Goal: Task Accomplishment & Management: Use online tool/utility

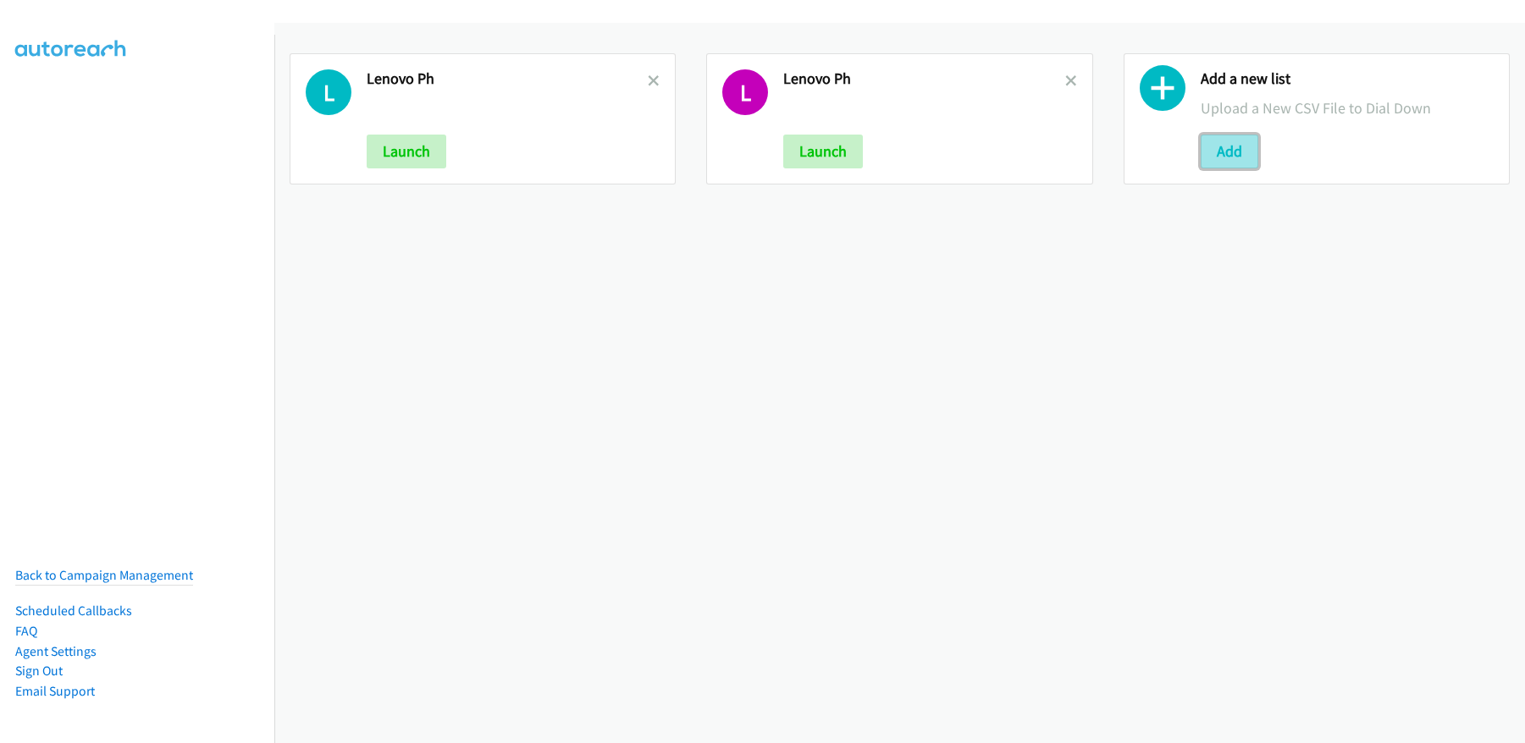
click at [1205, 150] on button "Add" at bounding box center [1230, 152] width 58 height 34
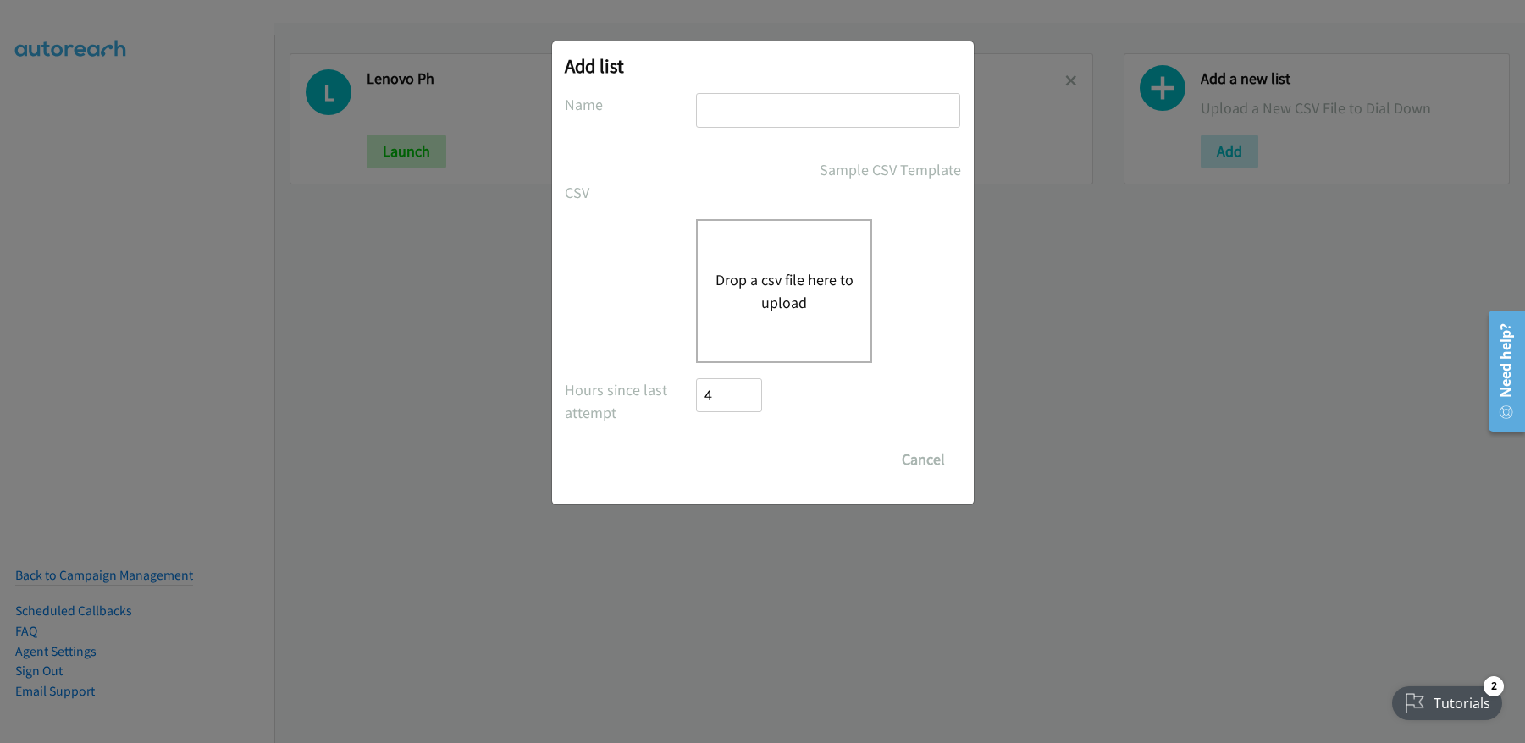
click at [788, 118] on input "text" at bounding box center [828, 110] width 264 height 35
type input "Red_Wed"
click at [778, 266] on div "Drop a csv file here to upload" at bounding box center [784, 291] width 176 height 144
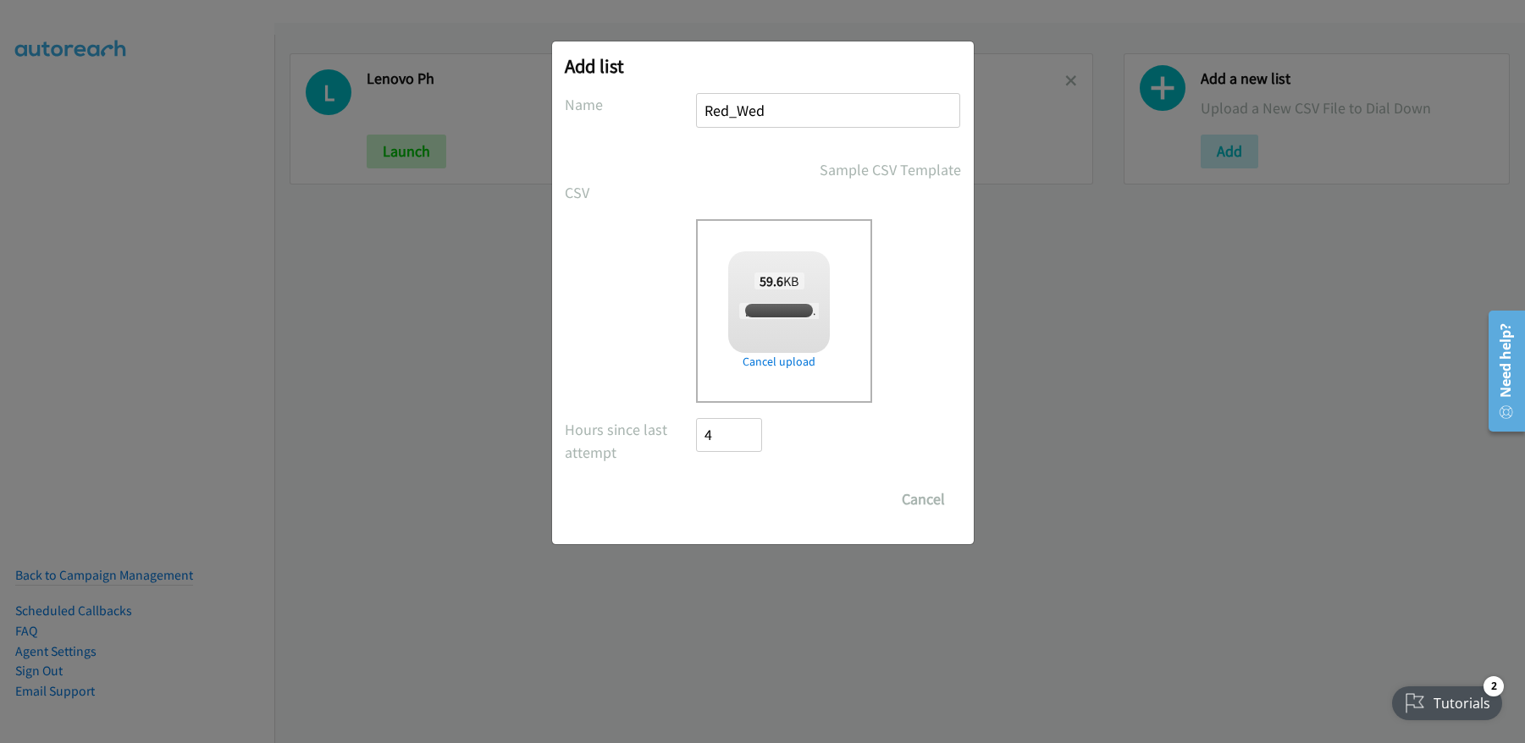
checkbox input "true"
click at [723, 500] on input "Save List" at bounding box center [741, 500] width 89 height 34
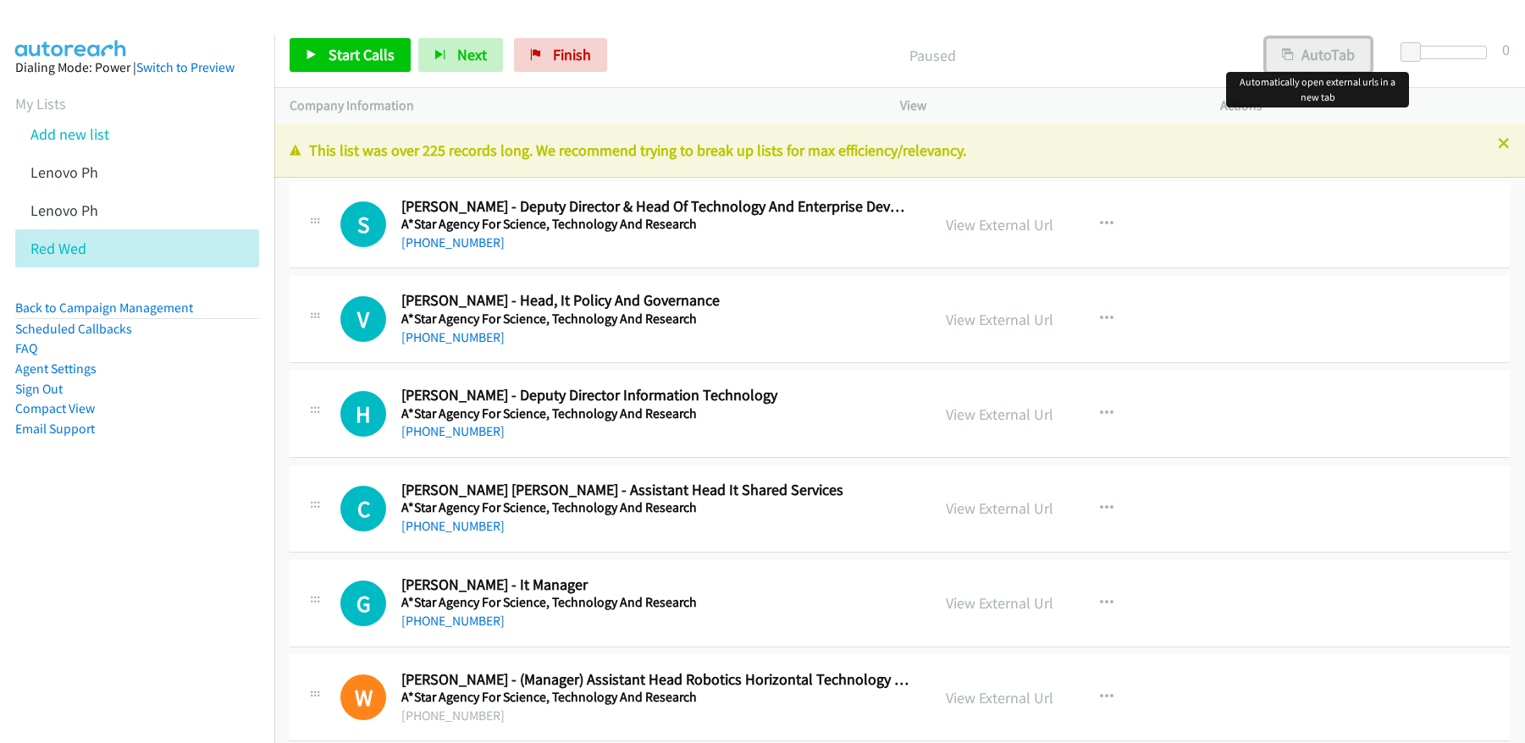
click at [1324, 56] on button "AutoTab" at bounding box center [1318, 55] width 105 height 34
click at [1012, 28] on div "Start Calls Pause Next Finish Paused AutoTab AutoTab 0" at bounding box center [899, 55] width 1251 height 65
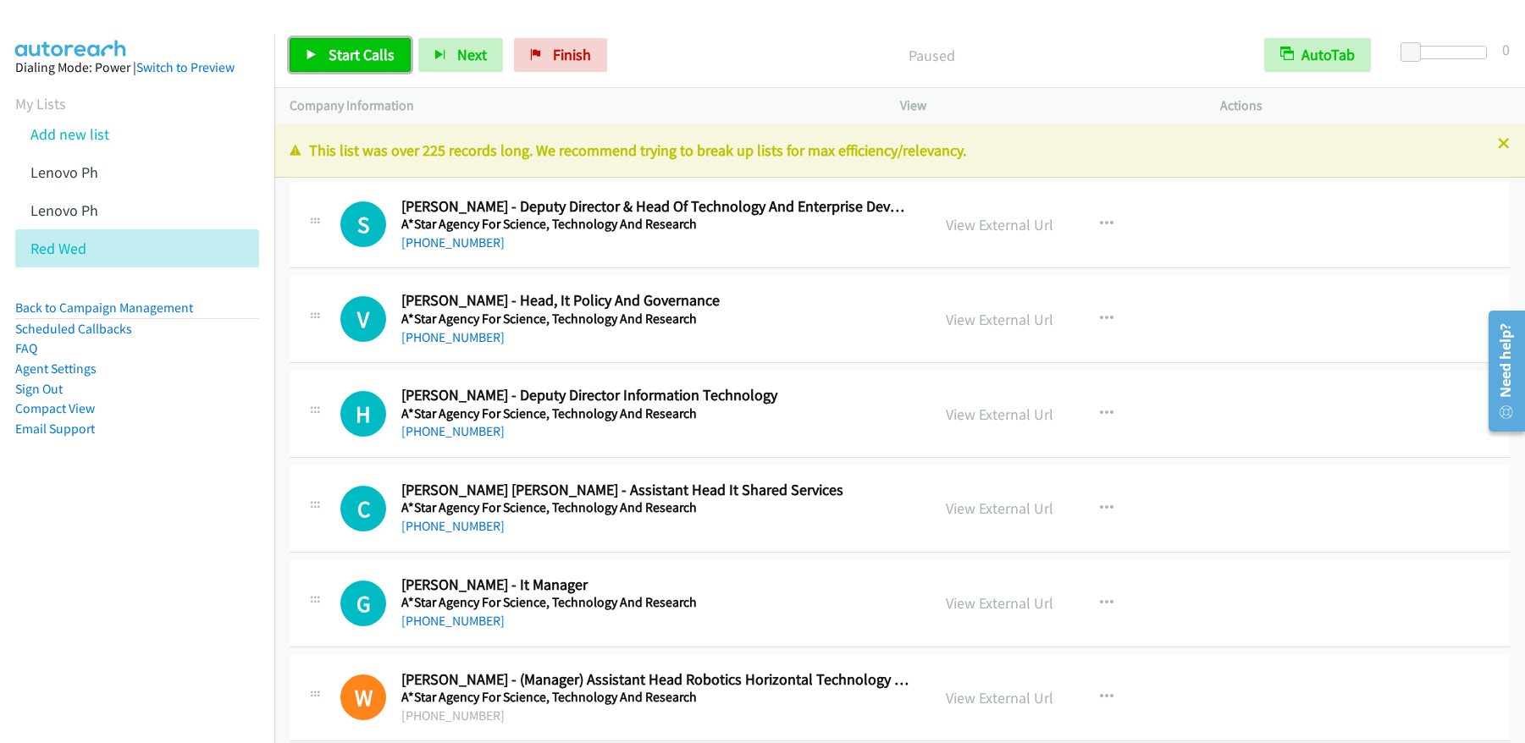
click at [342, 43] on link "Start Calls" at bounding box center [350, 55] width 121 height 34
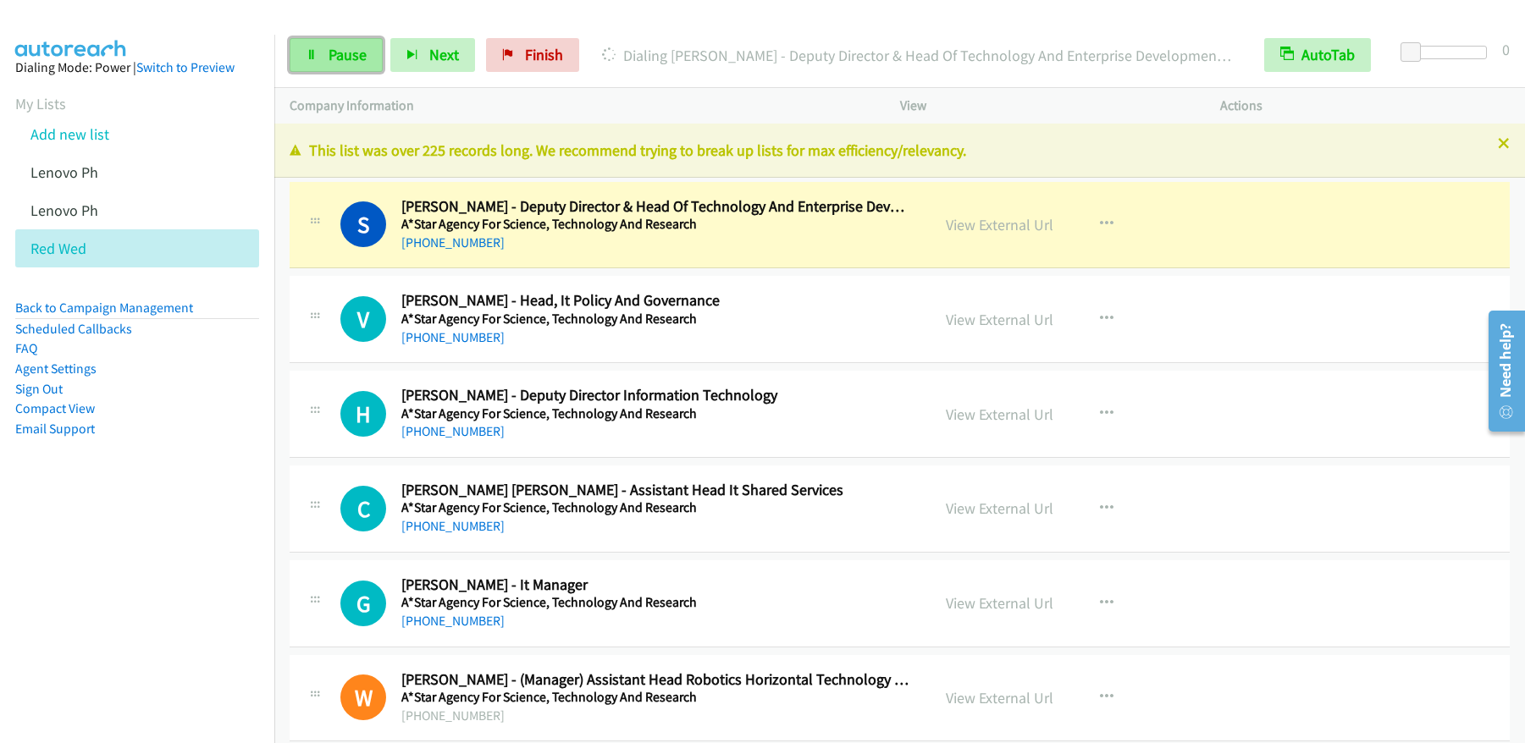
click at [375, 50] on link "Pause" at bounding box center [336, 55] width 93 height 34
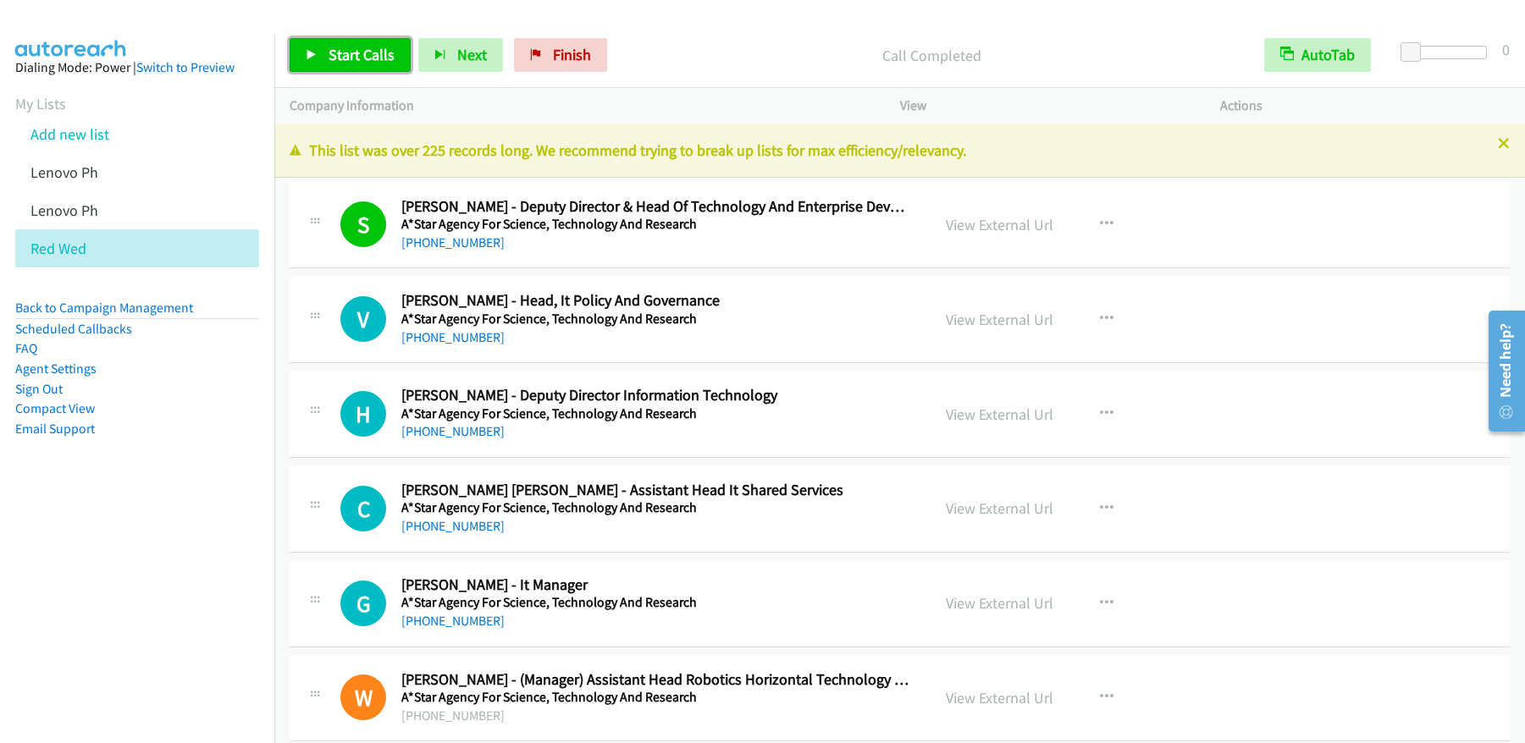
click at [316, 58] on icon at bounding box center [312, 56] width 12 height 12
click at [345, 68] on link "Pause" at bounding box center [336, 55] width 93 height 34
click at [347, 68] on link "Start Calls" at bounding box center [350, 55] width 121 height 34
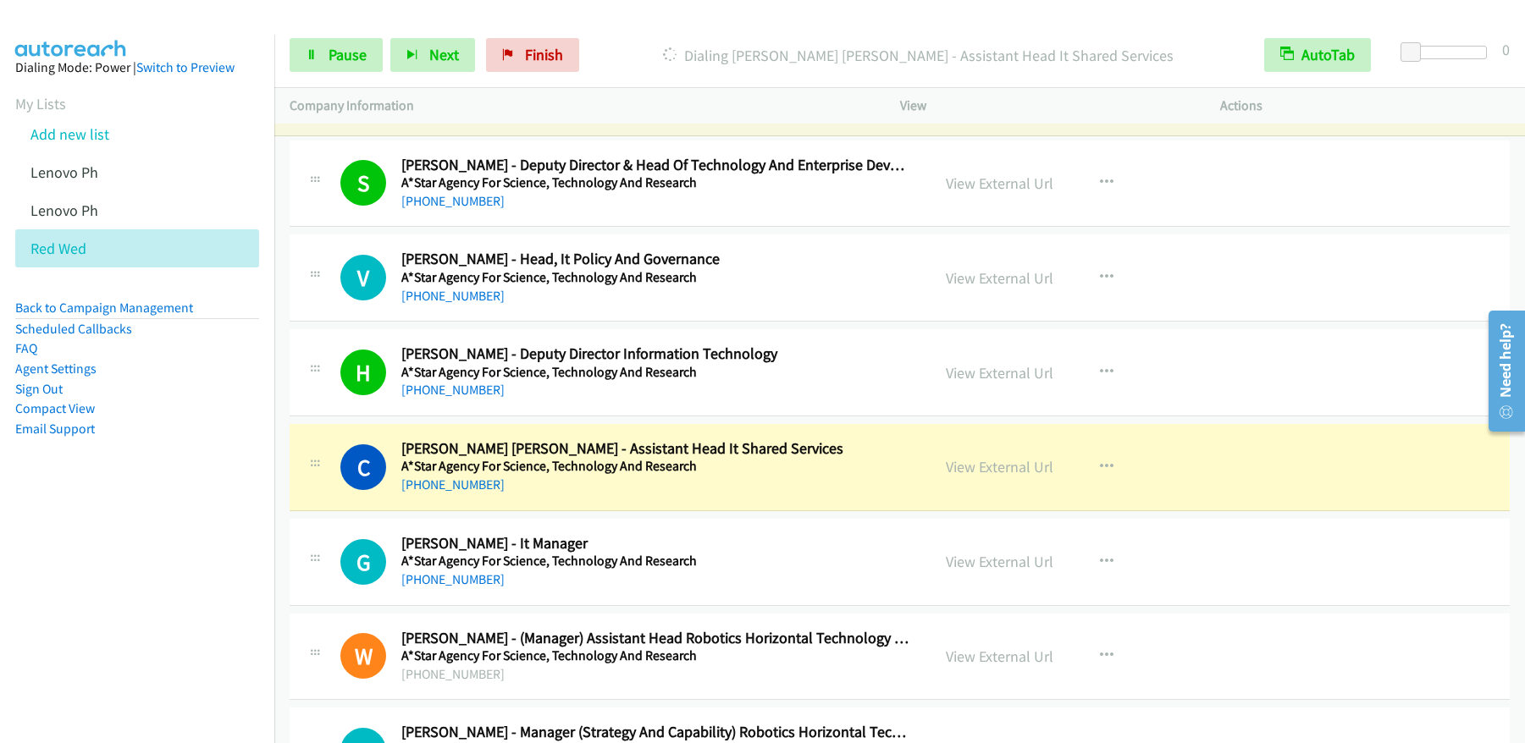
scroll to position [124, 0]
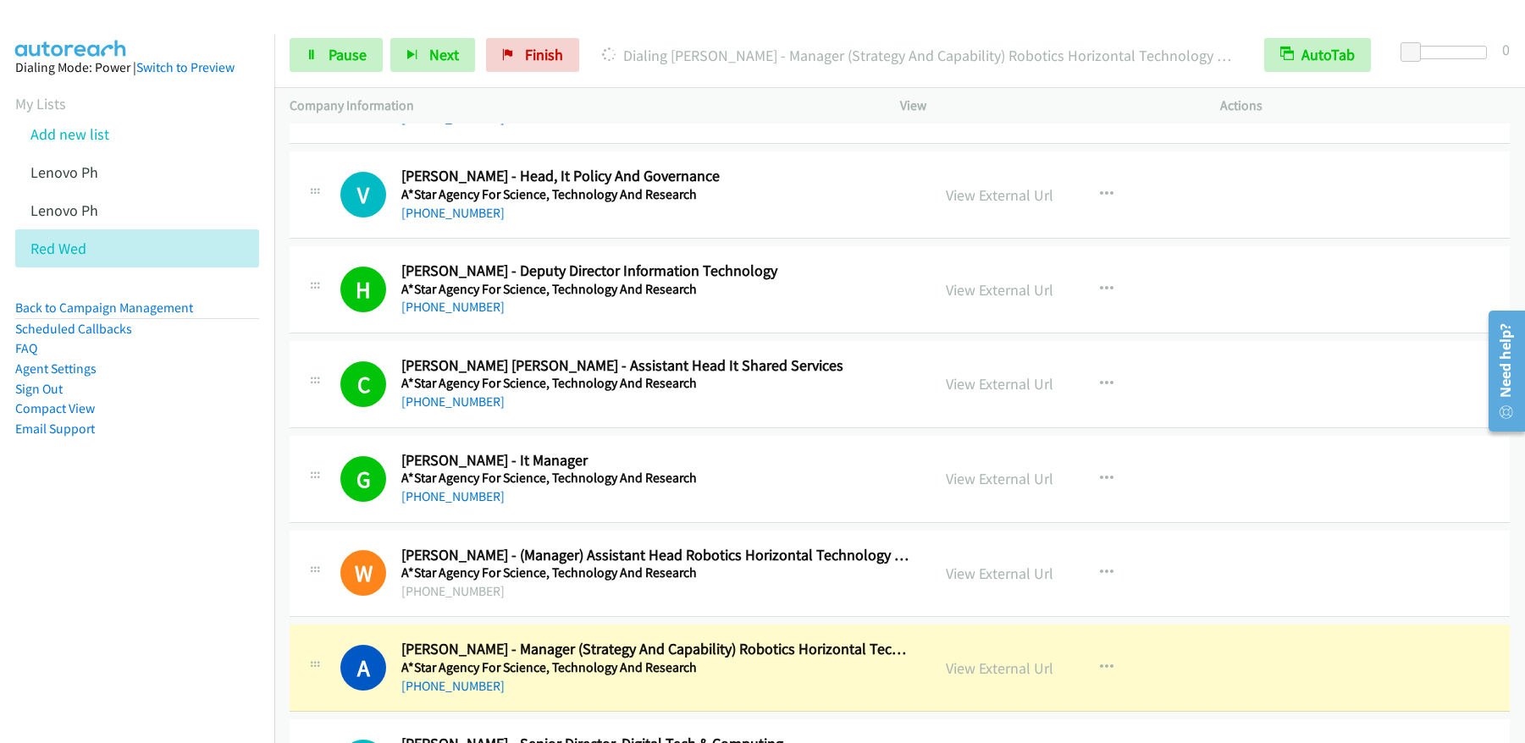
click at [326, 74] on div "Start Calls Pause Next Finish Dialing [PERSON_NAME] - Manager (Strategy And Cap…" at bounding box center [899, 55] width 1251 height 65
click at [331, 61] on span "Pause" at bounding box center [348, 54] width 38 height 19
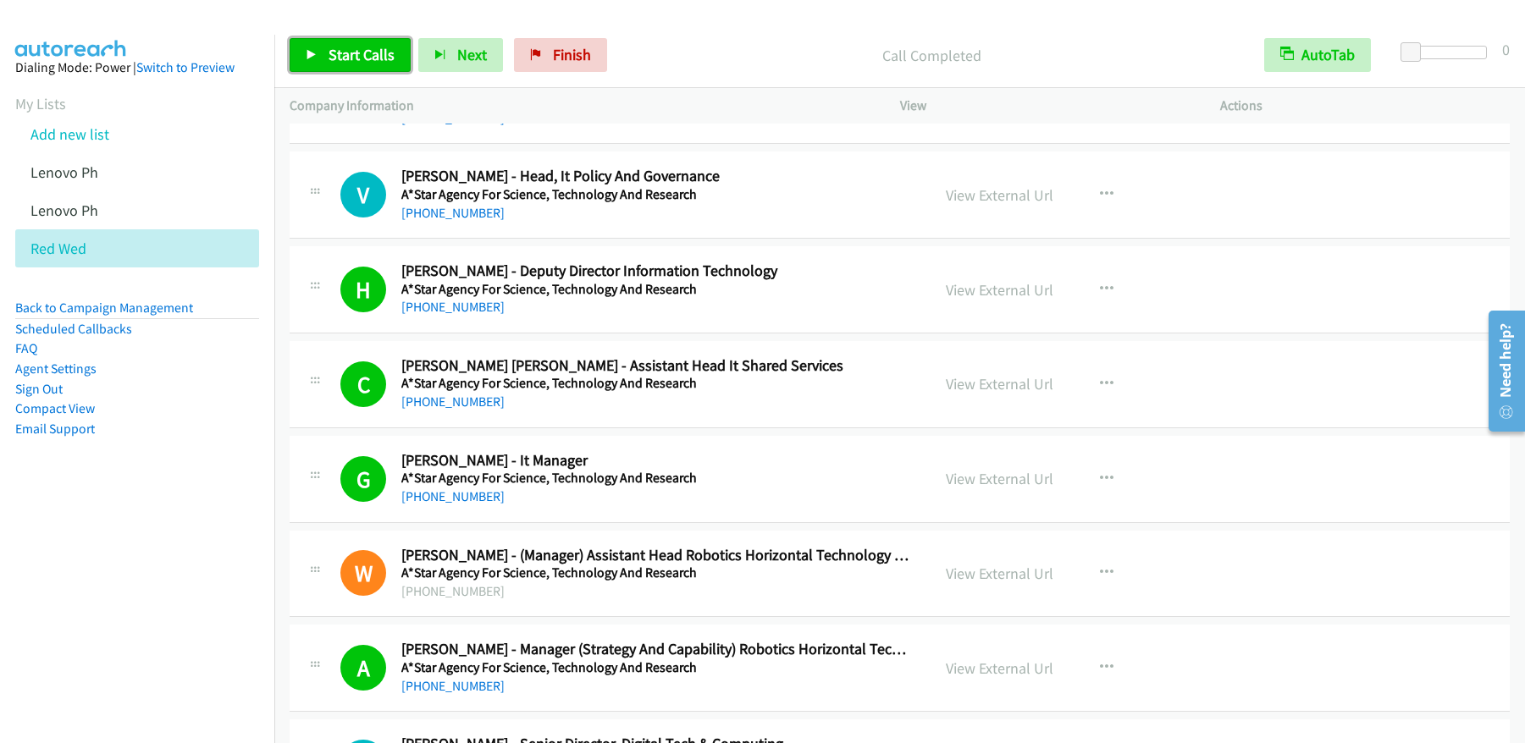
click at [311, 56] on icon at bounding box center [312, 56] width 12 height 12
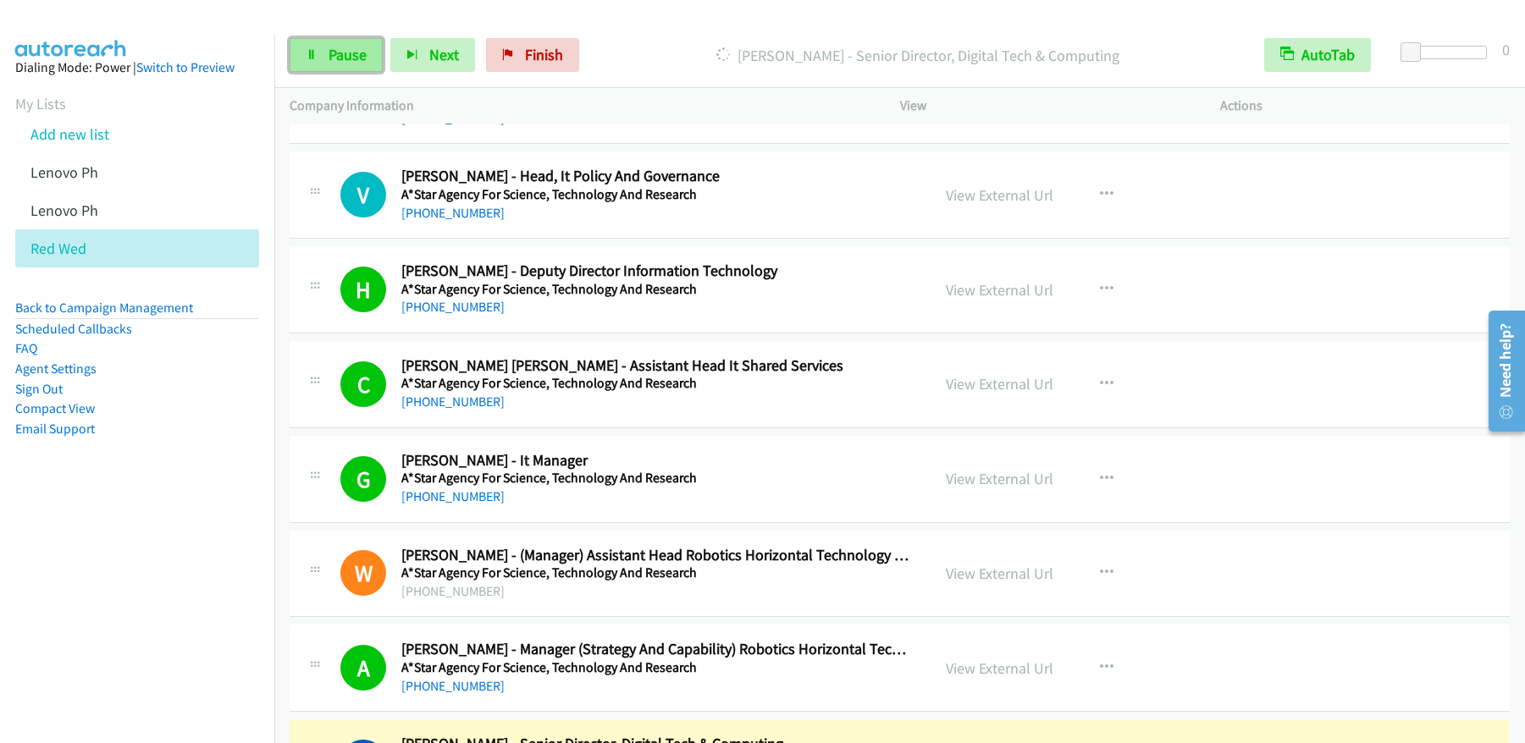
click at [358, 53] on span "Pause" at bounding box center [348, 54] width 38 height 19
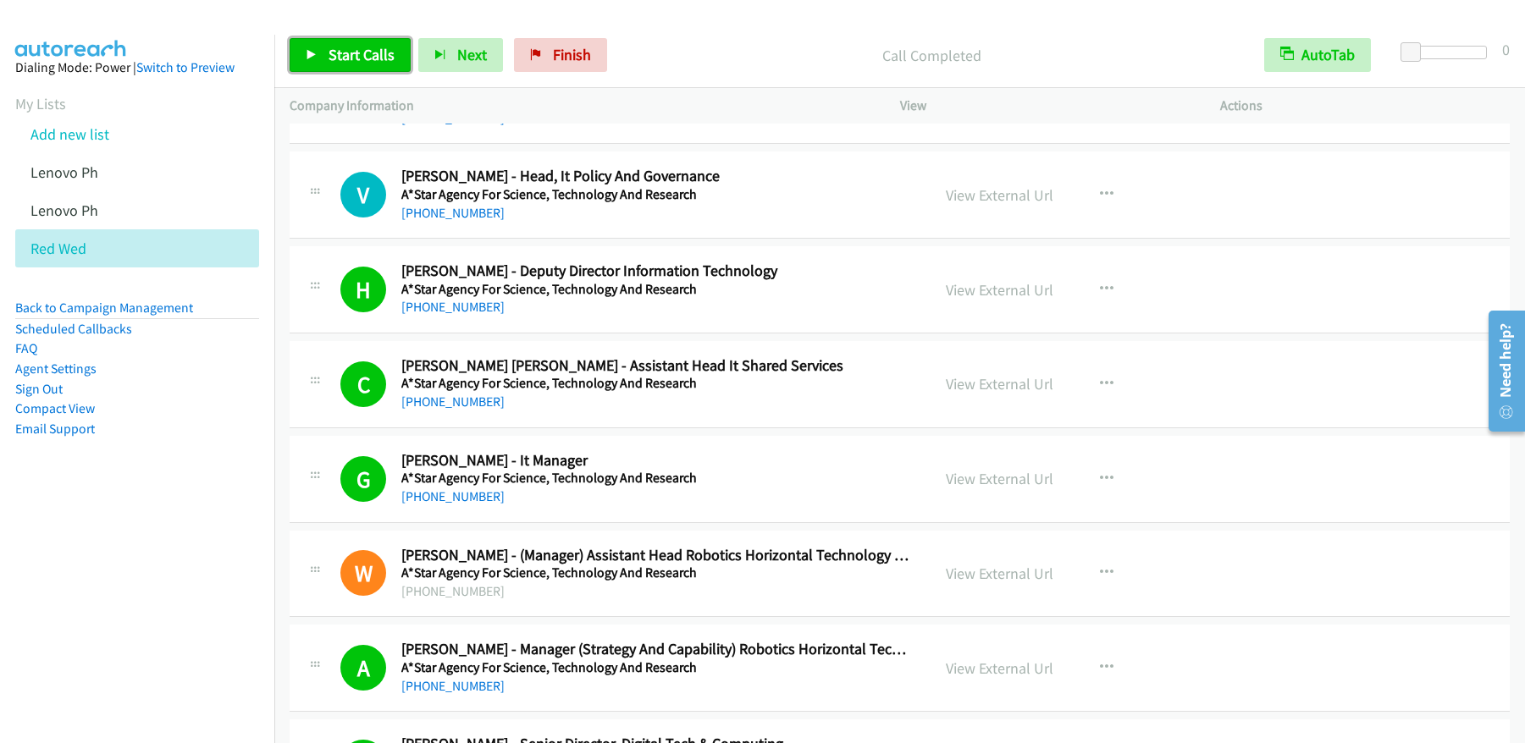
click at [367, 62] on span "Start Calls" at bounding box center [362, 54] width 66 height 19
click at [351, 64] on link "Pause" at bounding box center [336, 55] width 93 height 34
click at [351, 63] on span "Start Calls" at bounding box center [362, 54] width 66 height 19
click at [434, 62] on span "Pause" at bounding box center [453, 71] width 38 height 19
click at [346, 50] on span "Start Calls" at bounding box center [362, 54] width 66 height 19
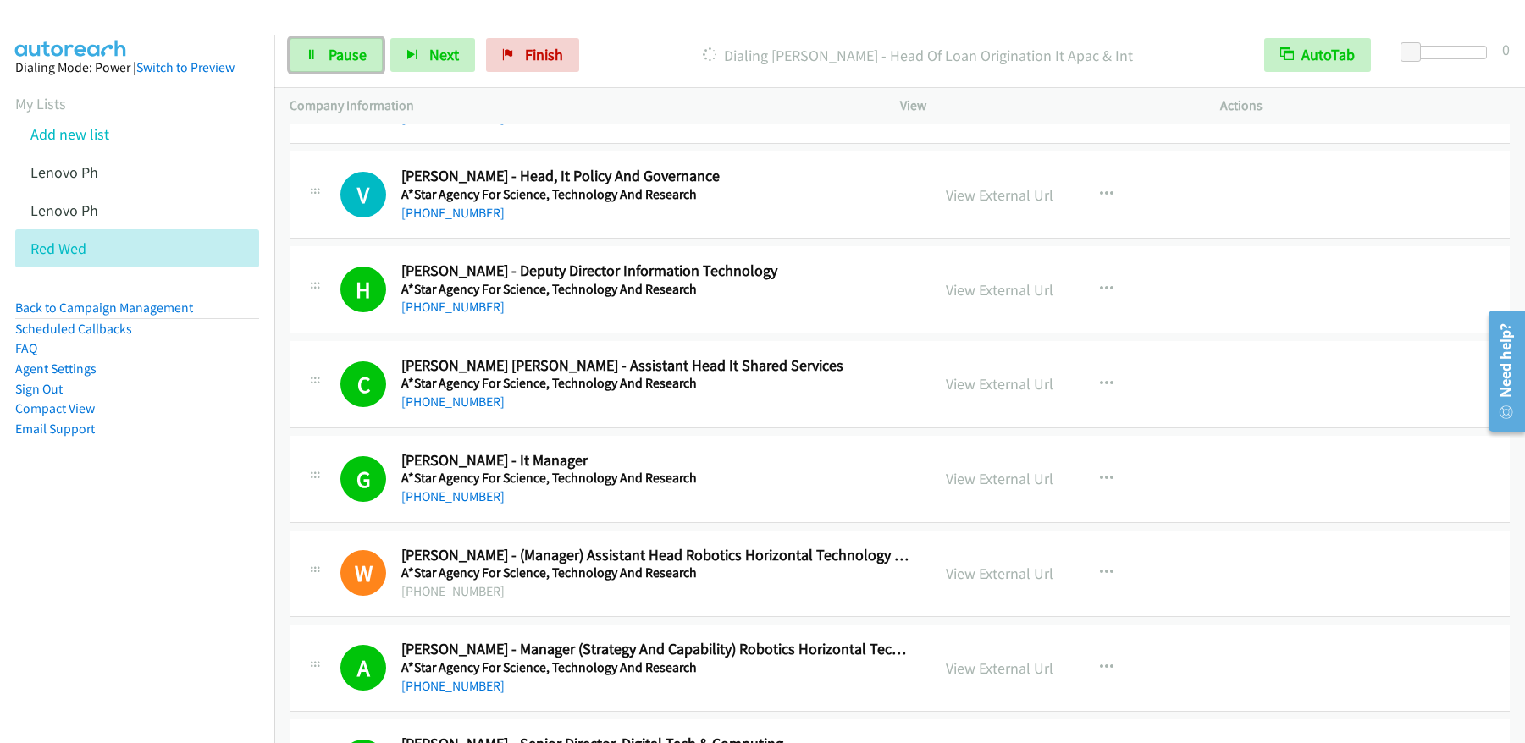
drag, startPoint x: 329, startPoint y: 61, endPoint x: 363, endPoint y: 73, distance: 35.9
click at [330, 61] on span "Pause" at bounding box center [348, 54] width 38 height 19
click at [299, 54] on link "Start Calls" at bounding box center [350, 55] width 121 height 34
click at [348, 64] on link "Pause" at bounding box center [336, 55] width 93 height 34
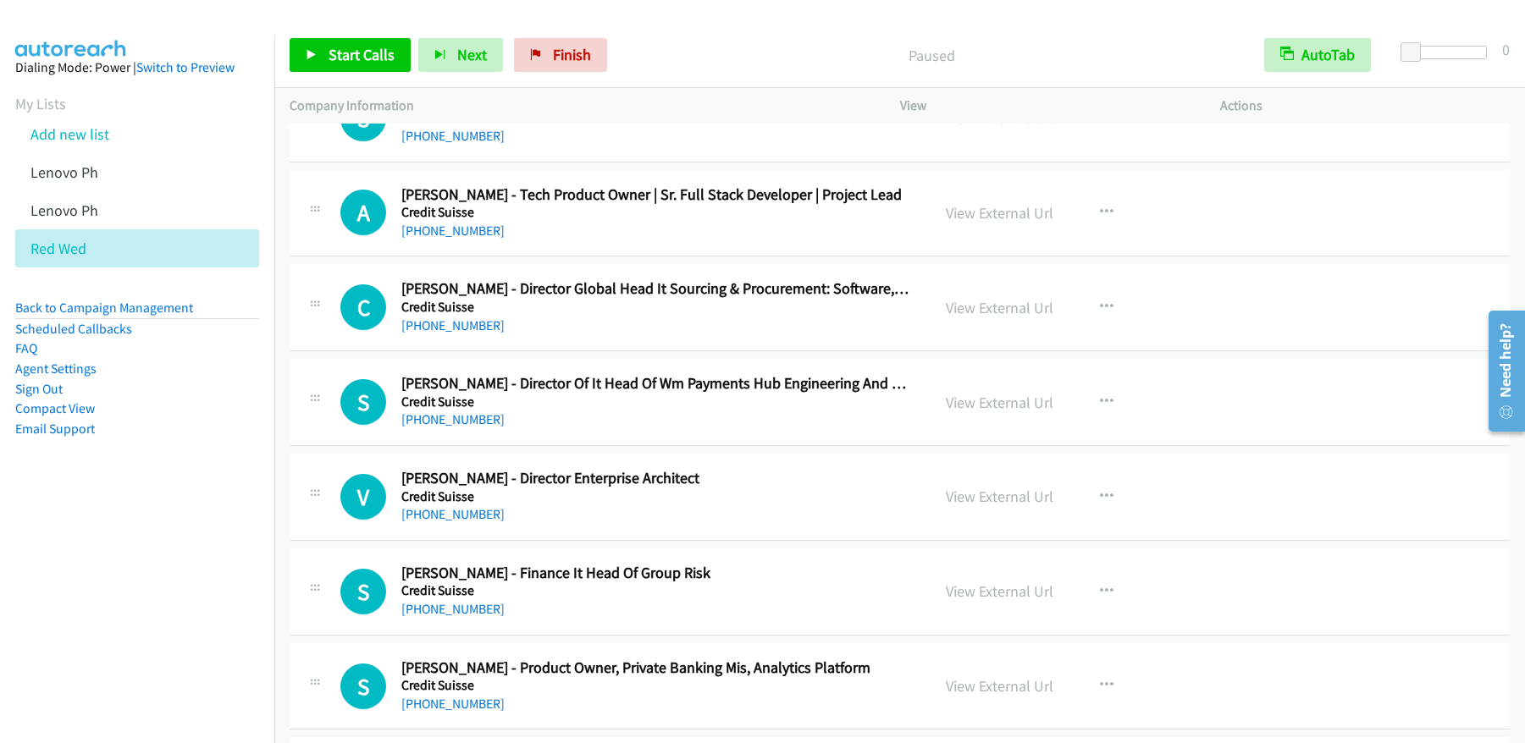
scroll to position [3575, 0]
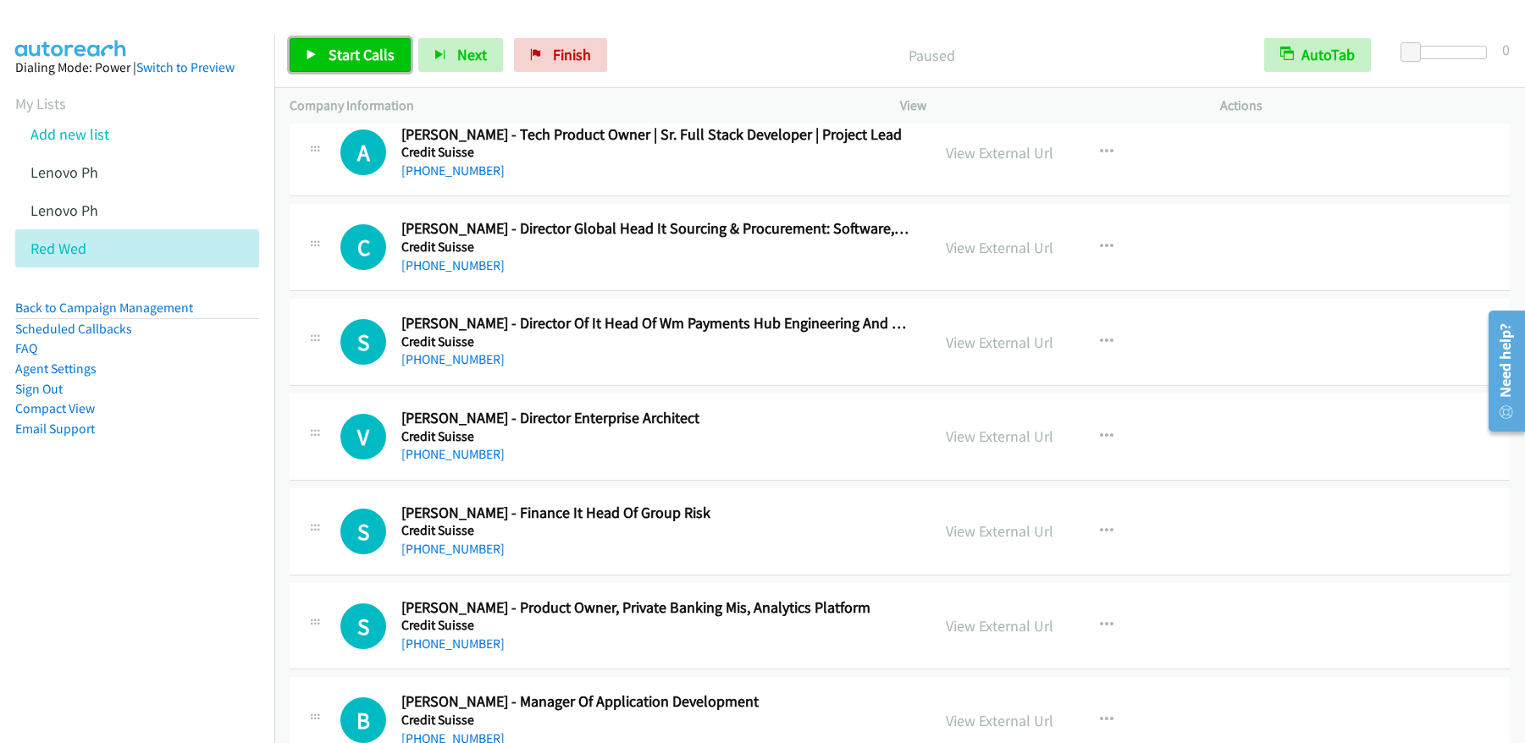
click at [345, 69] on link "Start Calls" at bounding box center [350, 55] width 121 height 34
click at [352, 58] on span "Pause" at bounding box center [348, 54] width 38 height 19
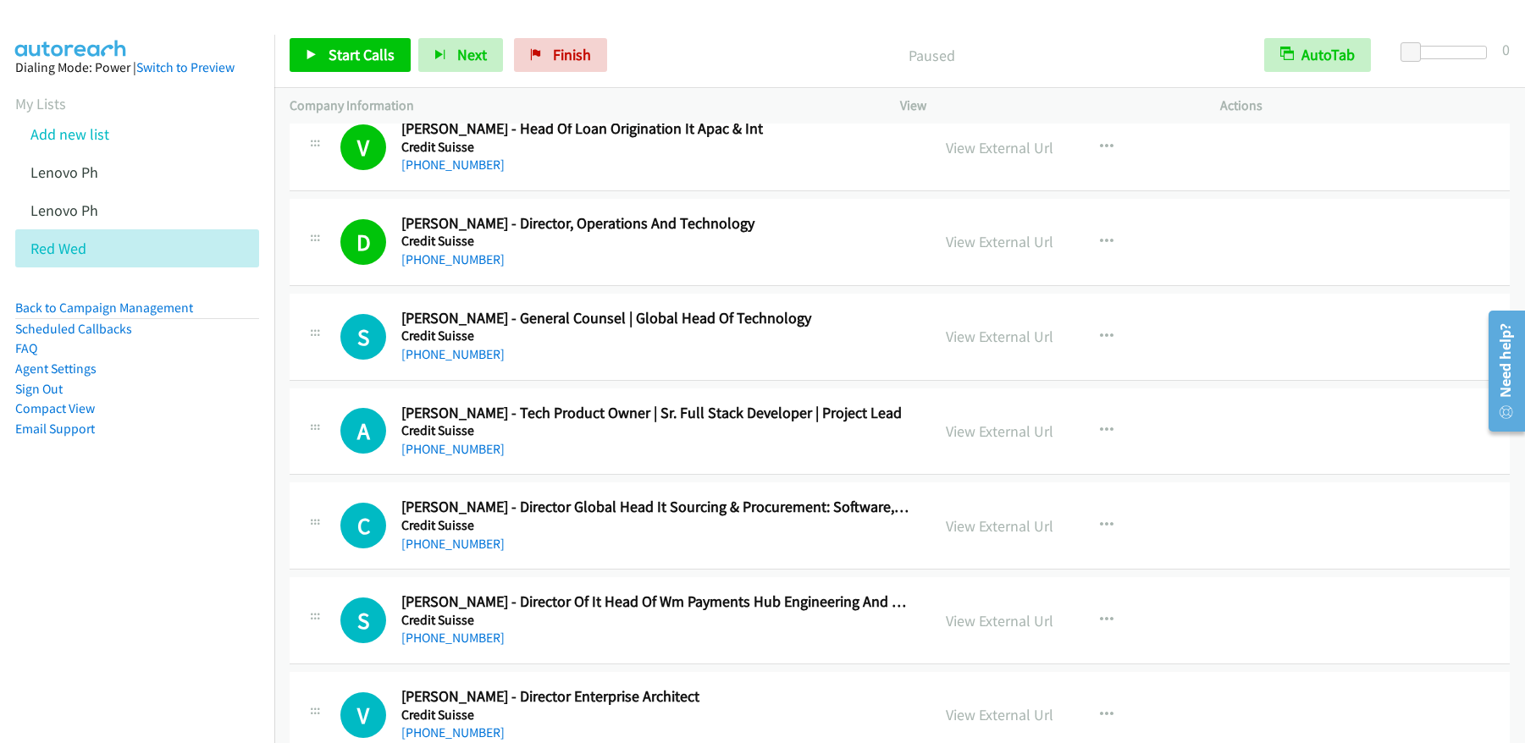
scroll to position [3022, 0]
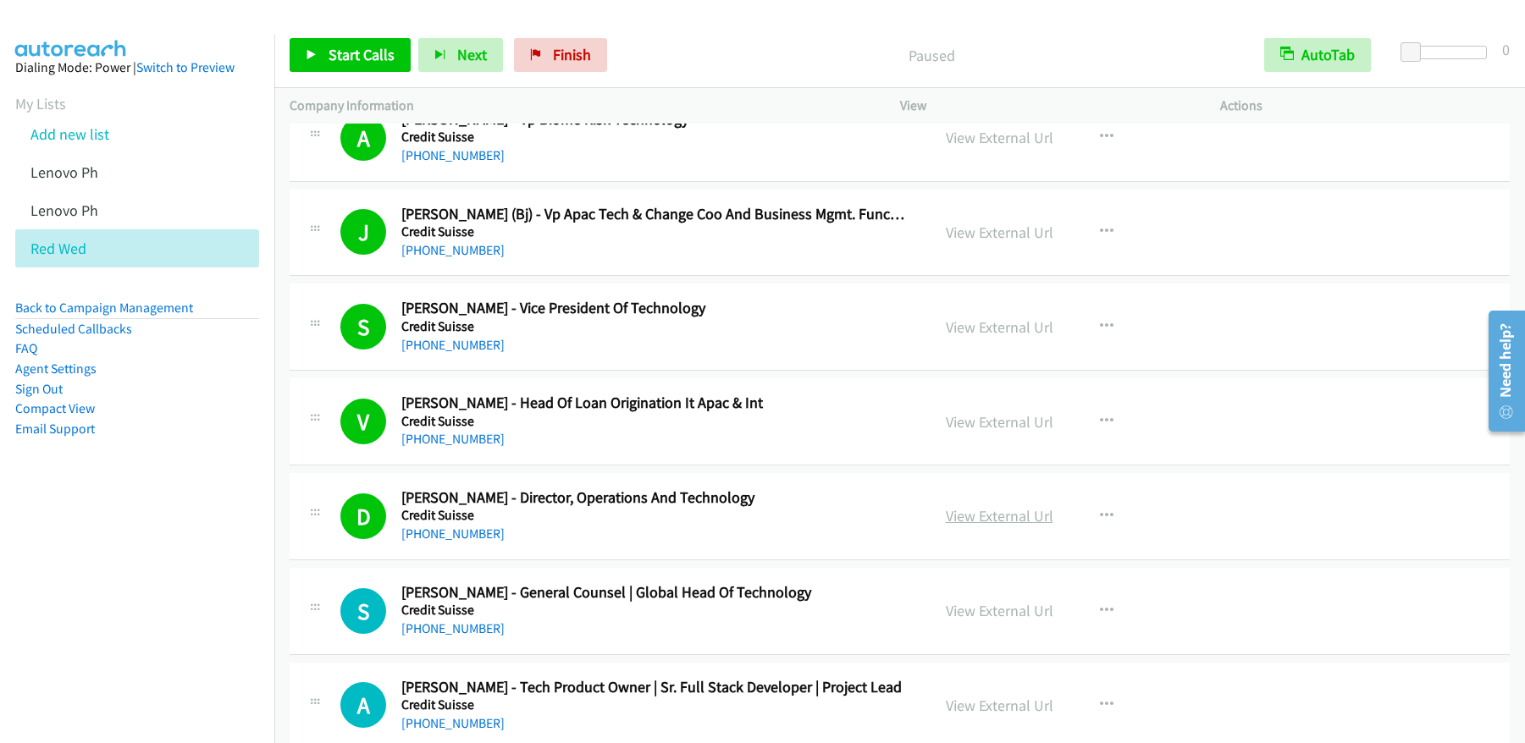
click at [1009, 523] on link "View External Url" at bounding box center [1000, 515] width 108 height 19
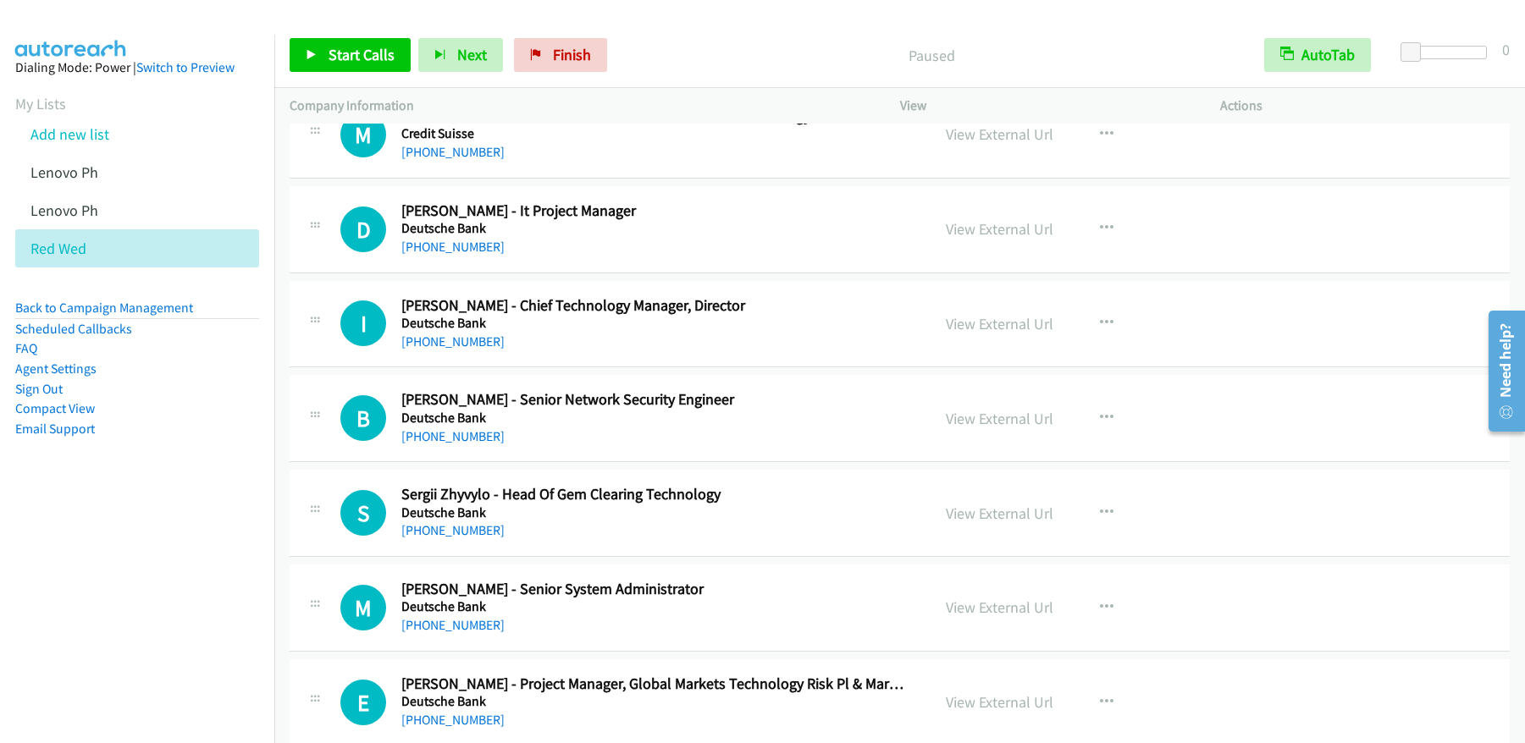
scroll to position [4290, 0]
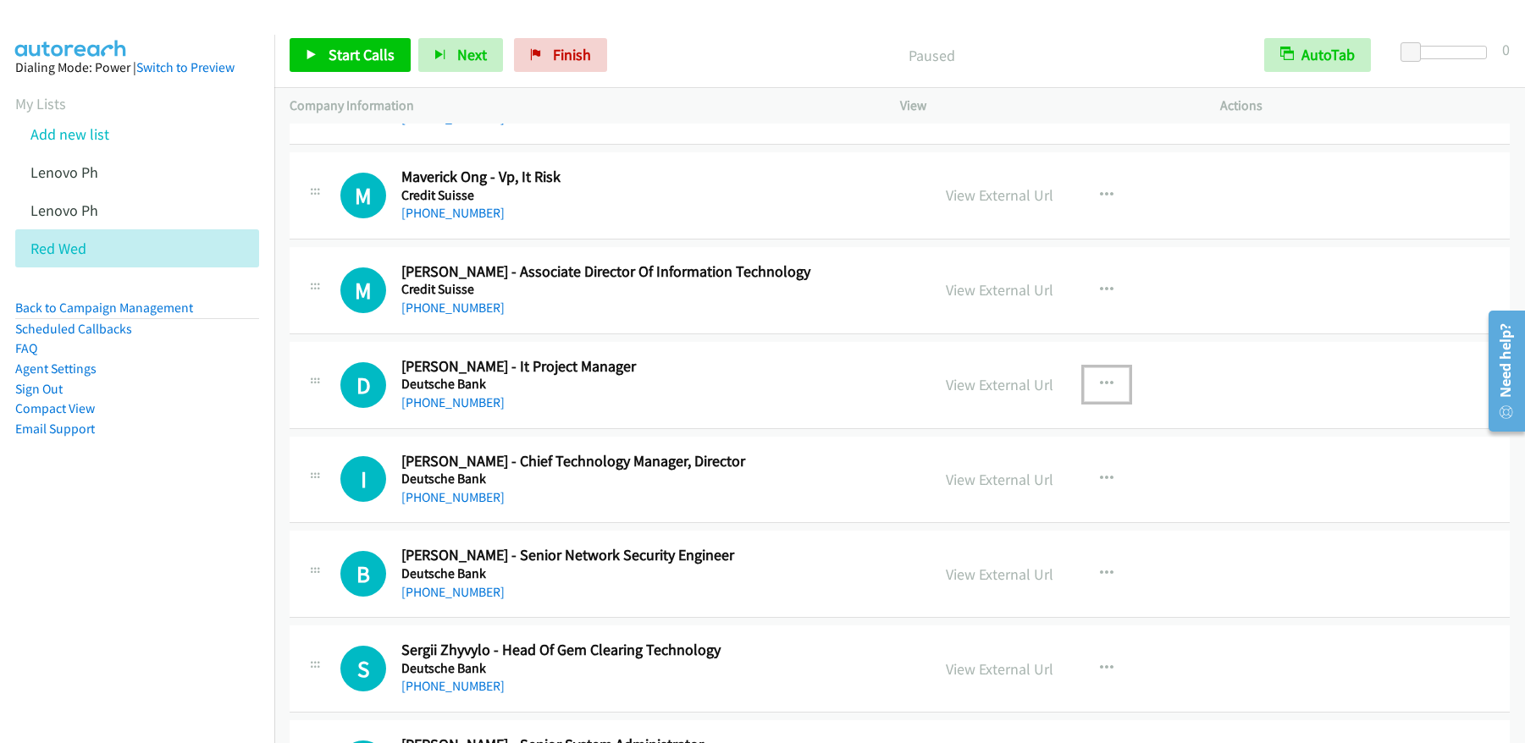
click at [1084, 385] on button "button" at bounding box center [1107, 385] width 46 height 34
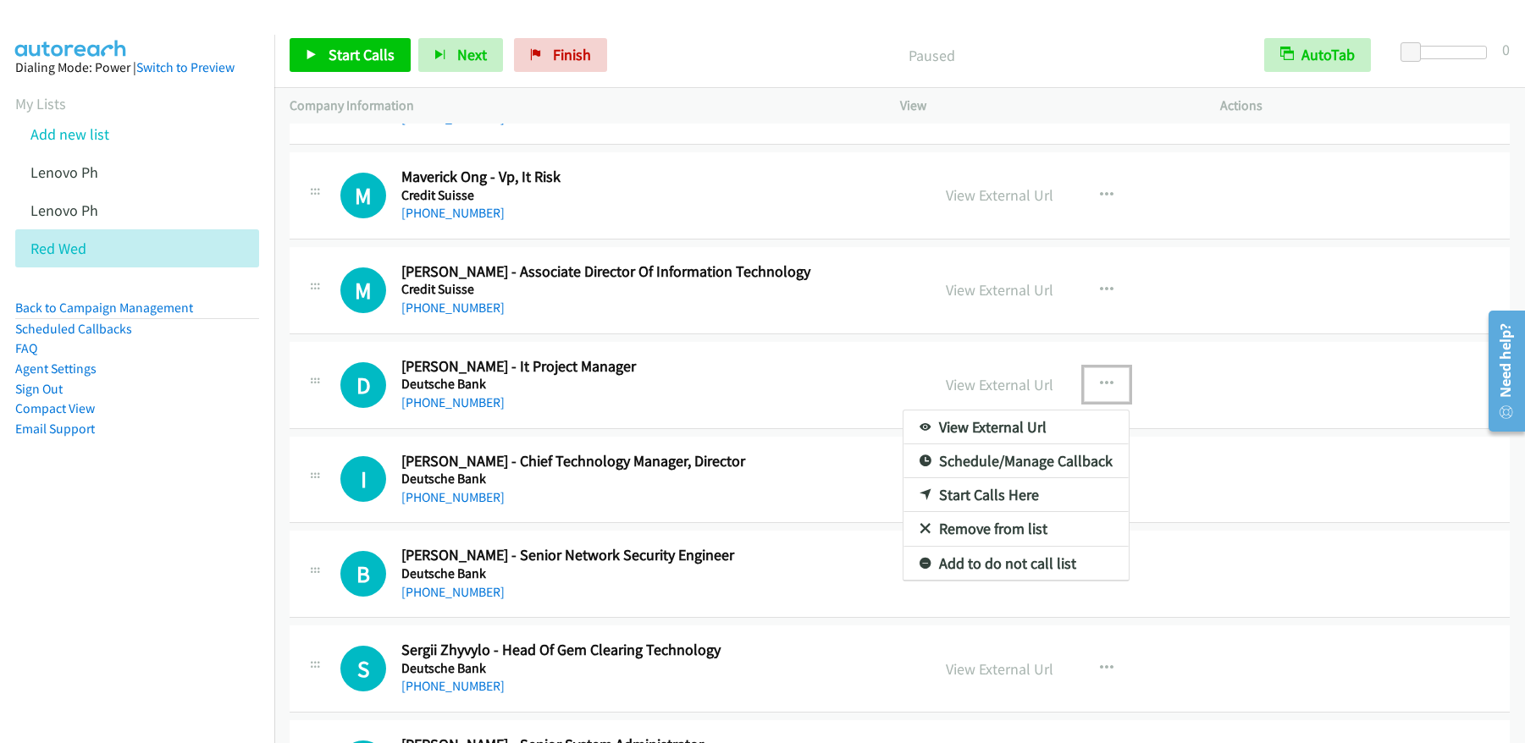
click at [999, 491] on link "Start Calls Here" at bounding box center [1016, 495] width 225 height 34
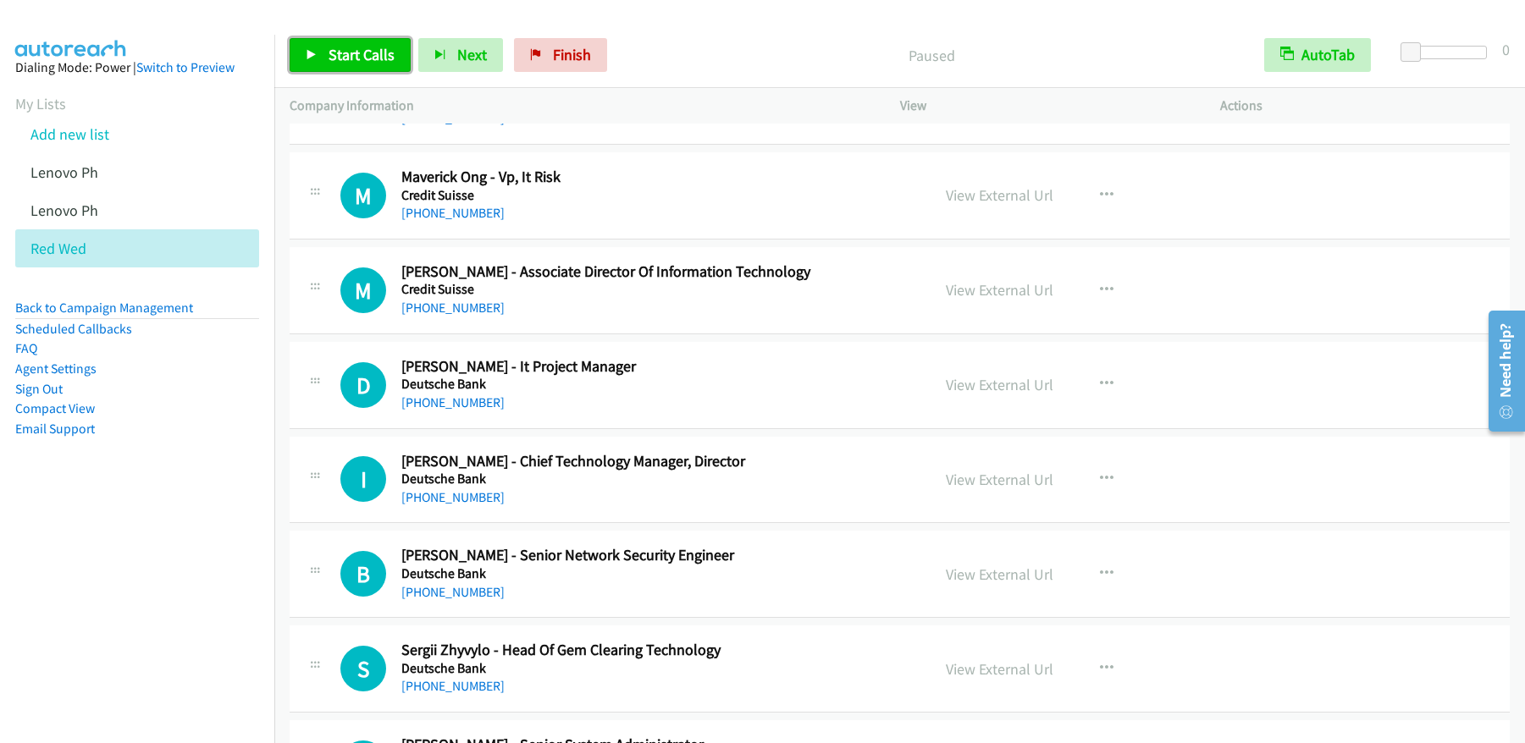
click at [351, 58] on span "Start Calls" at bounding box center [362, 54] width 66 height 19
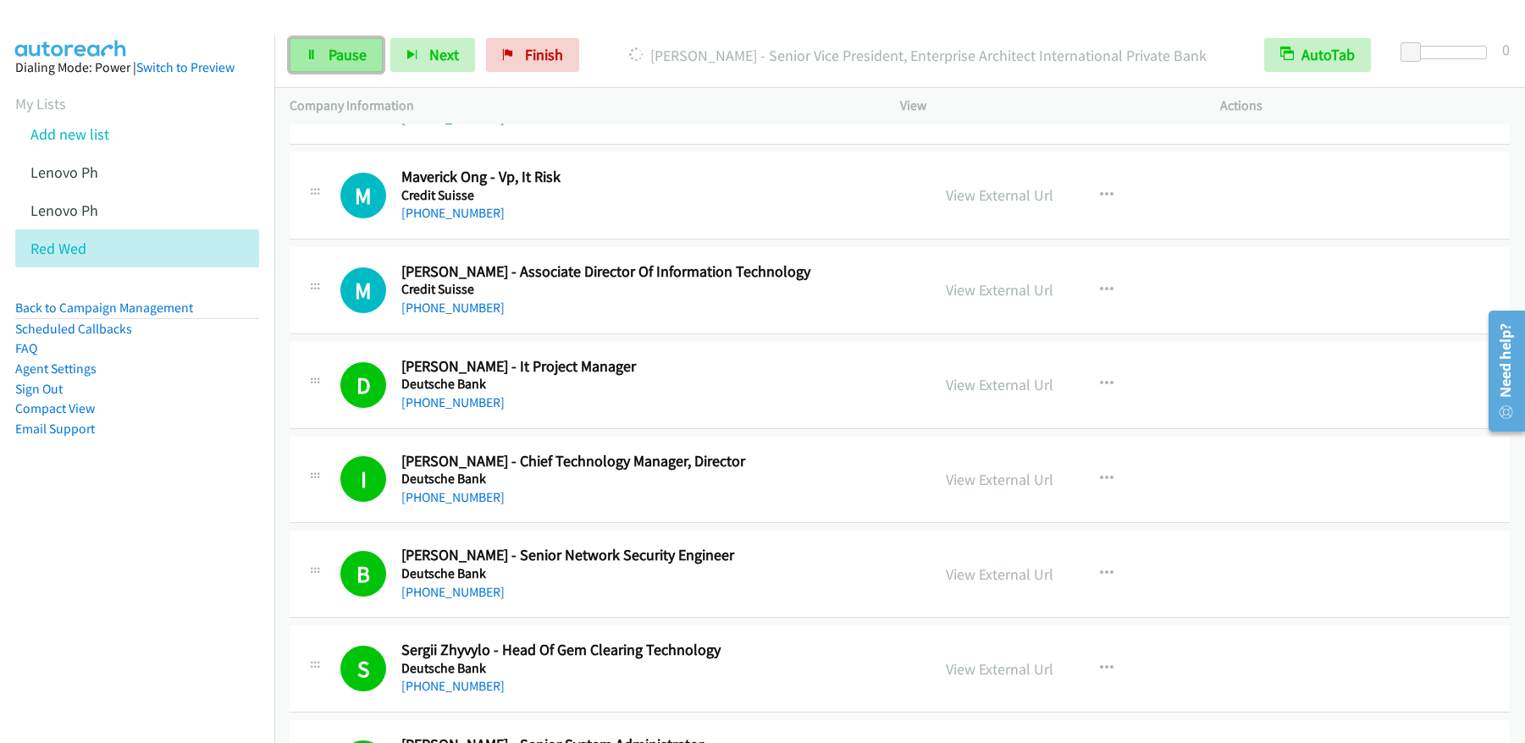
click at [354, 50] on span "Pause" at bounding box center [348, 54] width 38 height 19
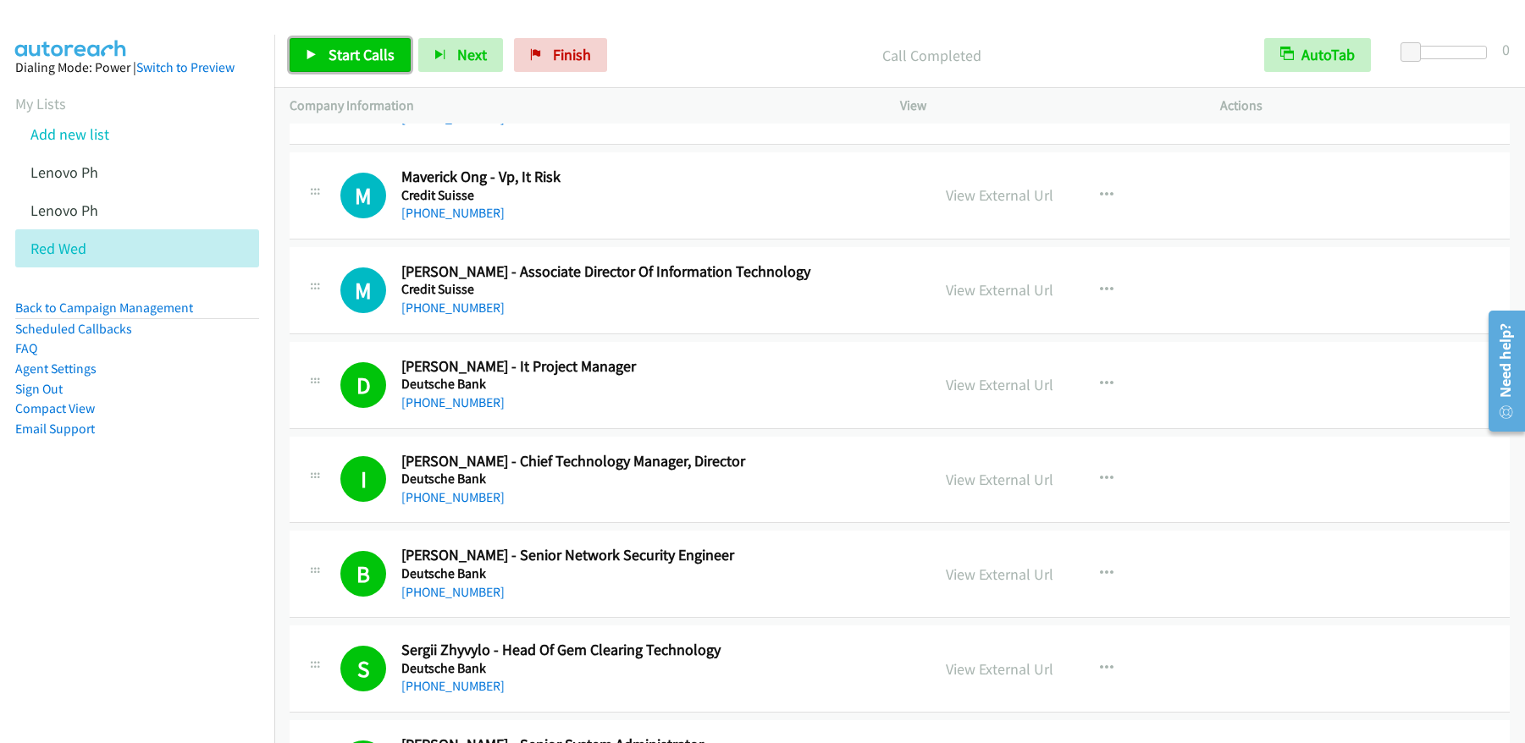
click at [355, 56] on span "Start Calls" at bounding box center [362, 54] width 66 height 19
click at [339, 59] on span "Pause" at bounding box center [348, 54] width 38 height 19
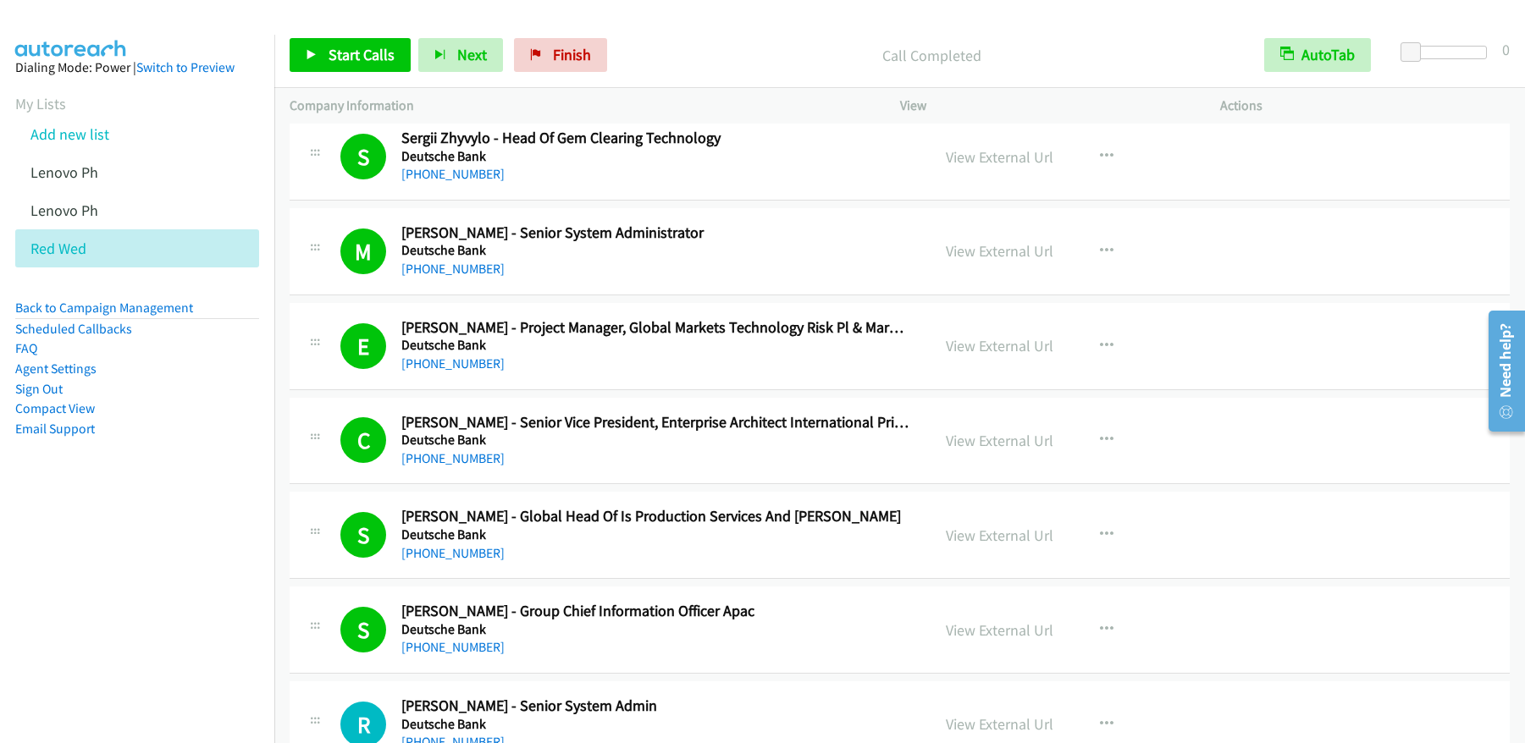
scroll to position [5090, 0]
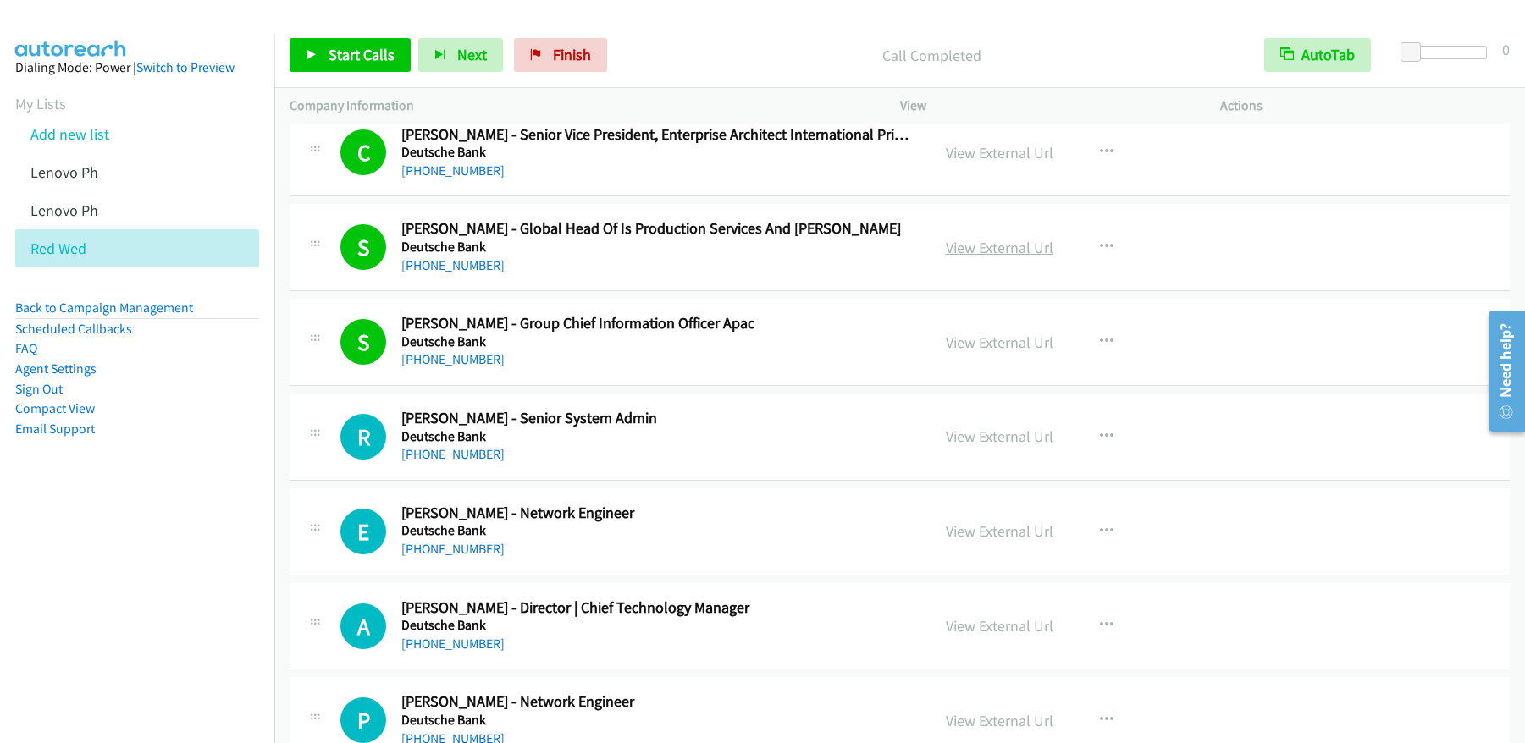
click at [996, 250] on link "View External Url" at bounding box center [1000, 247] width 108 height 19
click at [360, 63] on span "Start Calls" at bounding box center [362, 54] width 66 height 19
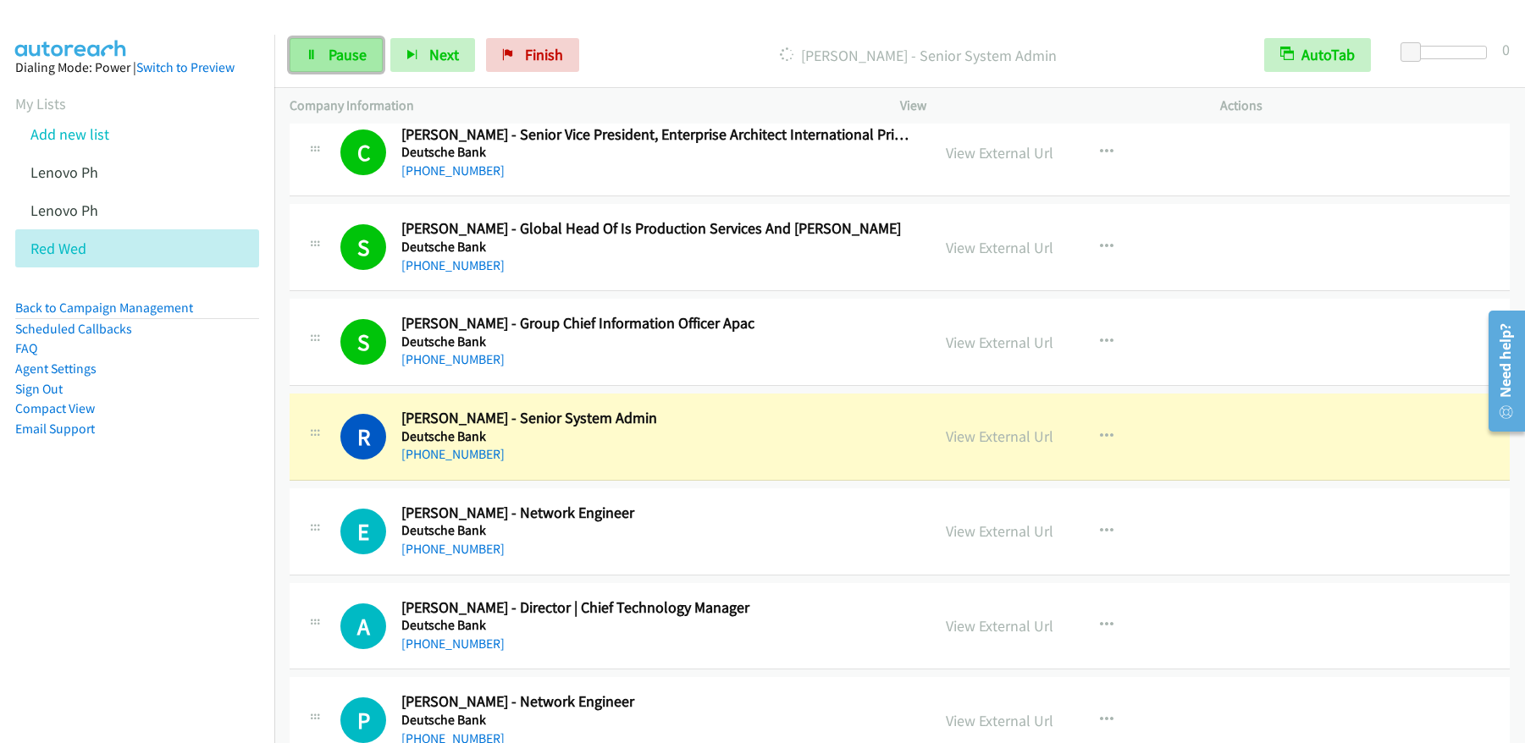
click at [340, 49] on span "Pause" at bounding box center [348, 54] width 38 height 19
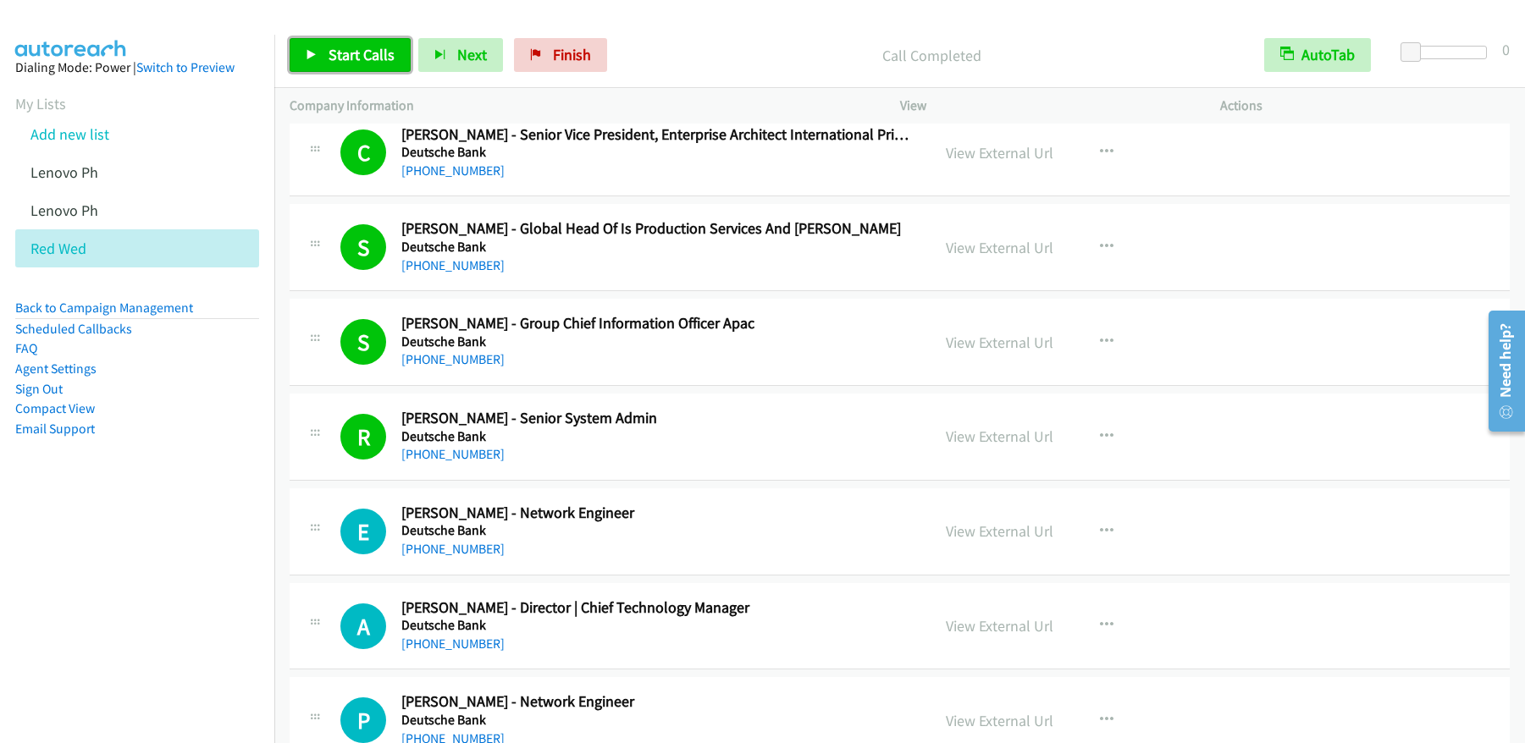
click at [368, 56] on span "Start Calls" at bounding box center [362, 54] width 66 height 19
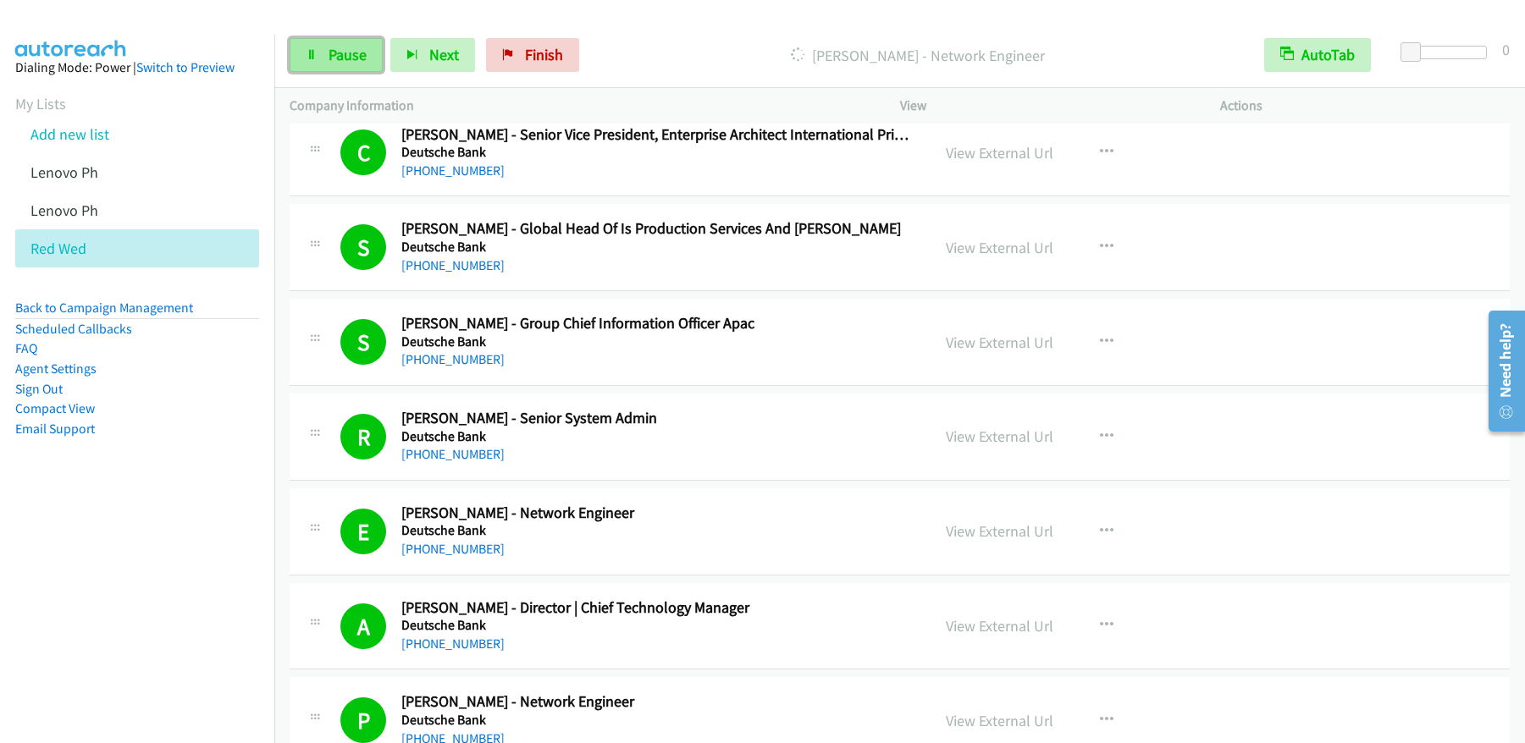
click at [323, 64] on link "Pause" at bounding box center [336, 55] width 93 height 34
click at [344, 55] on span "Start Calls" at bounding box center [362, 54] width 66 height 19
click at [334, 54] on span "Pause" at bounding box center [348, 54] width 38 height 19
click at [334, 54] on span "Start Calls" at bounding box center [362, 54] width 66 height 19
click at [344, 67] on link "Pause" at bounding box center [336, 55] width 93 height 34
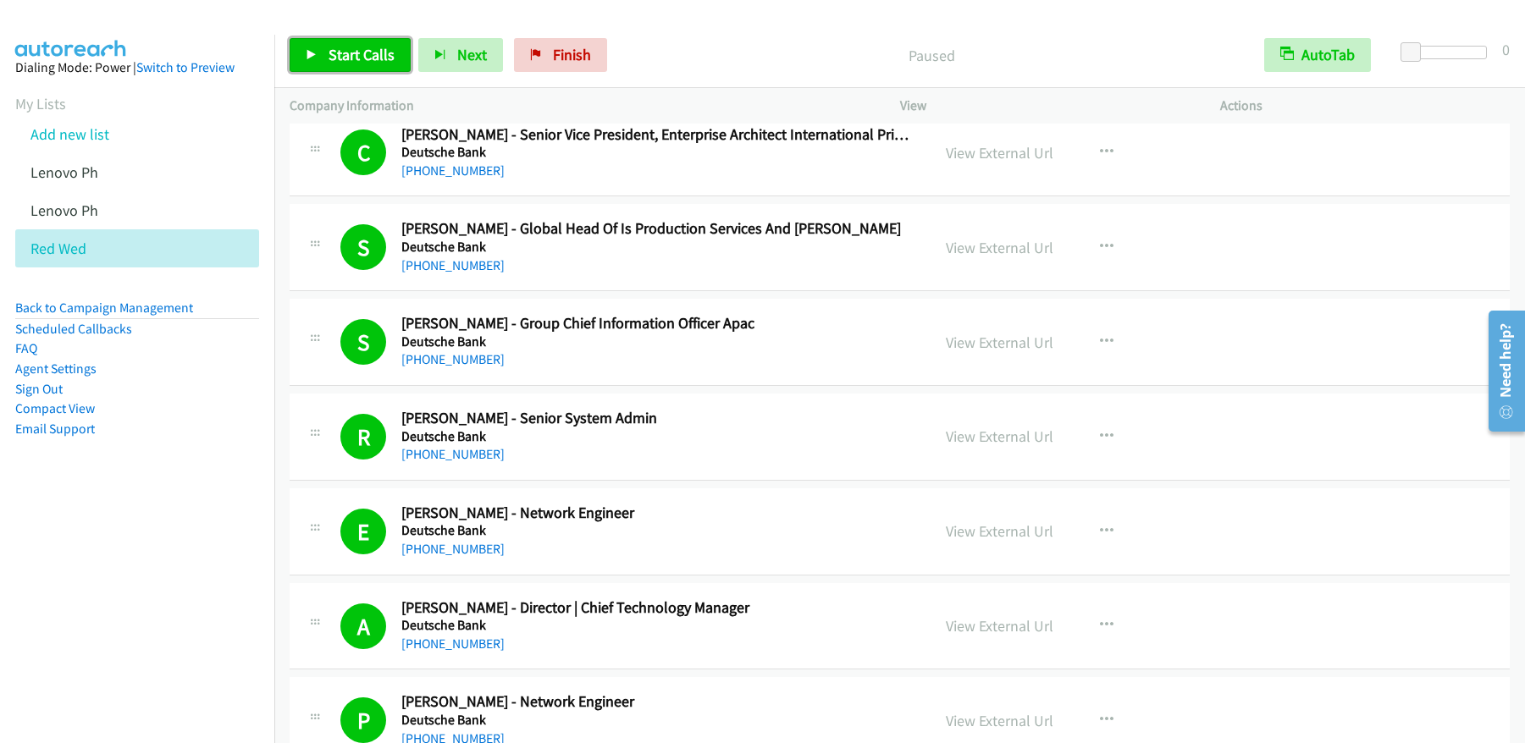
click at [340, 68] on link "Start Calls" at bounding box center [350, 55] width 121 height 34
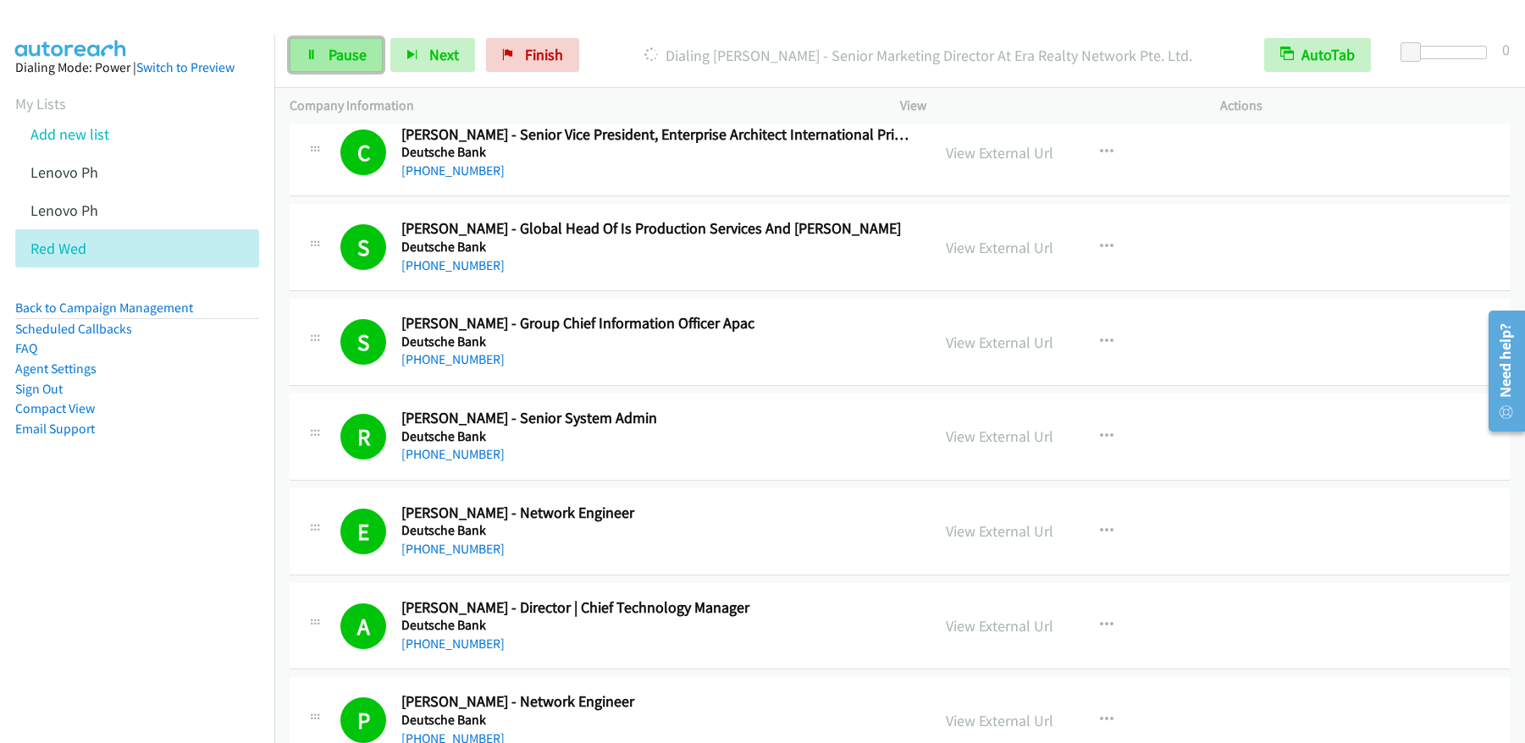
click at [341, 55] on span "Pause" at bounding box center [348, 54] width 38 height 19
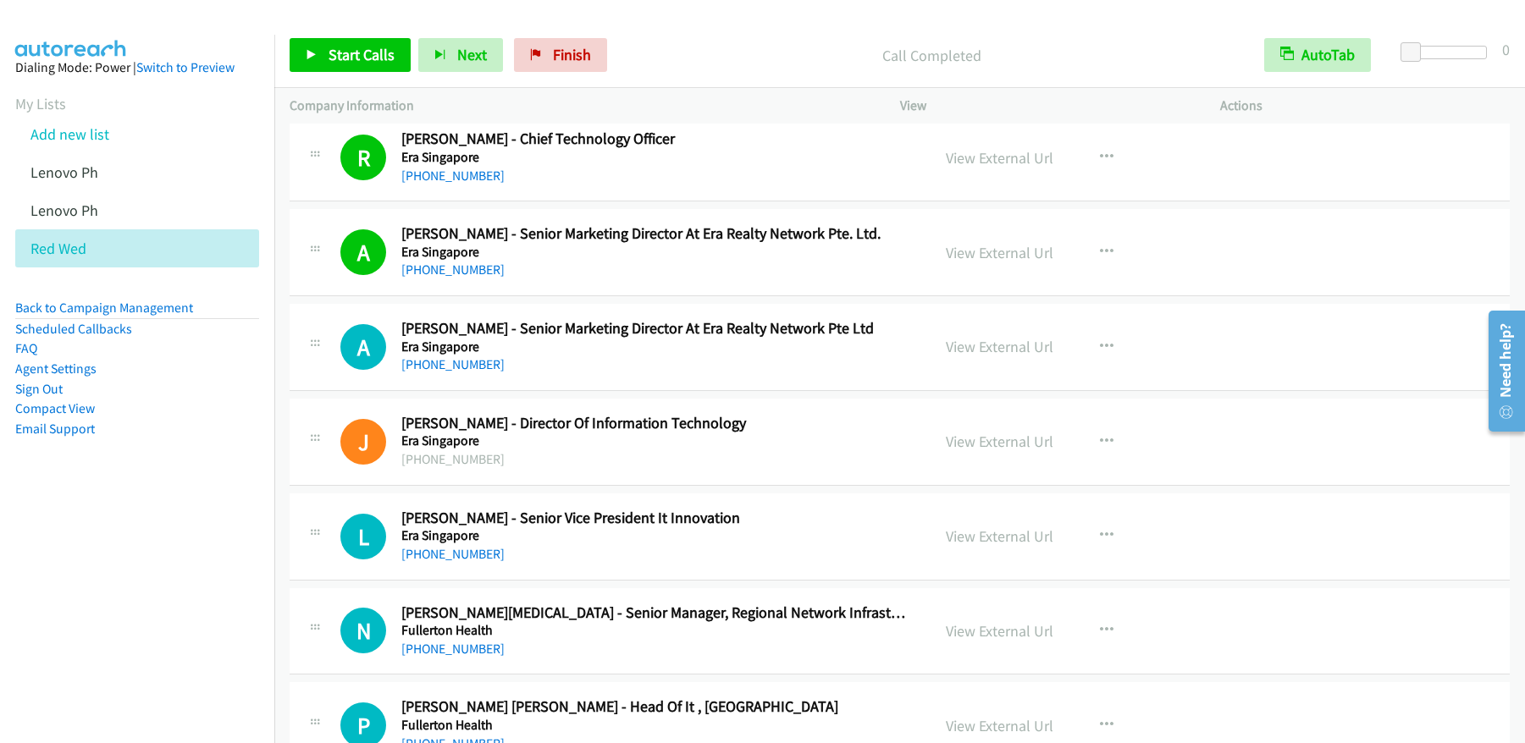
scroll to position [7324, 0]
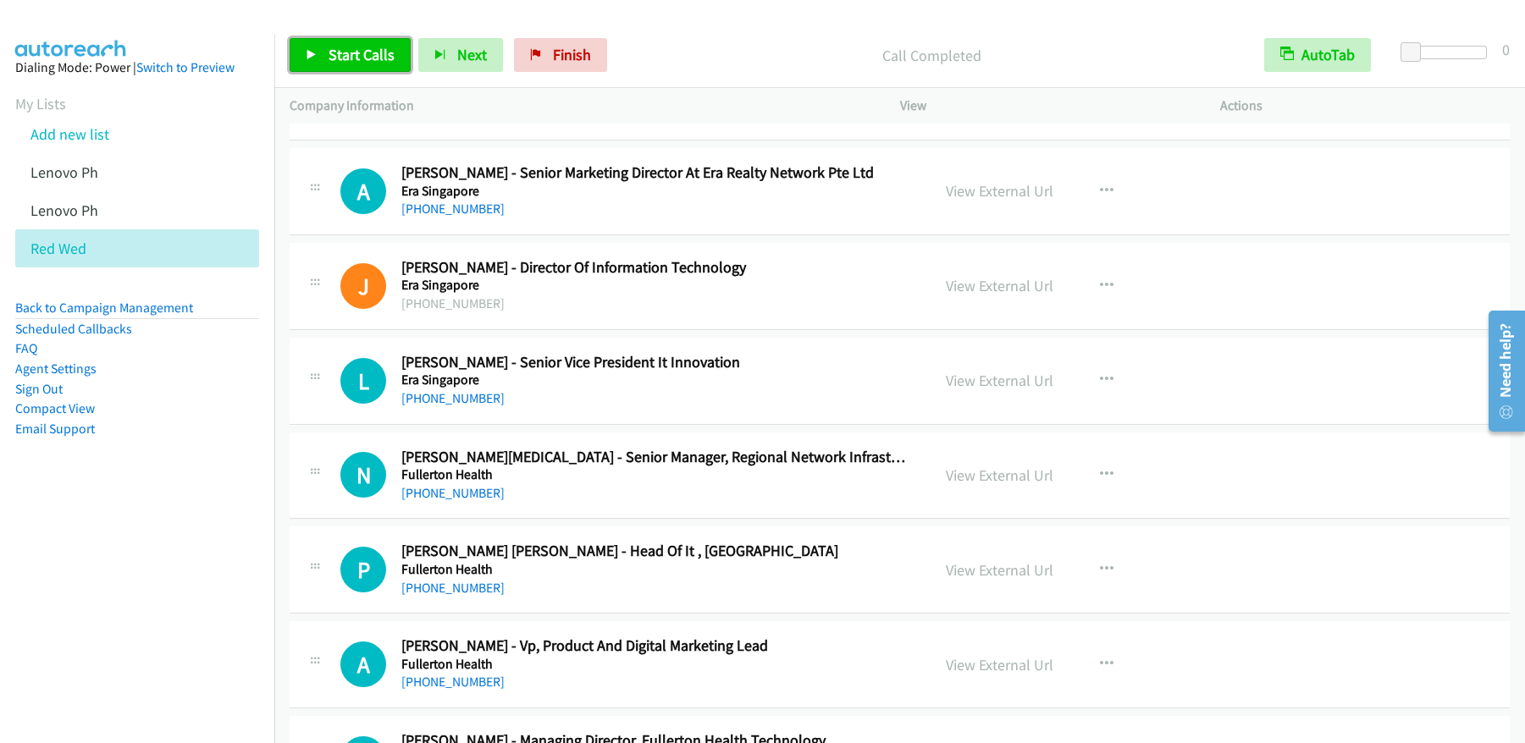
click at [364, 54] on span "Start Calls" at bounding box center [362, 54] width 66 height 19
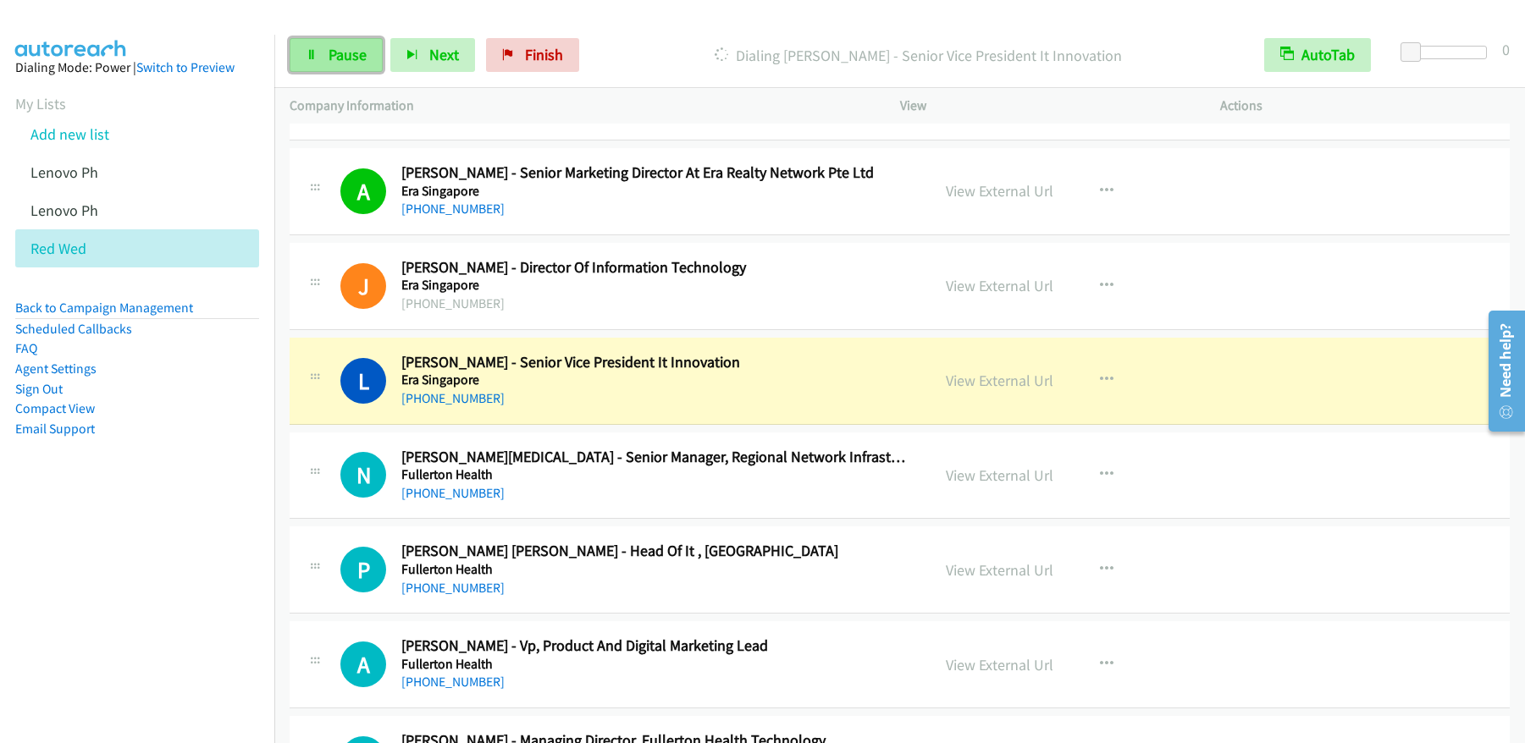
click at [339, 48] on span "Pause" at bounding box center [348, 54] width 38 height 19
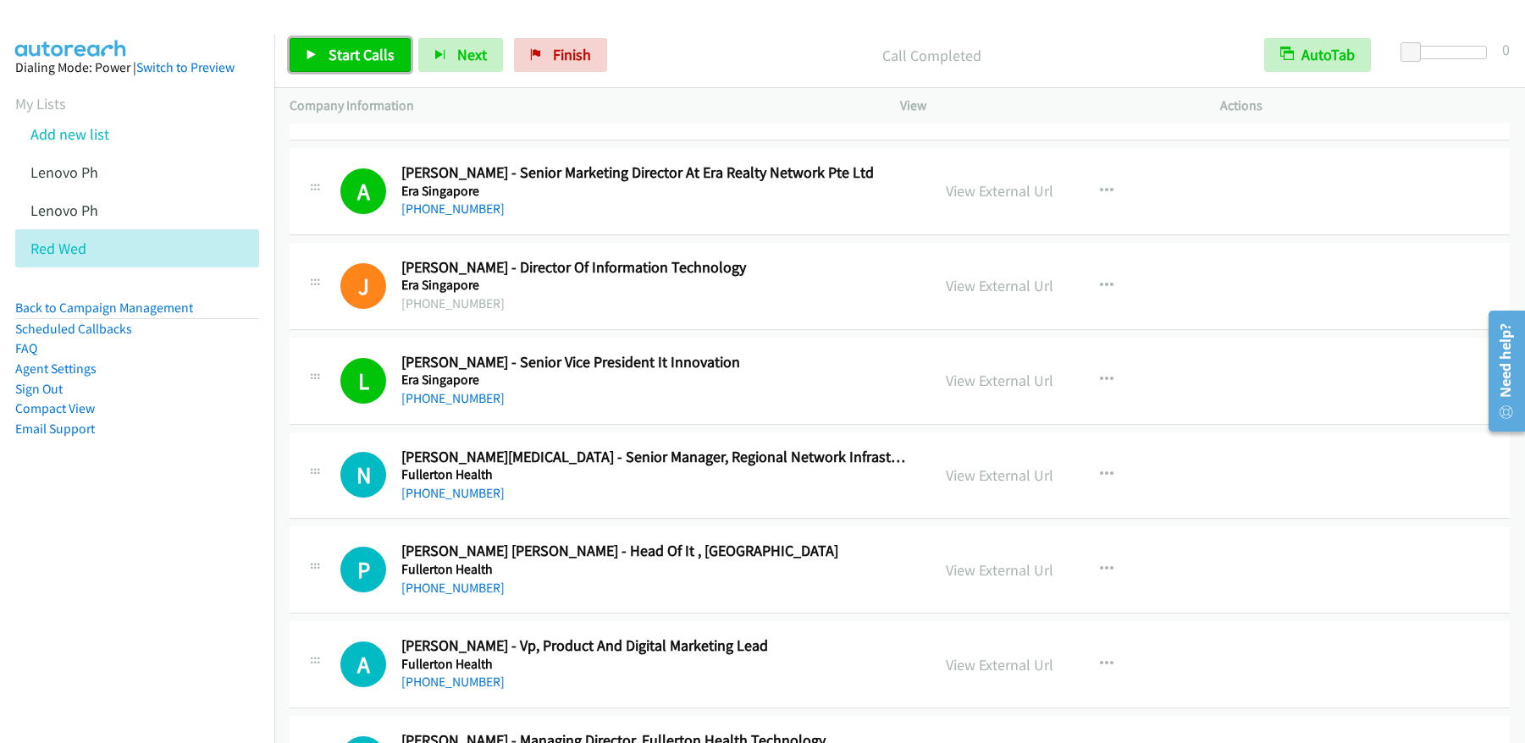
click at [373, 62] on span "Start Calls" at bounding box center [362, 54] width 66 height 19
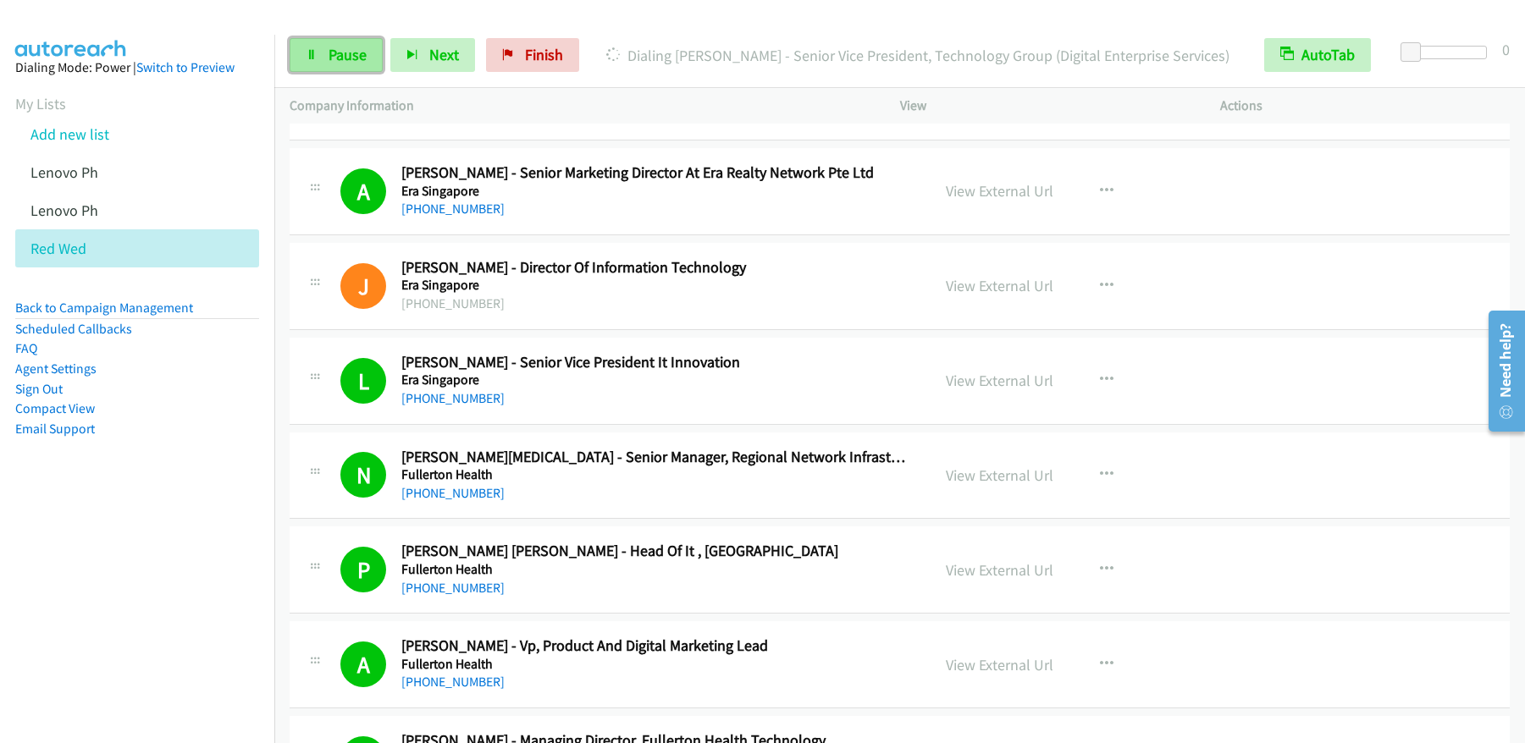
click at [354, 50] on span "Pause" at bounding box center [348, 54] width 38 height 19
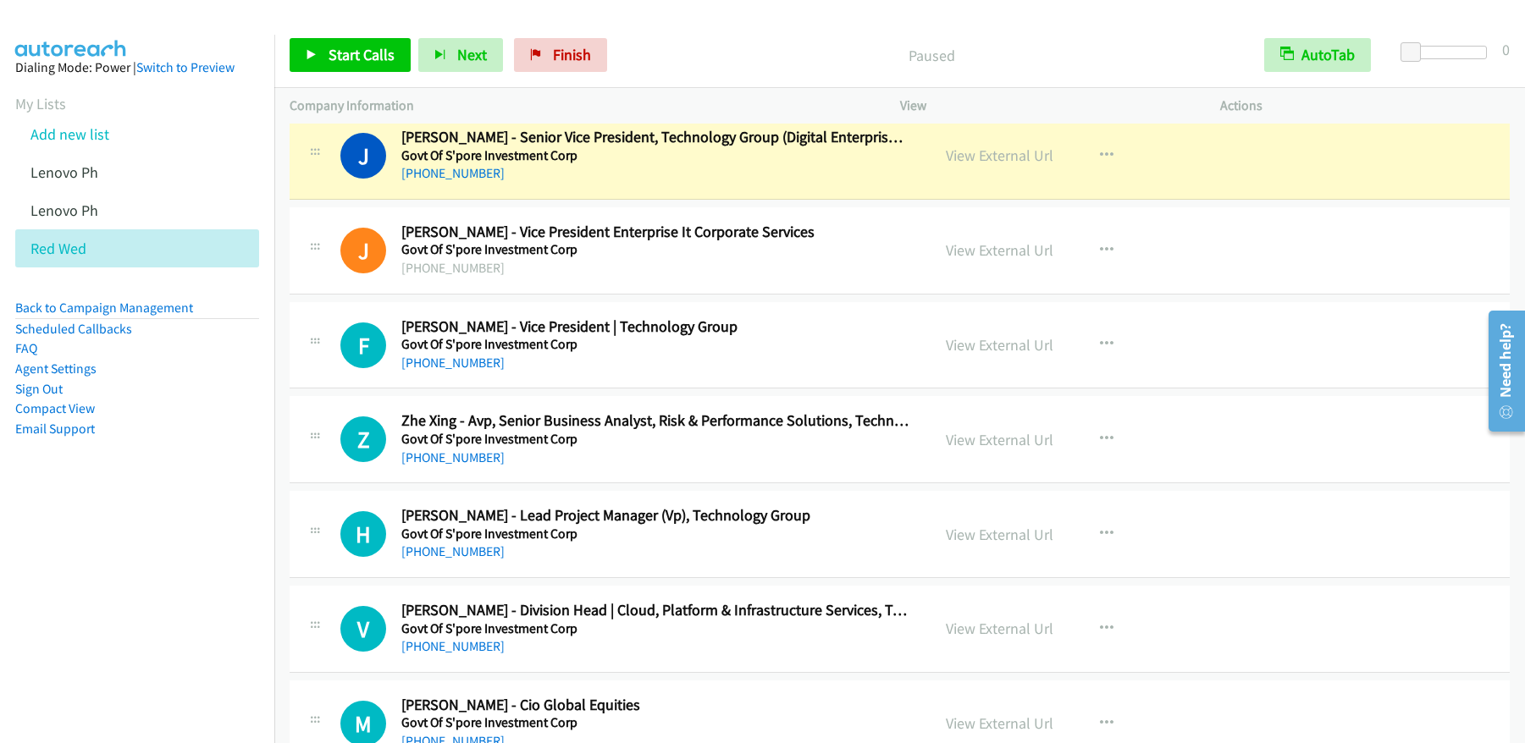
scroll to position [8387, 0]
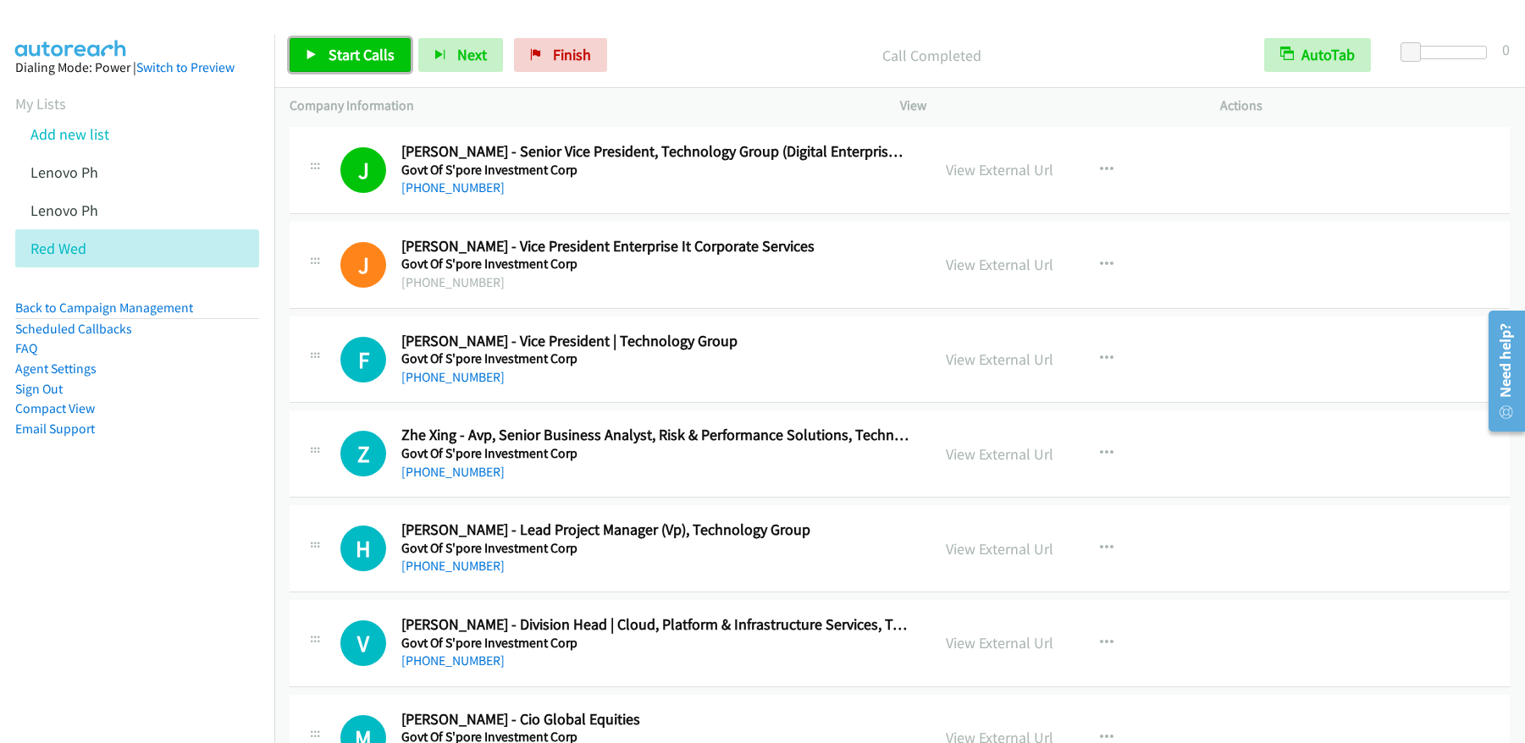
drag, startPoint x: 307, startPoint y: 50, endPoint x: 316, endPoint y: 55, distance: 9.9
click at [307, 51] on icon at bounding box center [312, 56] width 12 height 12
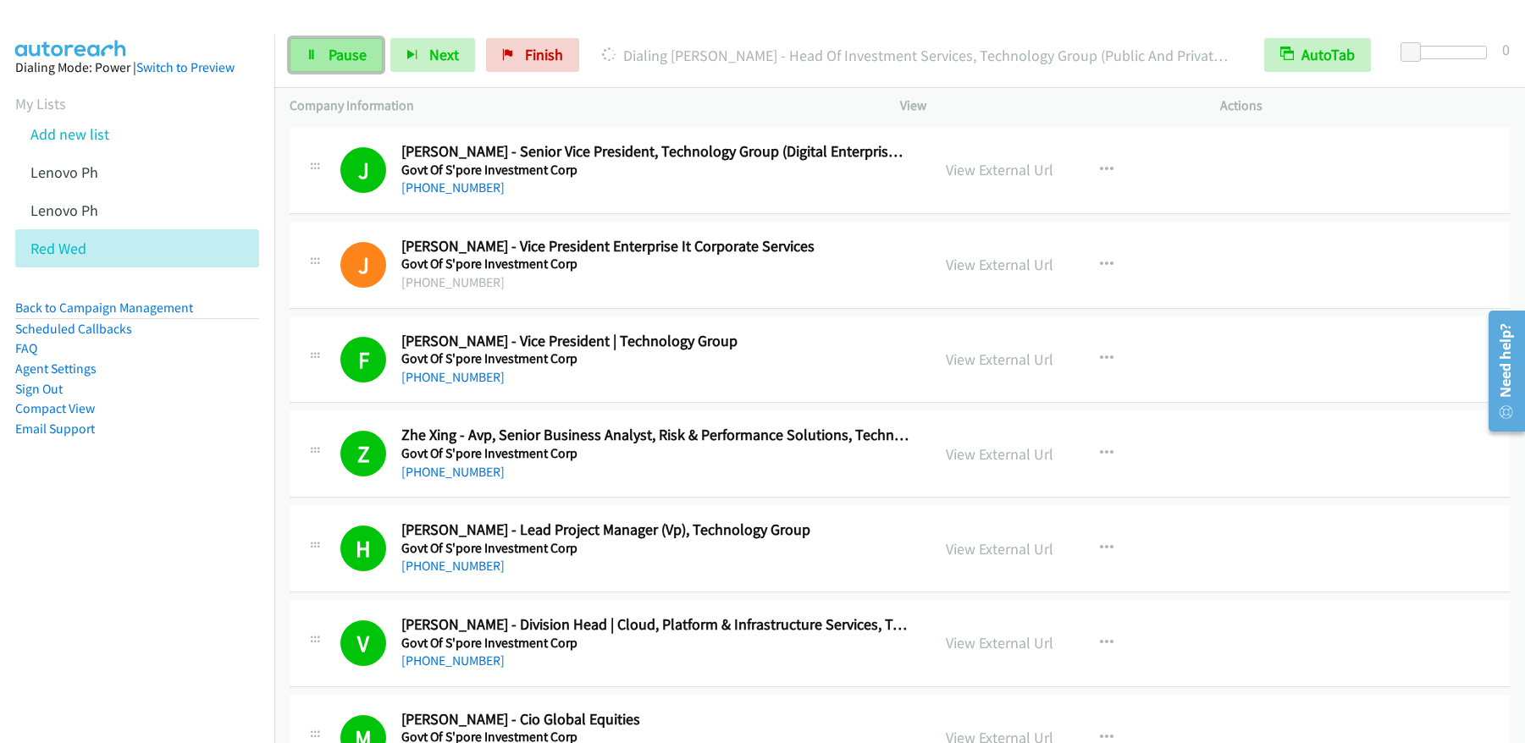
click at [329, 62] on span "Pause" at bounding box center [348, 54] width 38 height 19
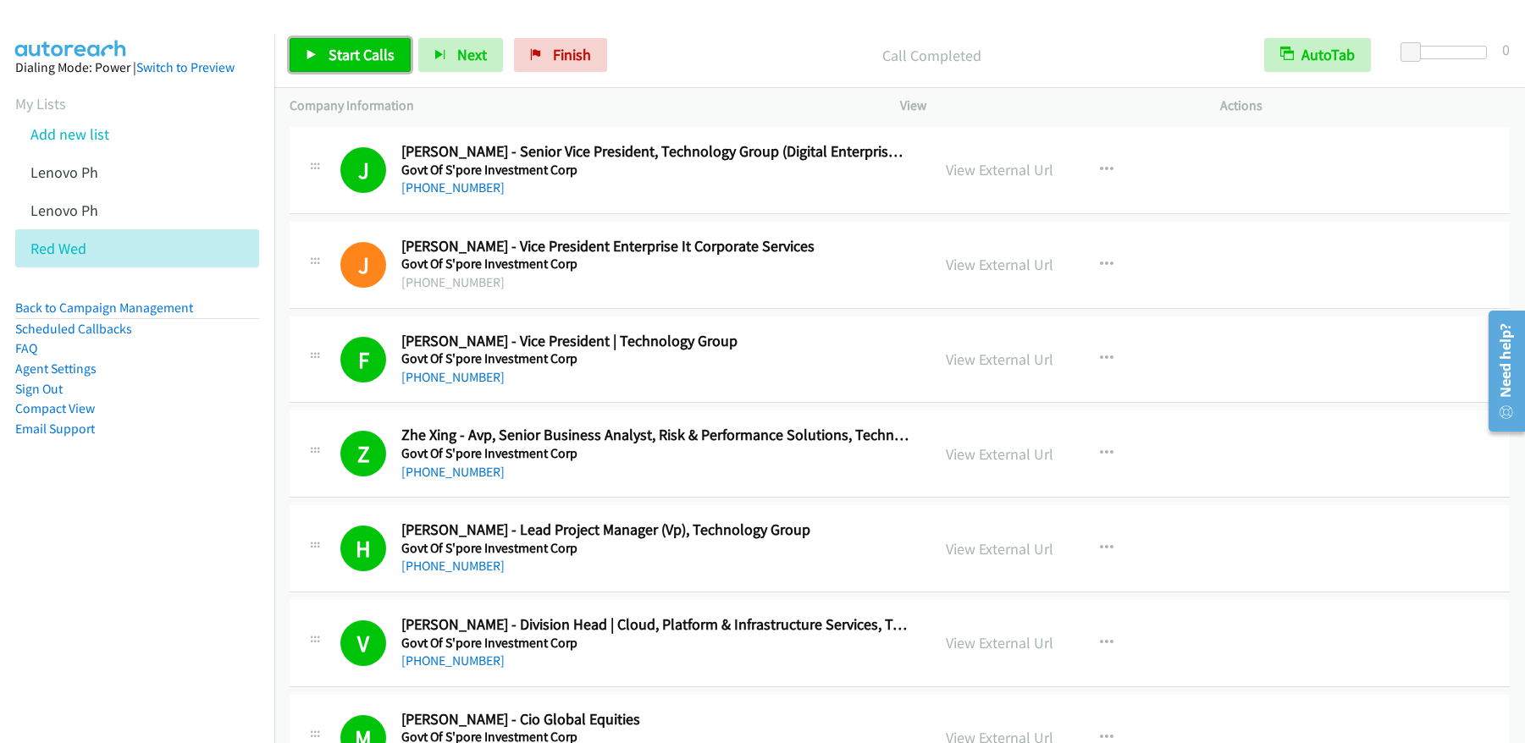
click at [355, 55] on span "Start Calls" at bounding box center [362, 54] width 66 height 19
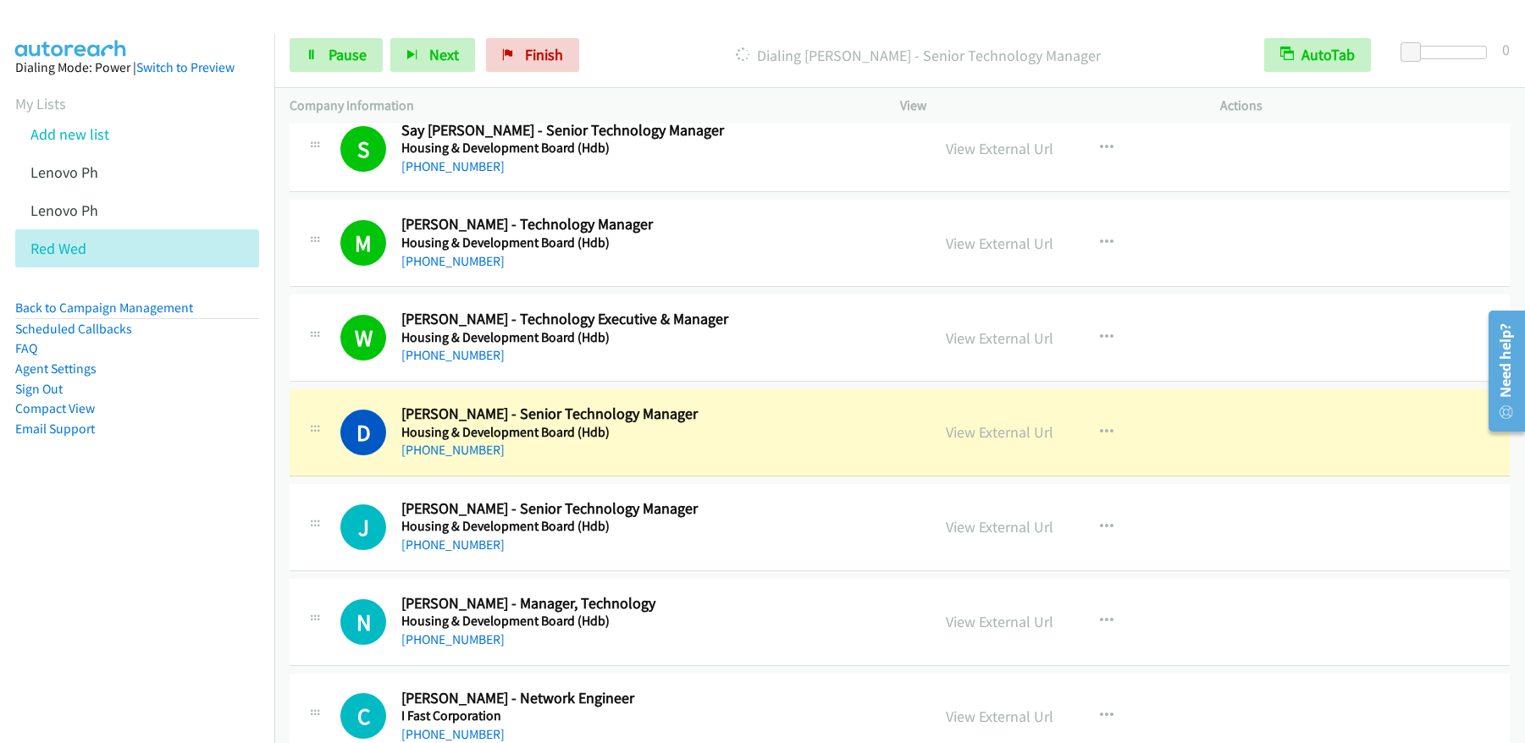
scroll to position [10065, 0]
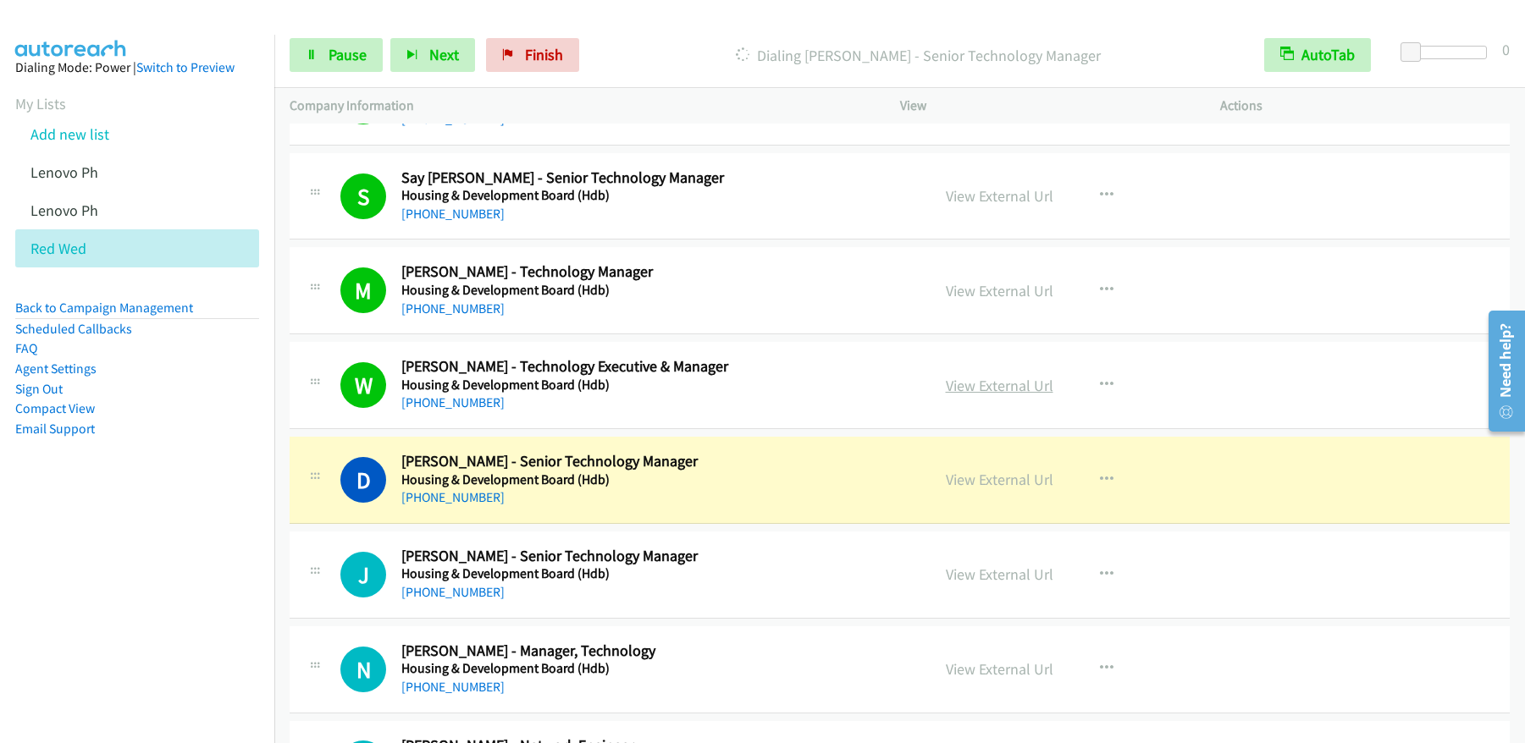
click at [996, 386] on link "View External Url" at bounding box center [1000, 385] width 108 height 19
click at [349, 57] on span "Pause" at bounding box center [348, 54] width 38 height 19
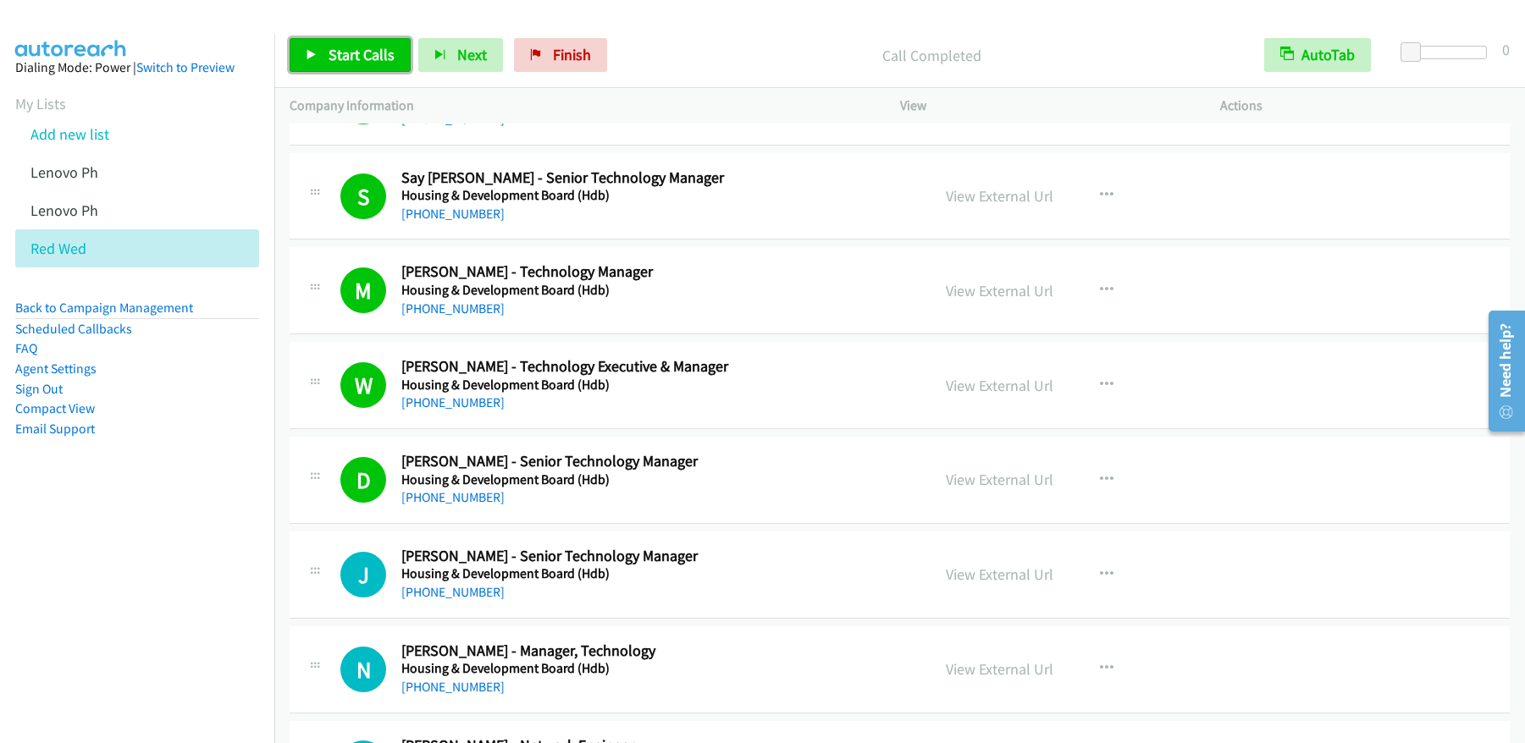
click at [382, 57] on span "Start Calls" at bounding box center [362, 54] width 66 height 19
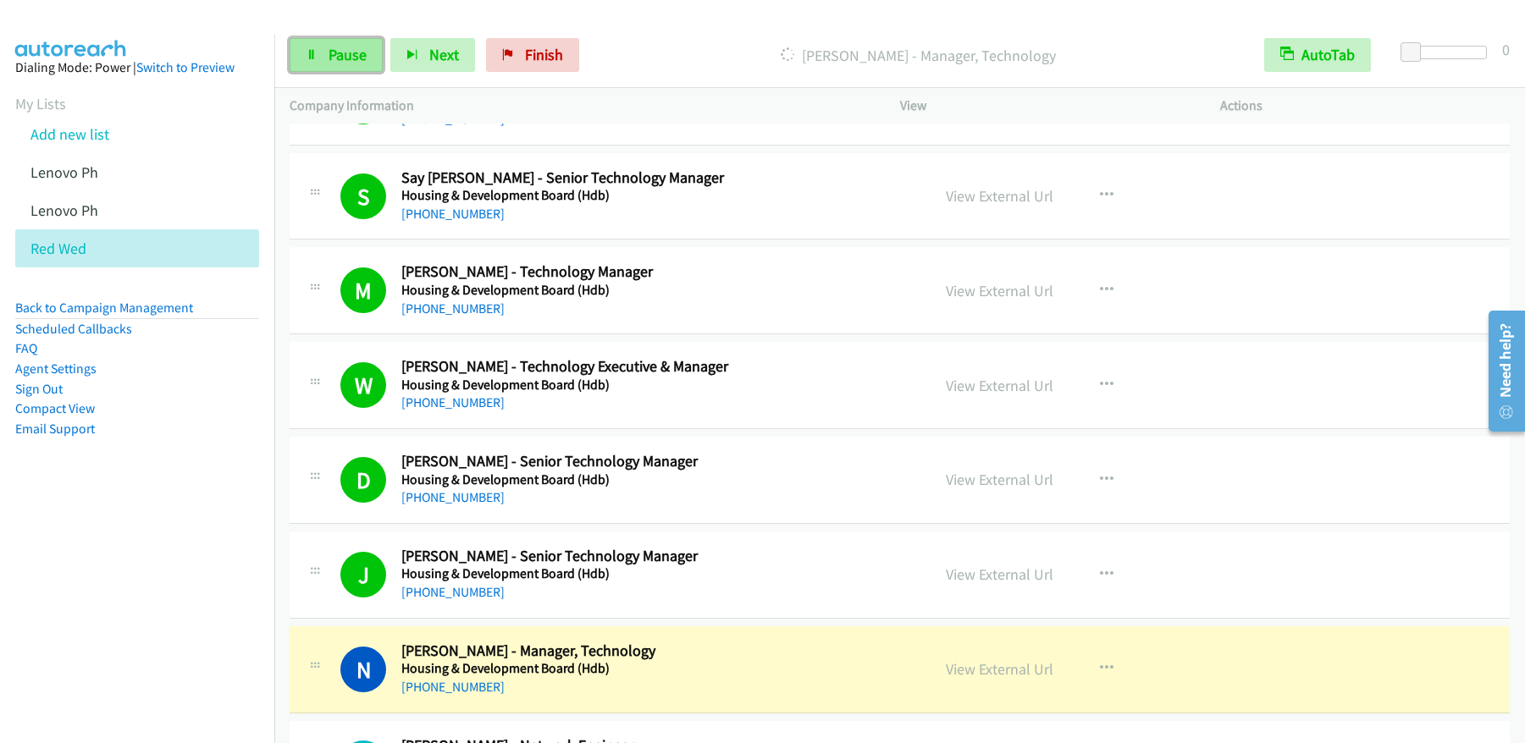
click at [335, 59] on span "Pause" at bounding box center [348, 54] width 38 height 19
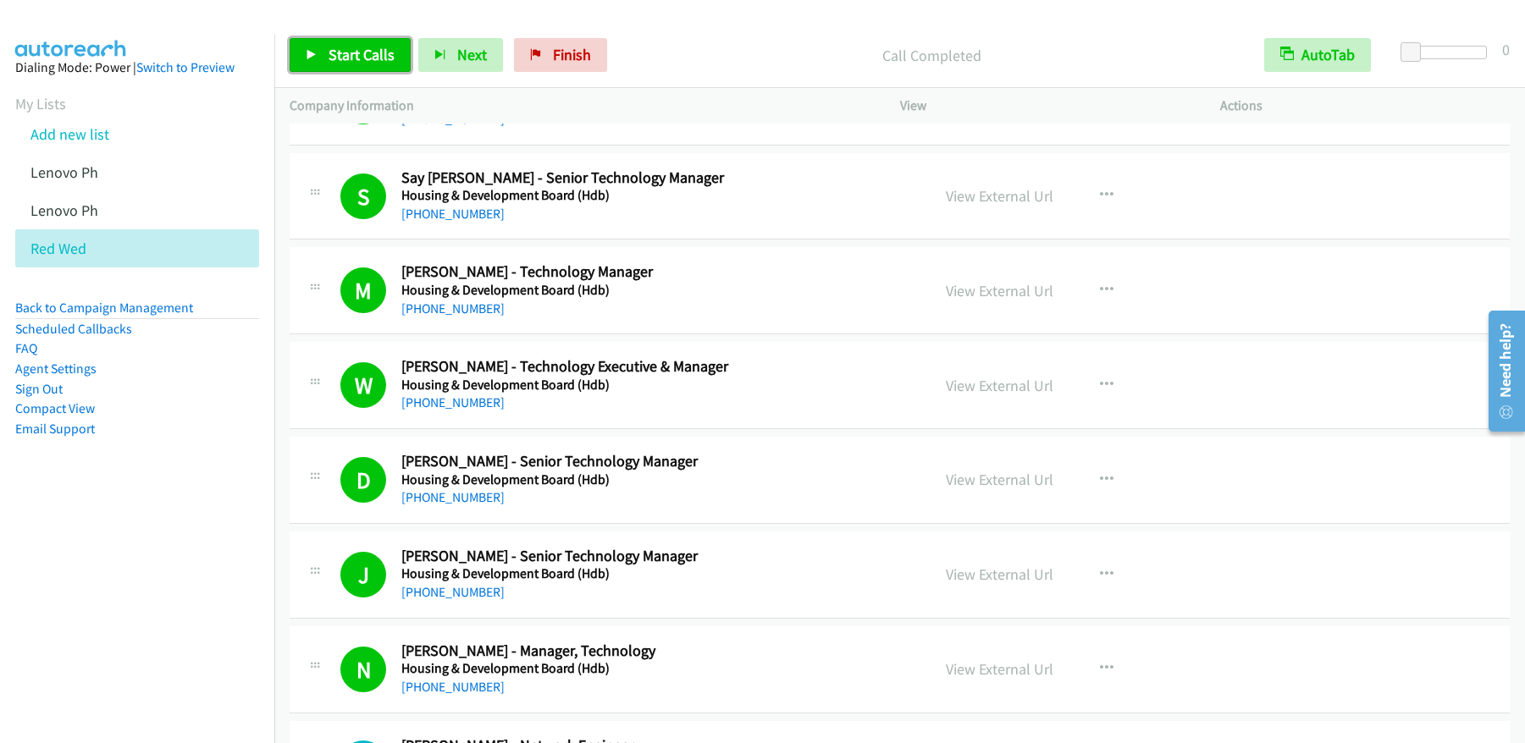
click at [351, 52] on span "Start Calls" at bounding box center [362, 54] width 66 height 19
click at [348, 54] on span "Pause" at bounding box center [348, 54] width 38 height 19
click at [360, 52] on span "Start Calls" at bounding box center [362, 54] width 66 height 19
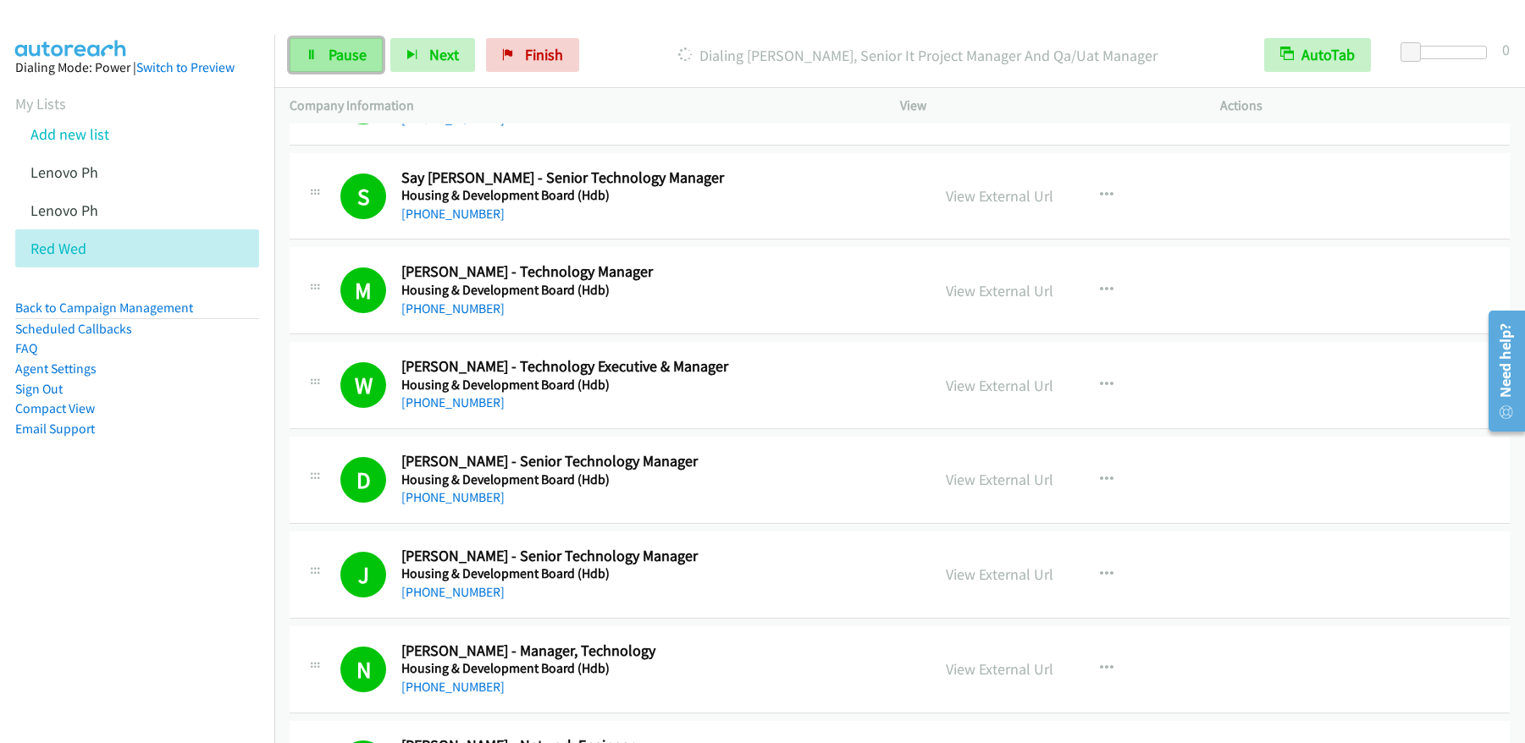
click at [347, 65] on link "Pause" at bounding box center [336, 55] width 93 height 34
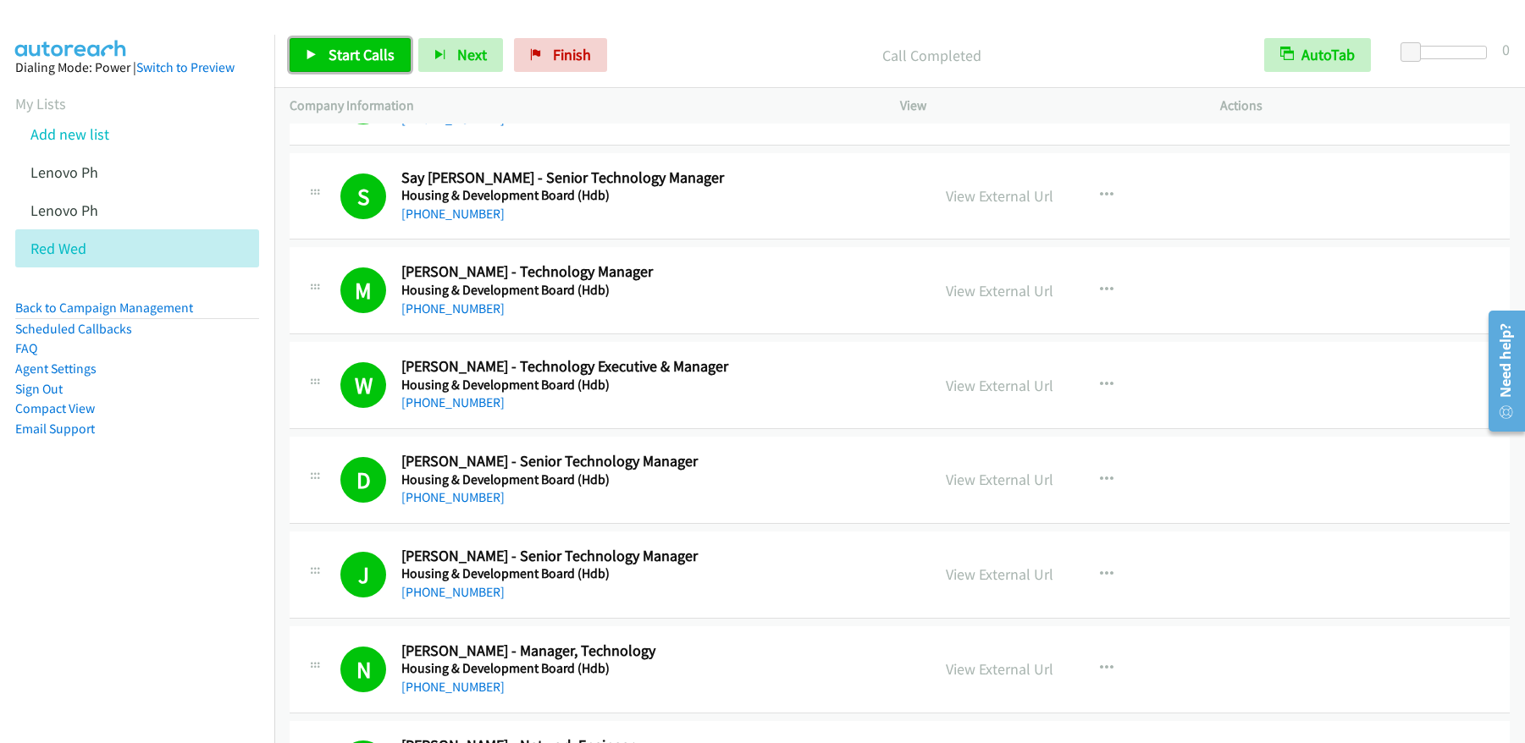
click at [368, 61] on span "Start Calls" at bounding box center [362, 54] width 66 height 19
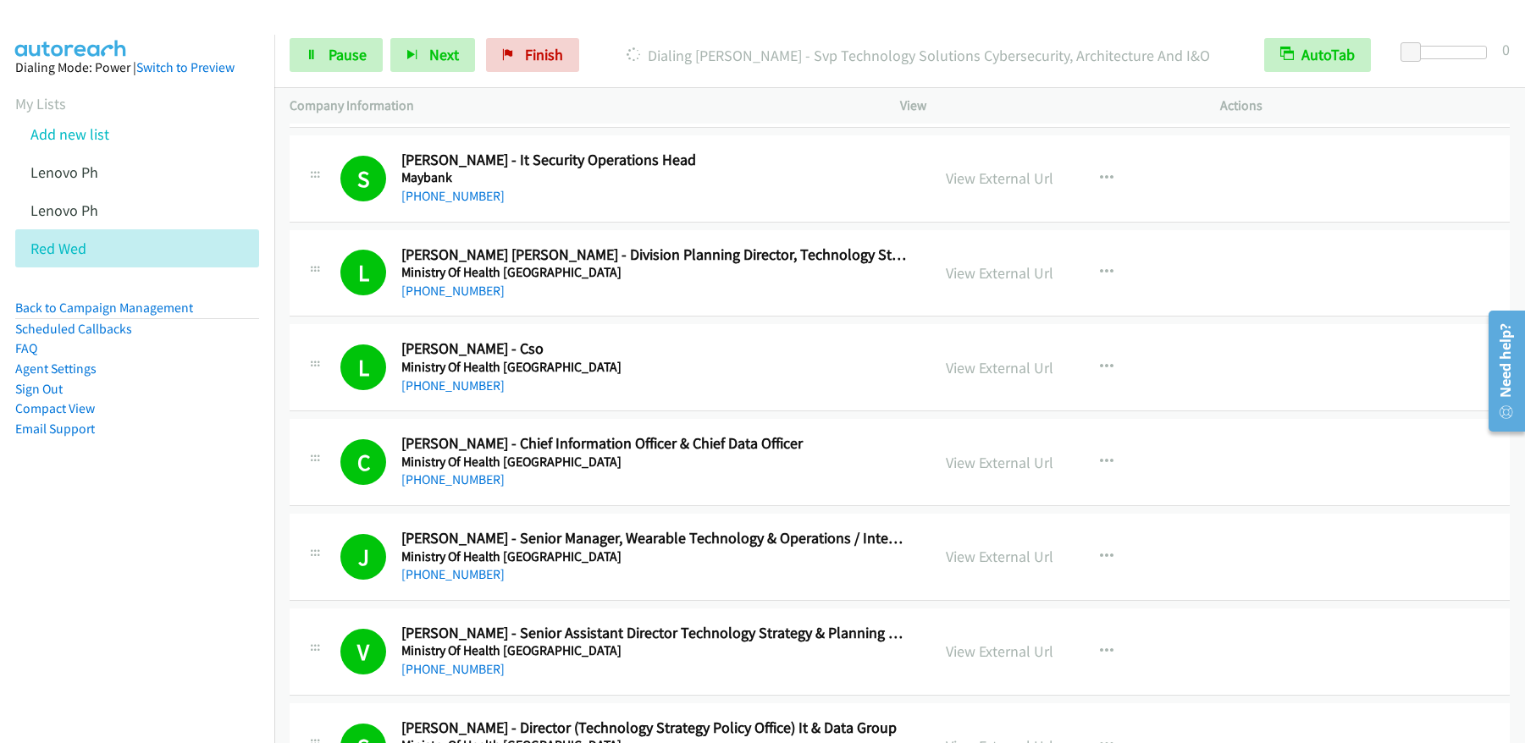
scroll to position [13403, 0]
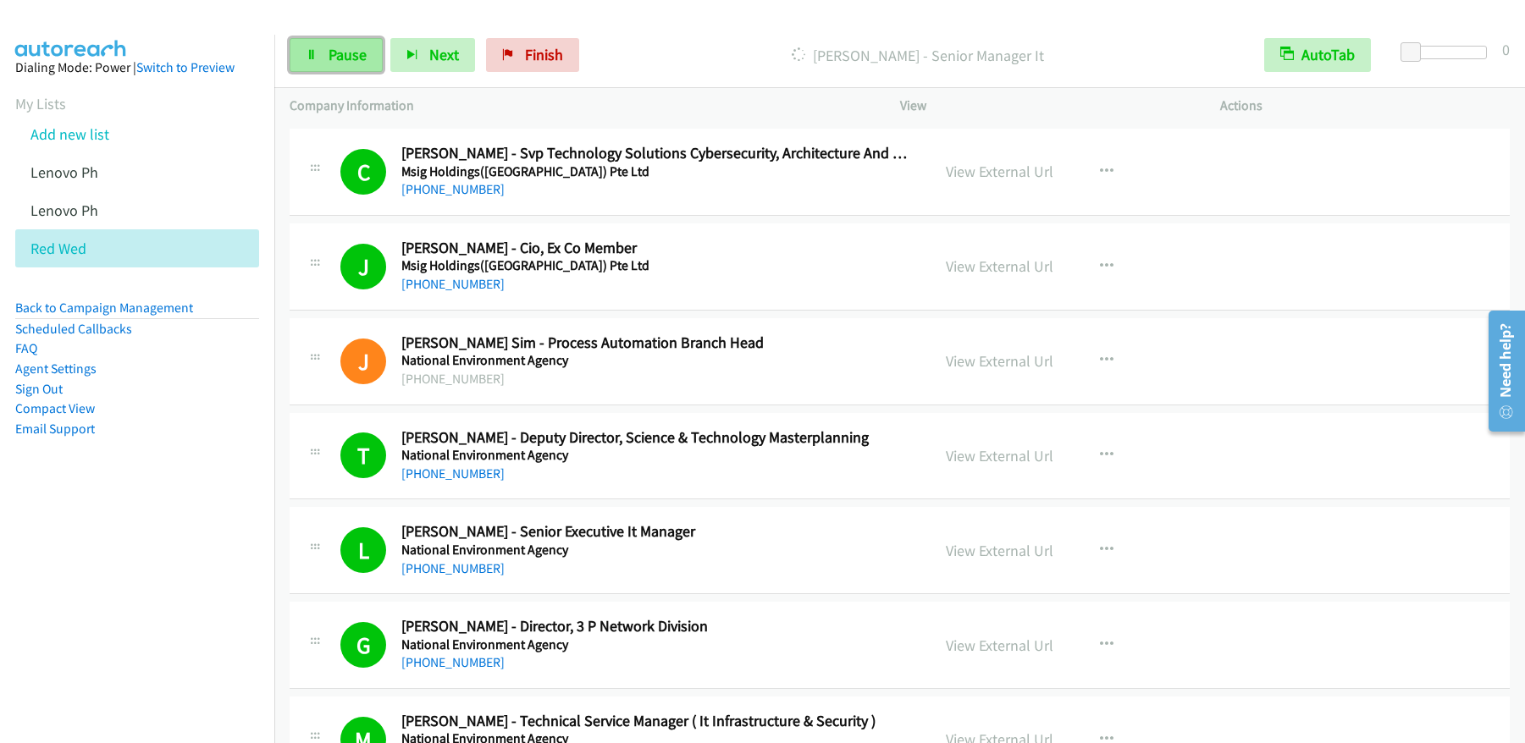
click at [347, 43] on link "Pause" at bounding box center [336, 55] width 93 height 34
click at [382, 55] on span "Start Calls" at bounding box center [362, 54] width 66 height 19
click at [362, 49] on span "Pause" at bounding box center [348, 54] width 38 height 19
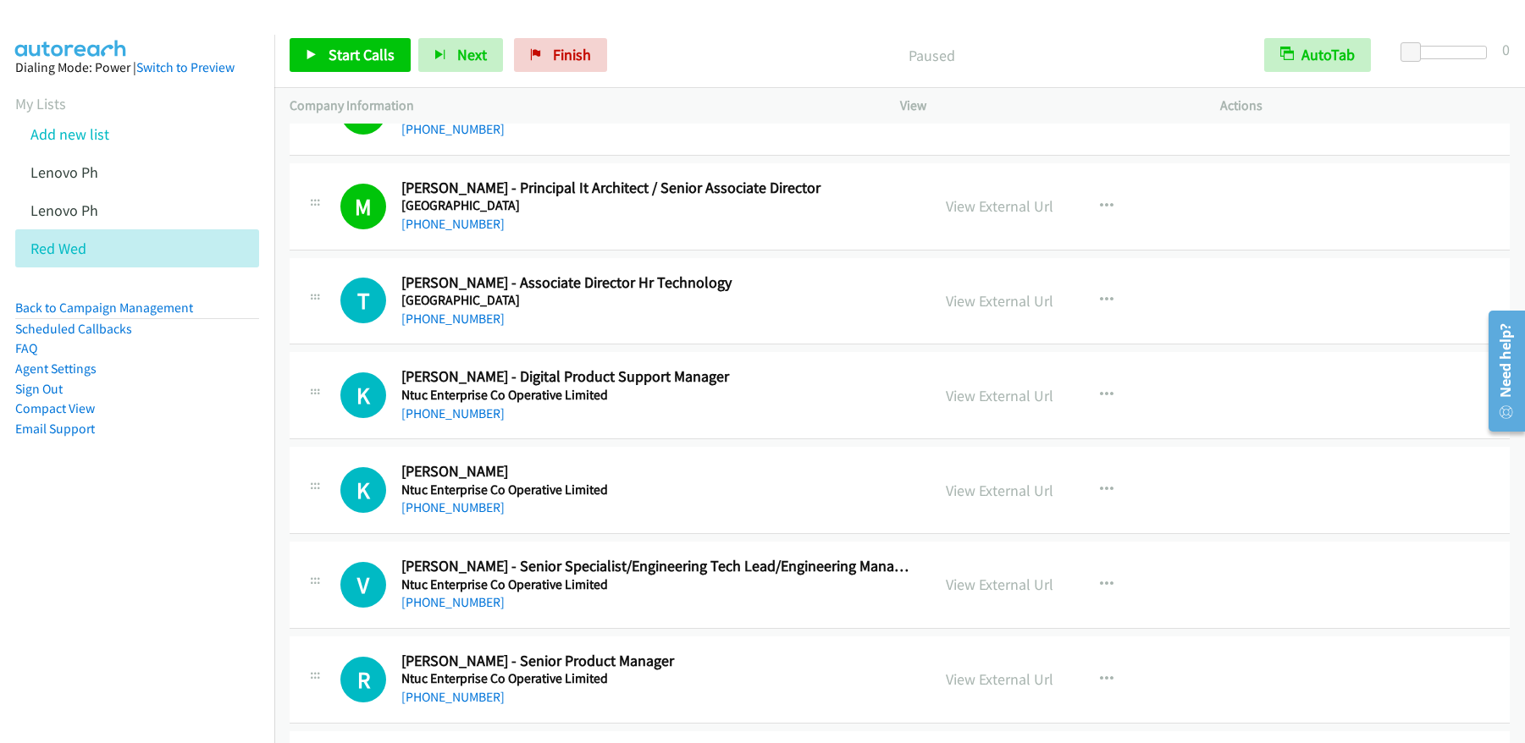
scroll to position [15535, 0]
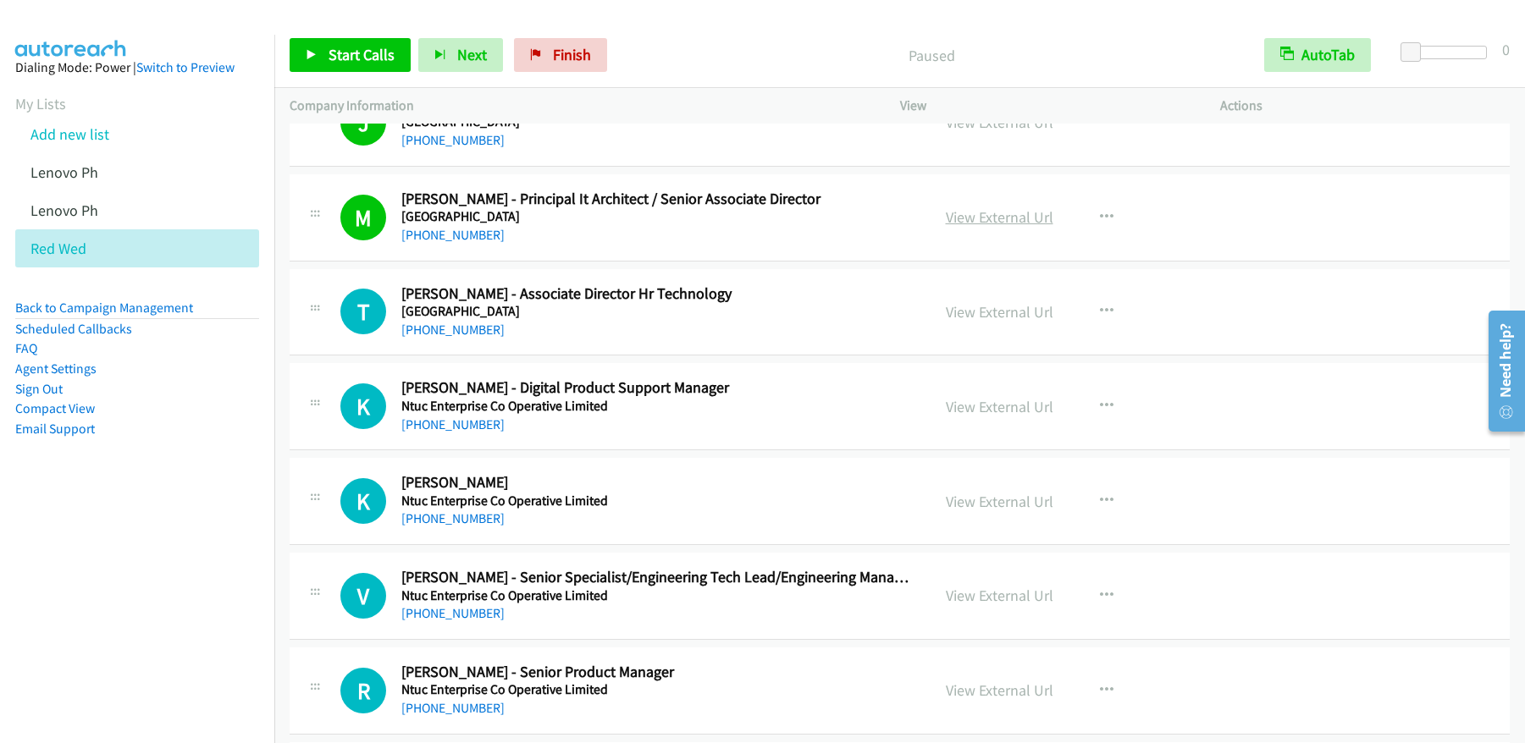
click at [1010, 223] on link "View External Url" at bounding box center [1000, 216] width 108 height 19
click at [412, 61] on div "Start Calls Pause Next Finish" at bounding box center [452, 55] width 325 height 34
click at [400, 57] on link "Start Calls" at bounding box center [350, 55] width 121 height 34
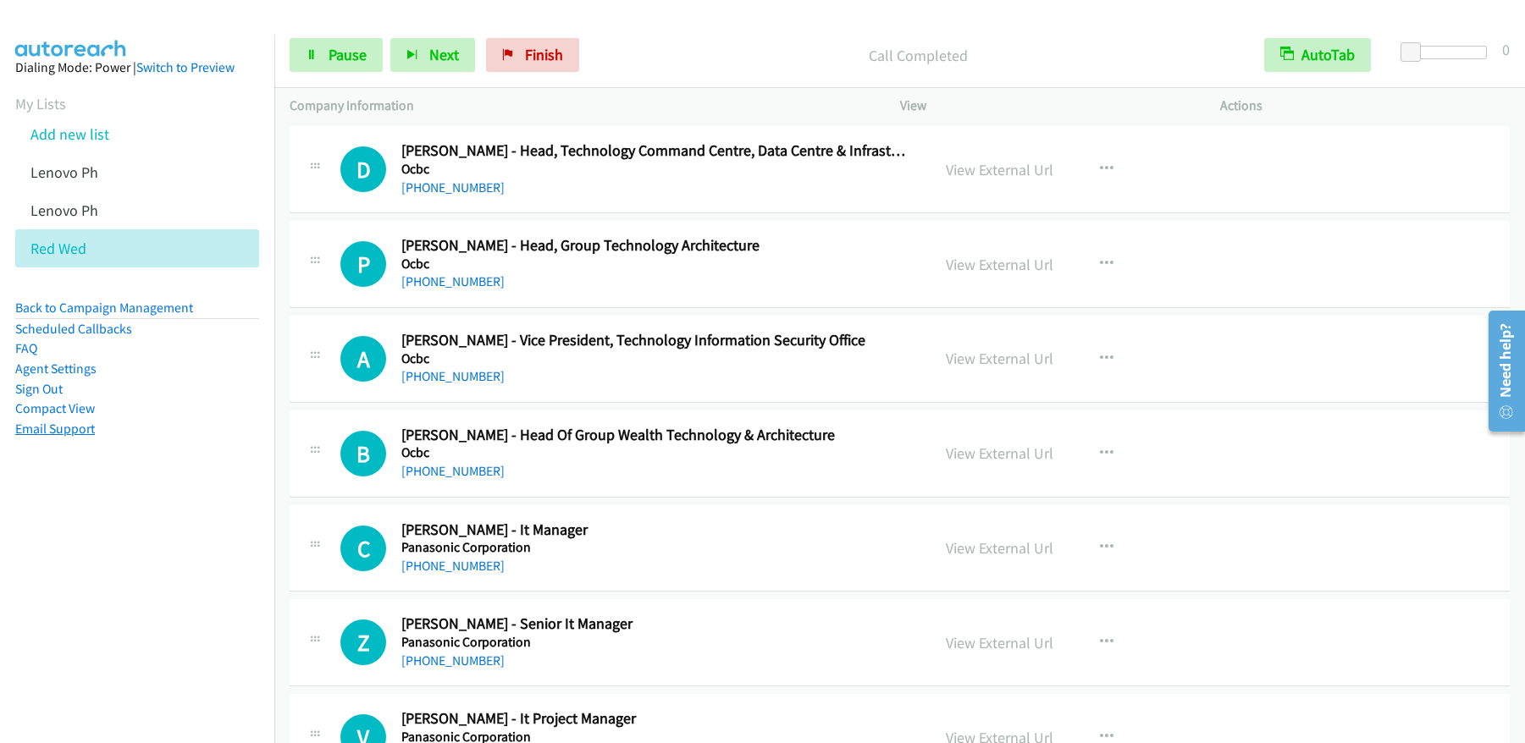
scroll to position [17237, 0]
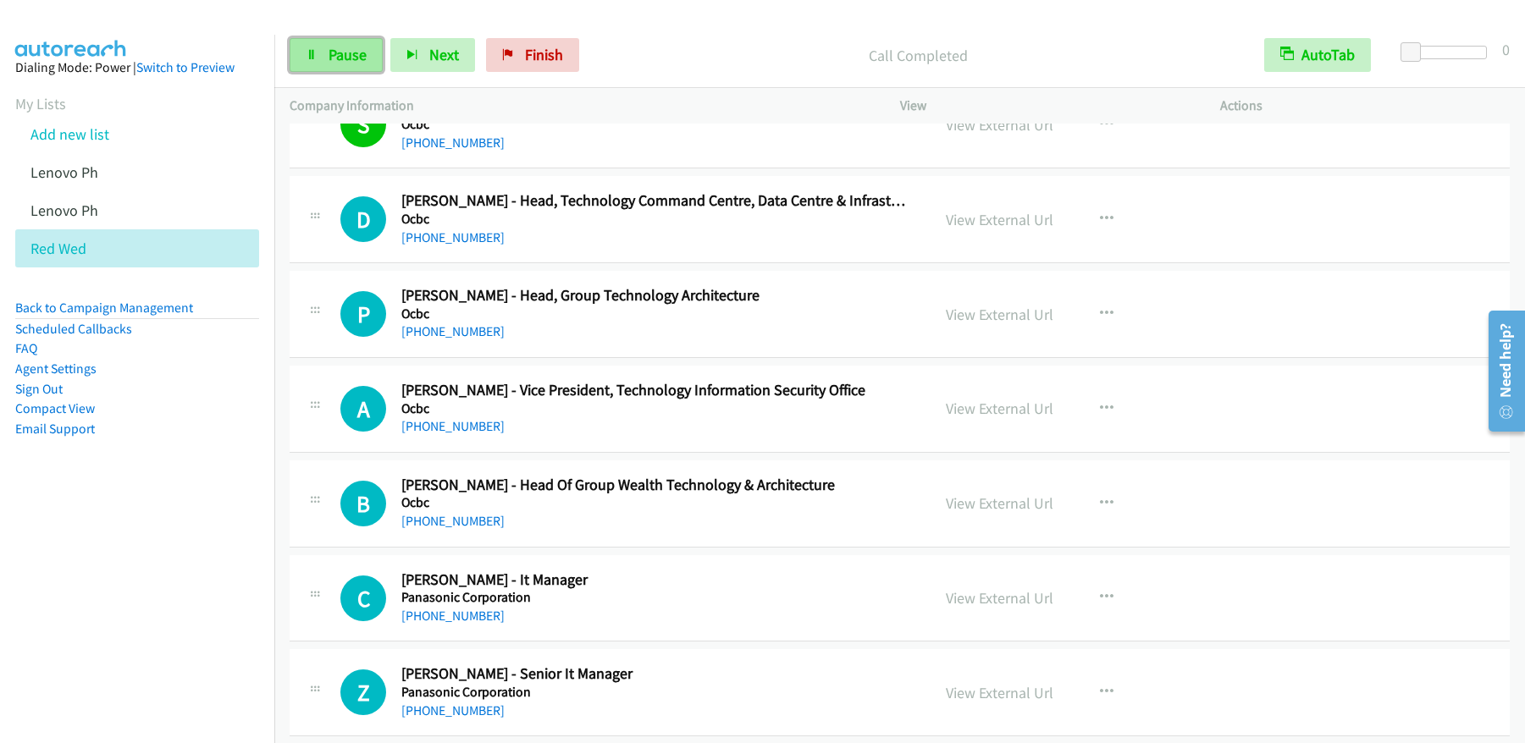
click at [350, 63] on span "Pause" at bounding box center [348, 54] width 38 height 19
click at [350, 63] on span "Start Calls" at bounding box center [362, 54] width 66 height 19
click at [358, 52] on span "Pause" at bounding box center [348, 54] width 38 height 19
click at [356, 55] on span "Start Calls" at bounding box center [362, 54] width 66 height 19
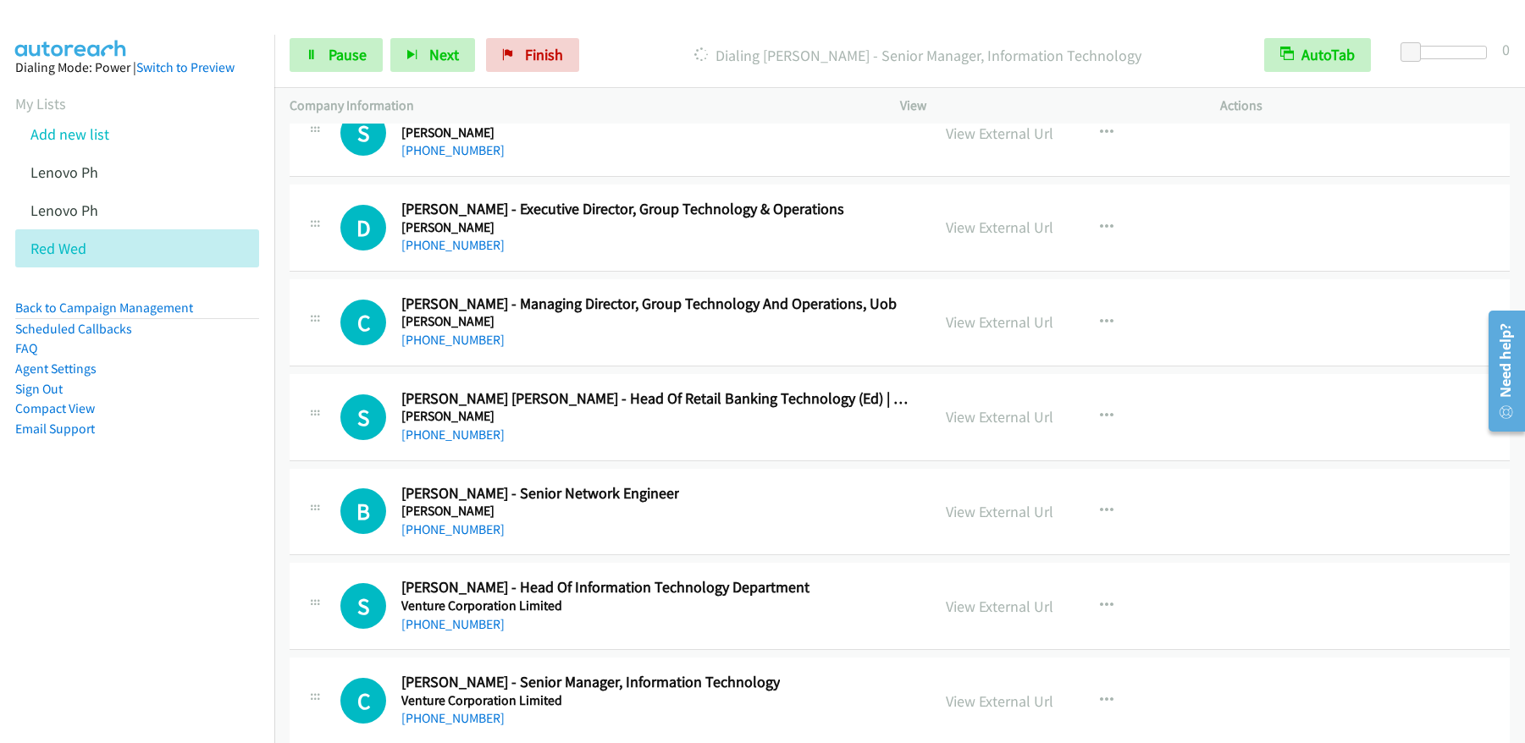
scroll to position [24167, 0]
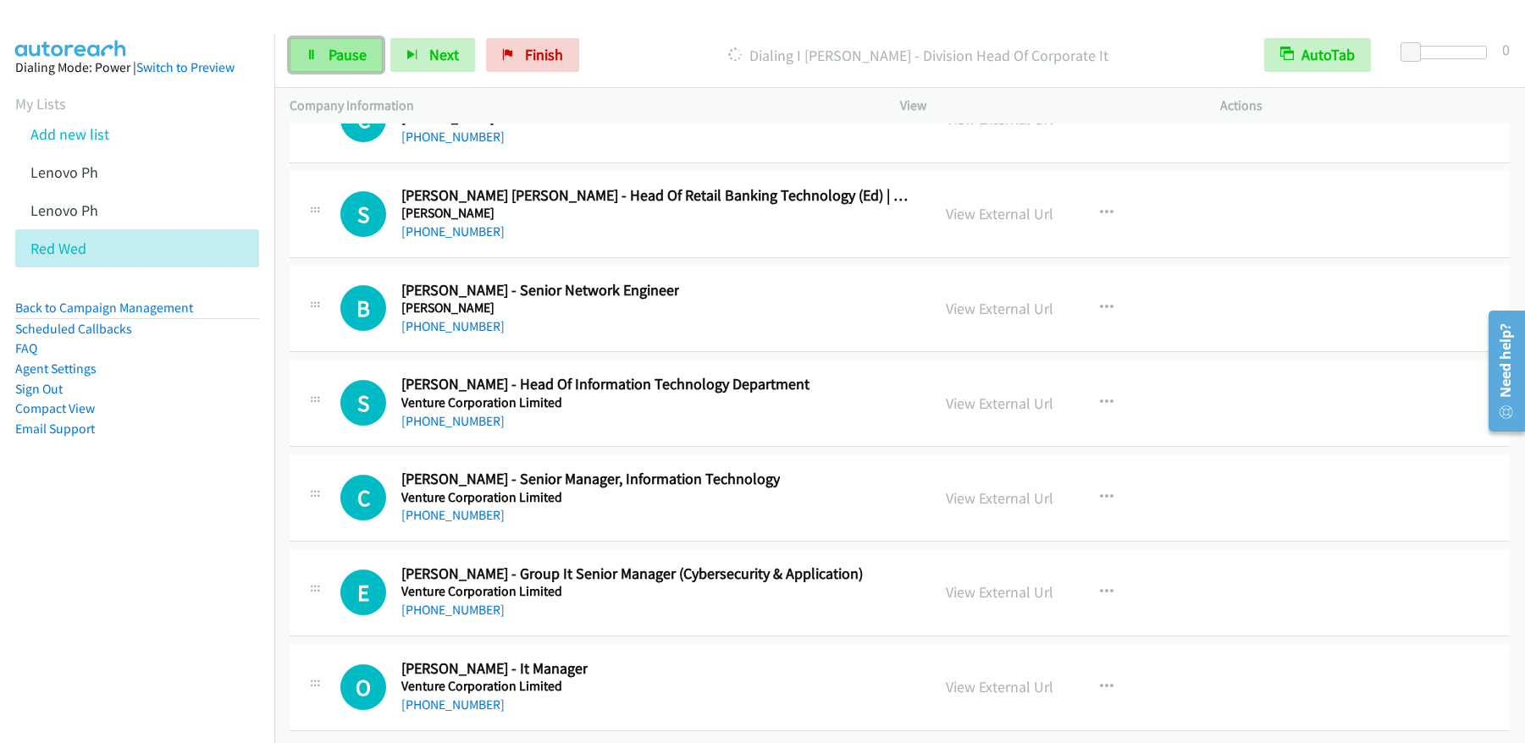
click at [317, 58] on icon at bounding box center [312, 56] width 12 height 12
click at [346, 63] on span "Start Calls" at bounding box center [362, 54] width 66 height 19
click at [434, 64] on span "Pause" at bounding box center [453, 71] width 38 height 19
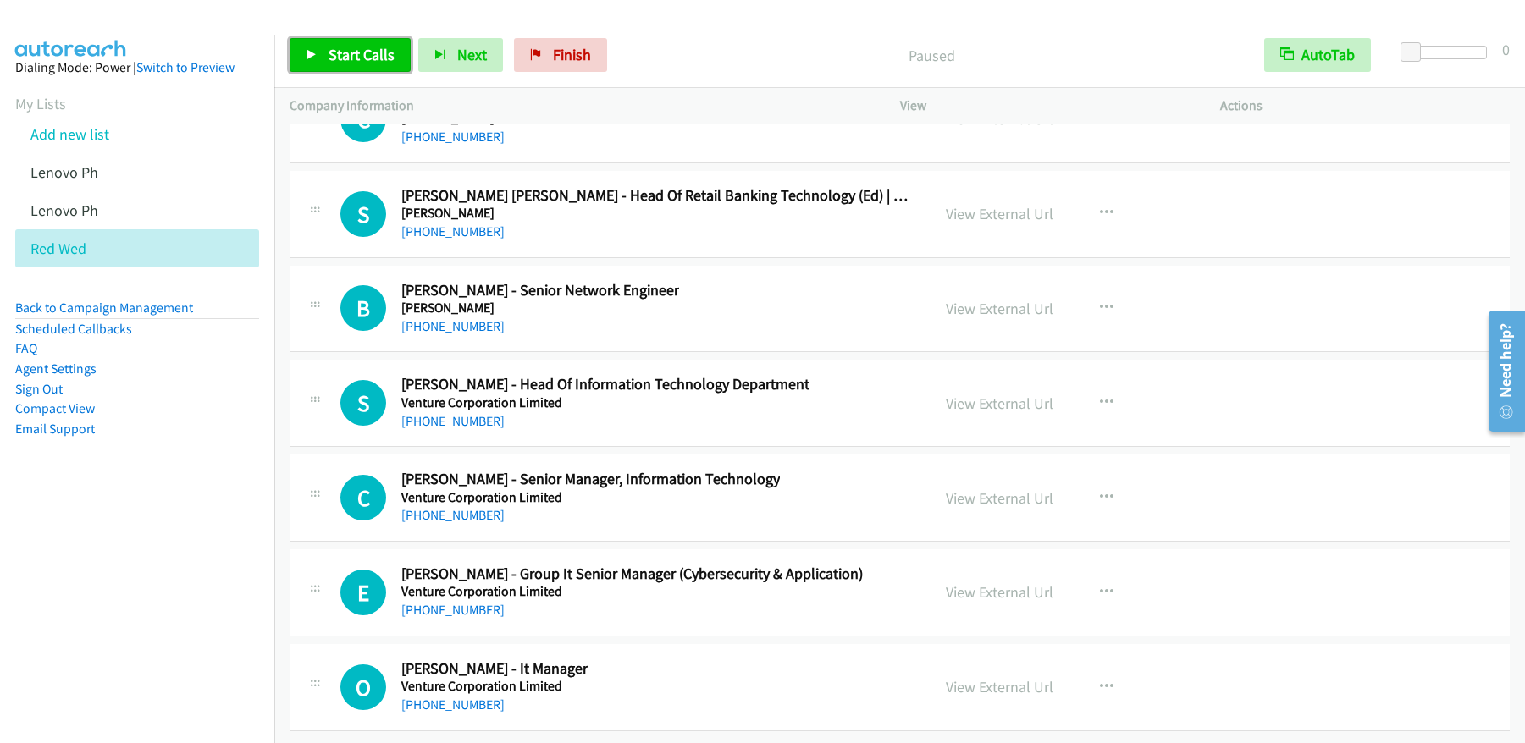
click at [347, 64] on link "Start Calls" at bounding box center [350, 55] width 121 height 34
click at [345, 58] on span "Pause" at bounding box center [348, 54] width 38 height 19
click at [348, 63] on span "Start Calls" at bounding box center [362, 54] width 66 height 19
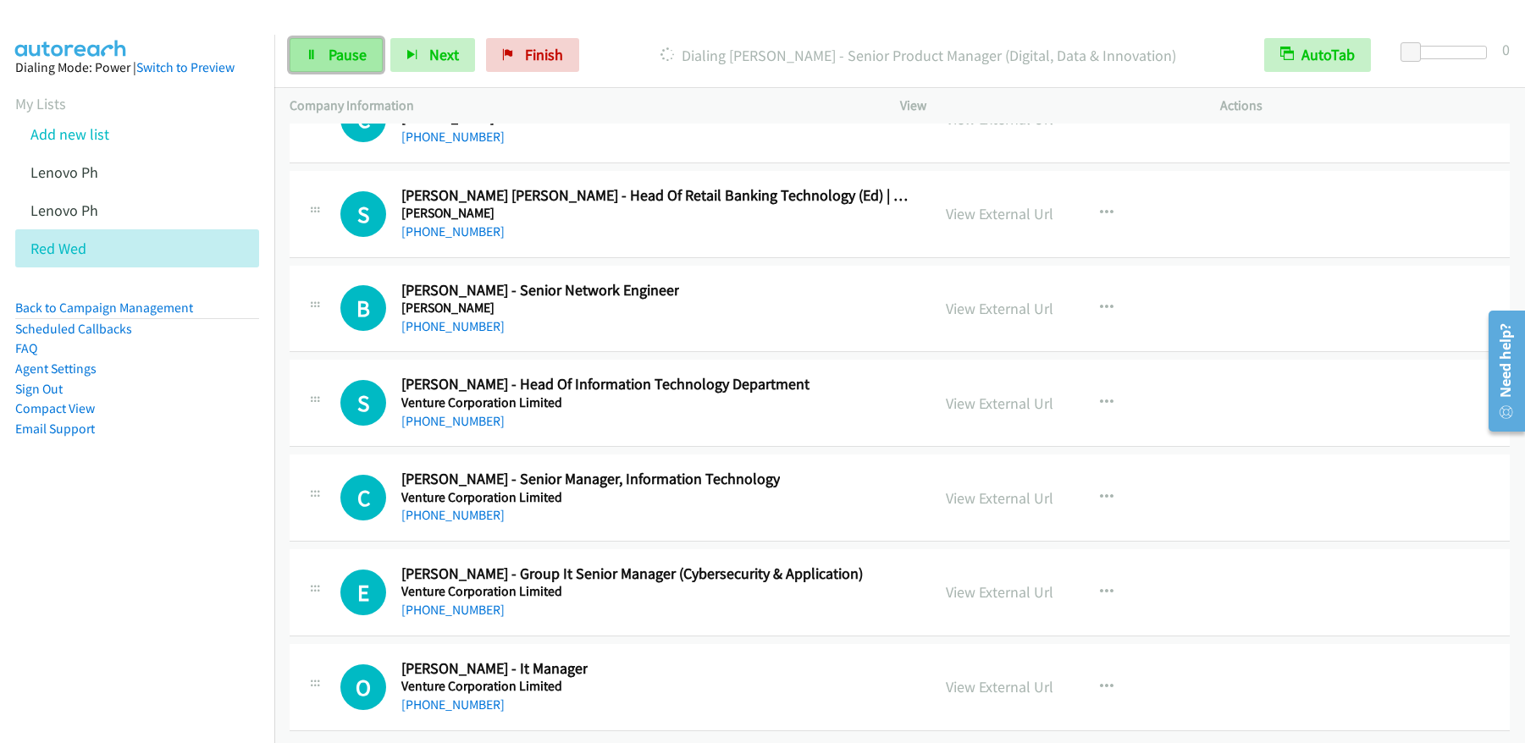
click at [364, 60] on span "Pause" at bounding box center [348, 54] width 38 height 19
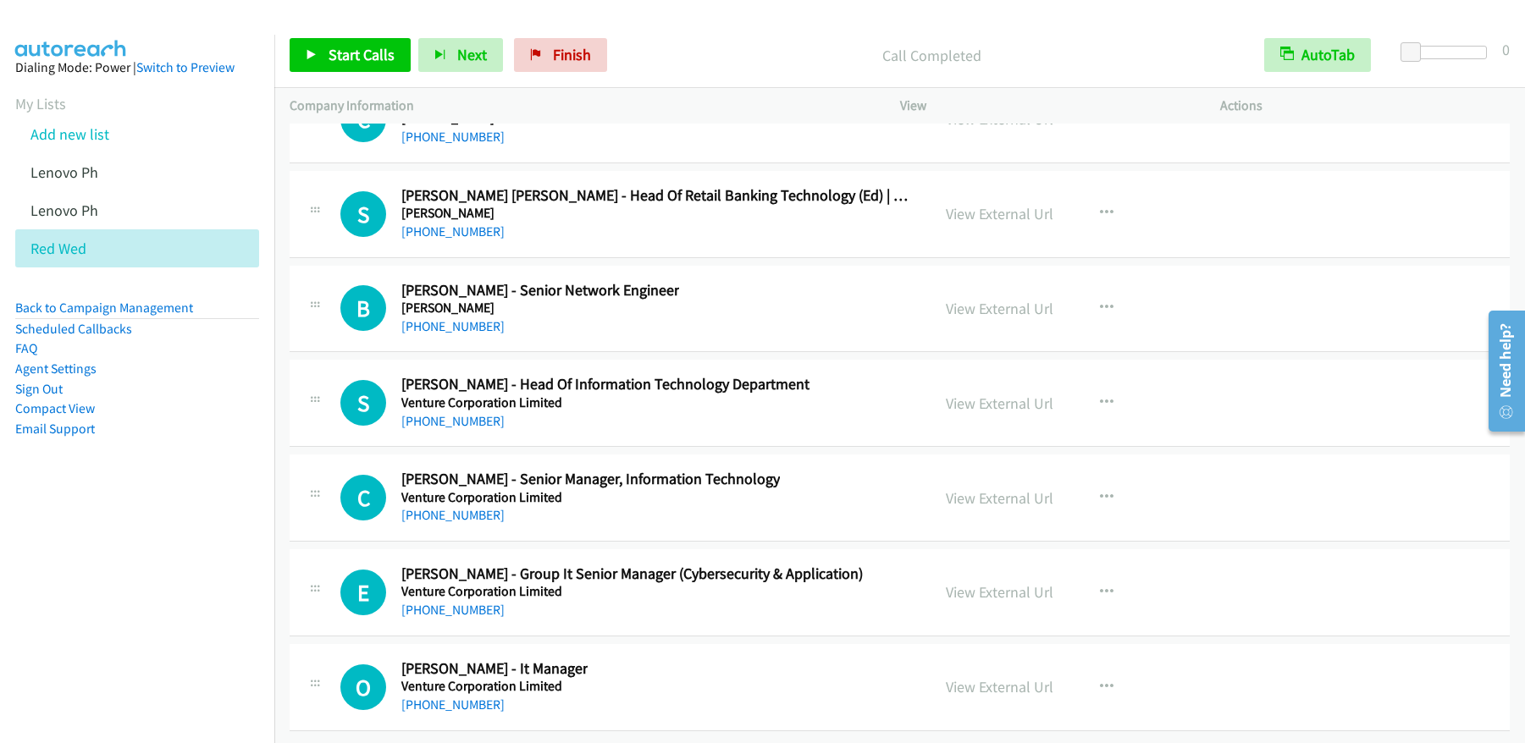
click at [727, 32] on div "Start Calls Pause Next Finish Call Completed AutoTab AutoTab 0" at bounding box center [899, 55] width 1251 height 65
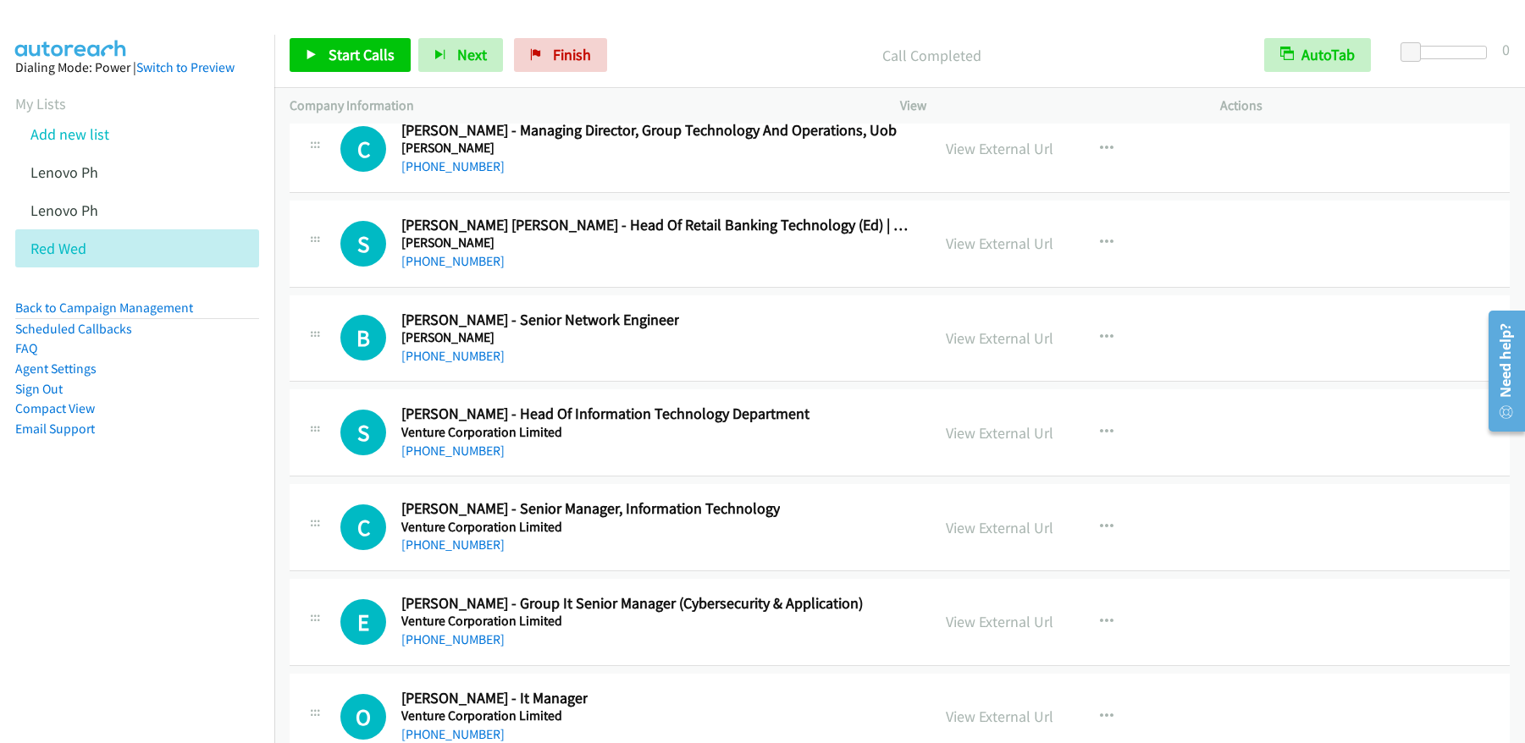
scroll to position [23925, 0]
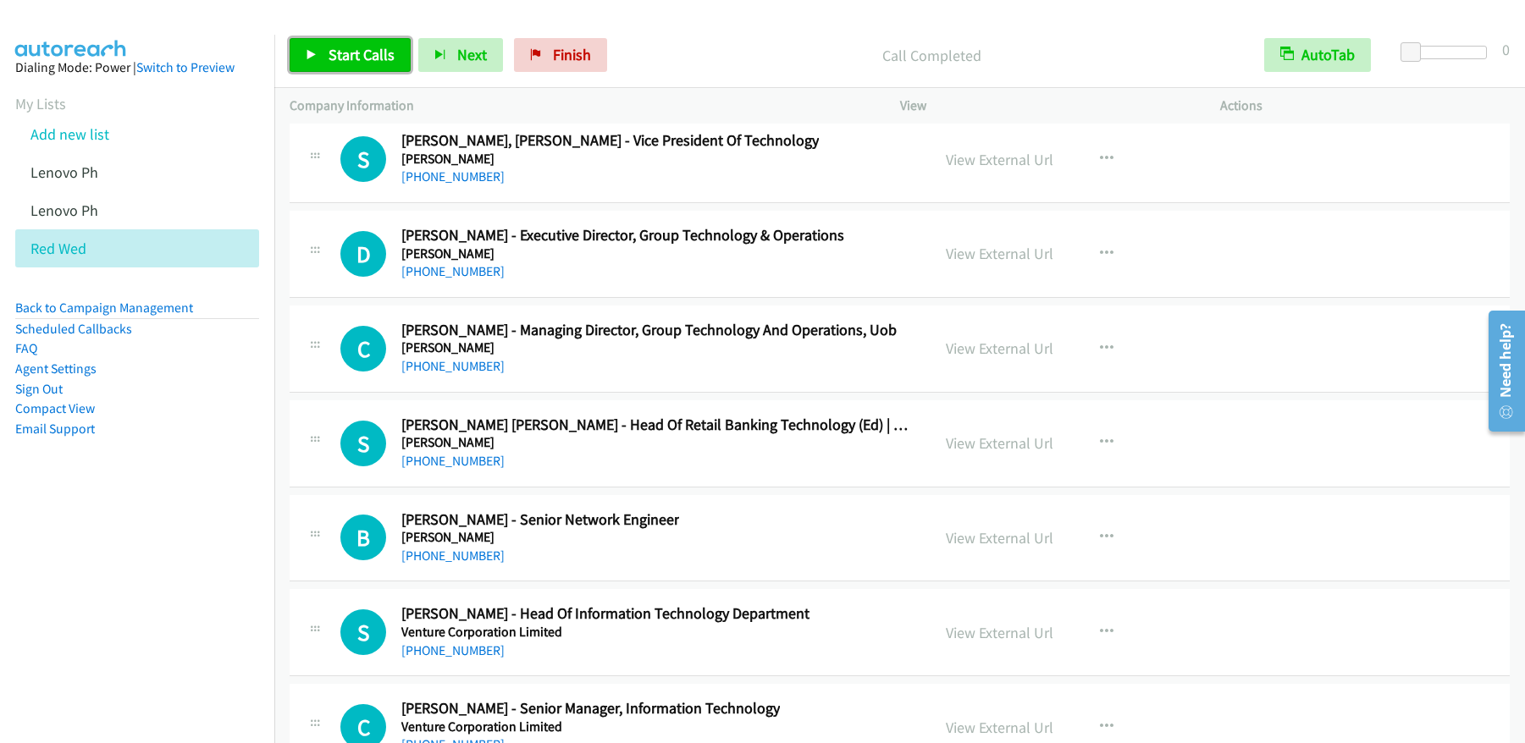
click at [388, 47] on span "Start Calls" at bounding box center [362, 54] width 66 height 19
click at [351, 69] on link "Pause" at bounding box center [336, 55] width 93 height 34
click at [395, 69] on link "Start Calls" at bounding box center [350, 55] width 121 height 34
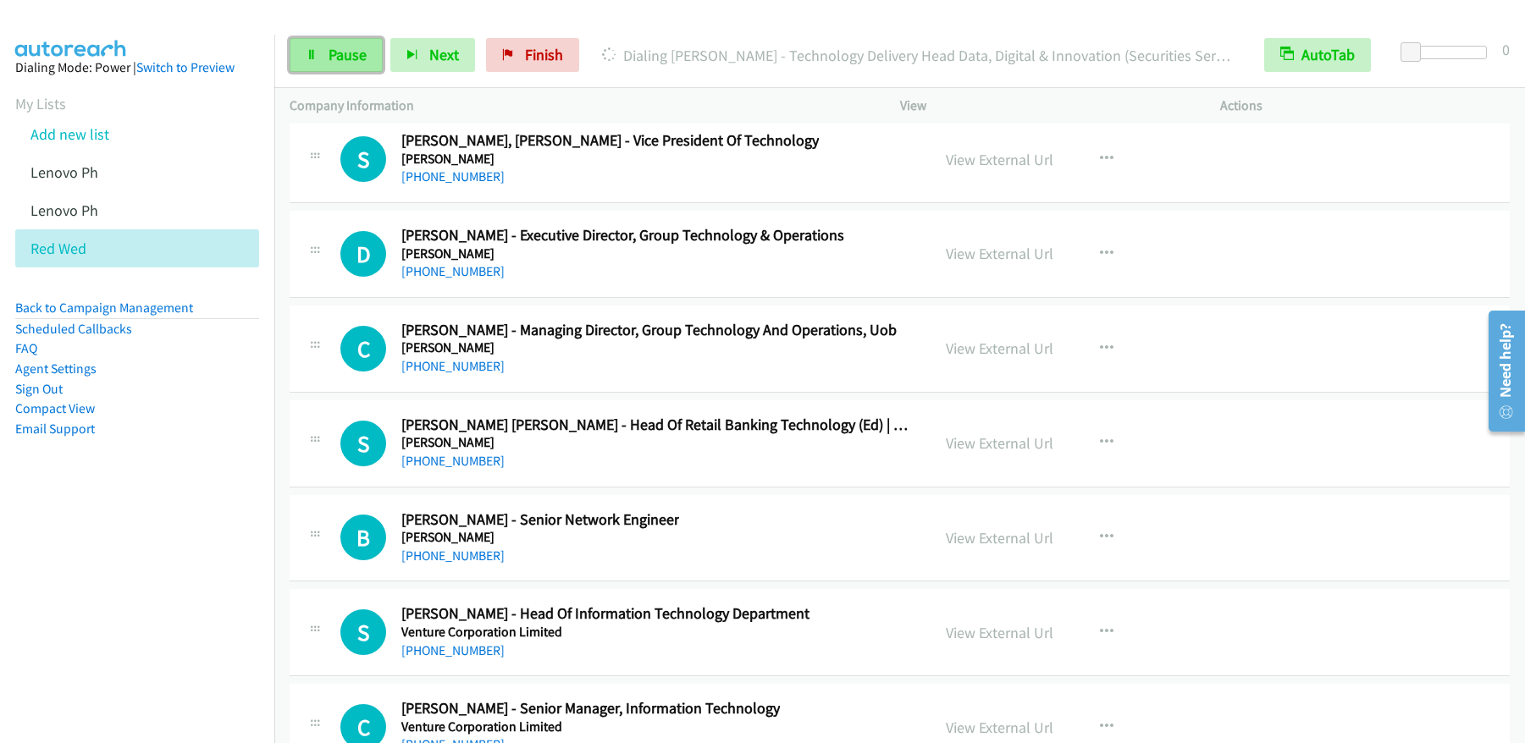
click at [335, 69] on link "Pause" at bounding box center [336, 55] width 93 height 34
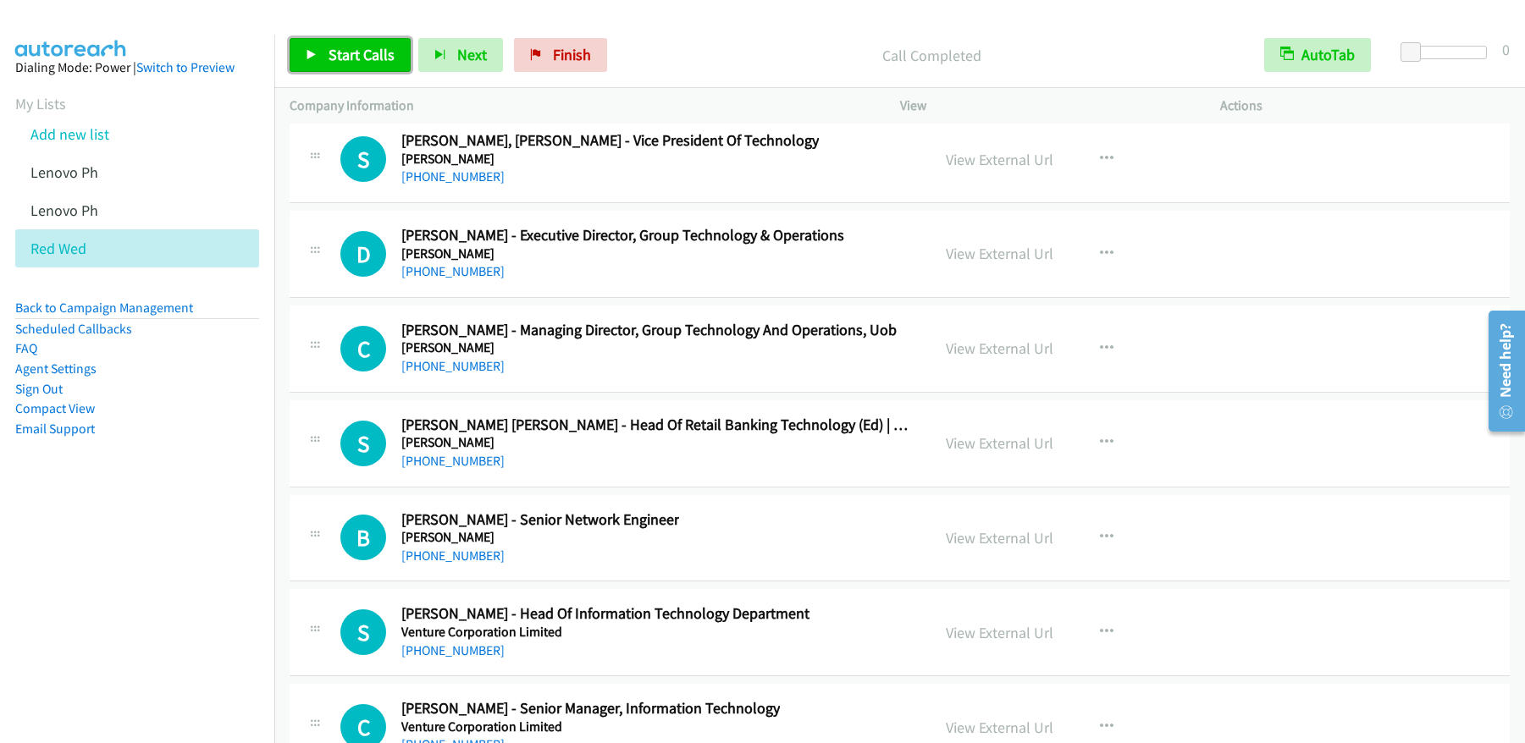
click at [317, 60] on icon at bounding box center [312, 56] width 12 height 12
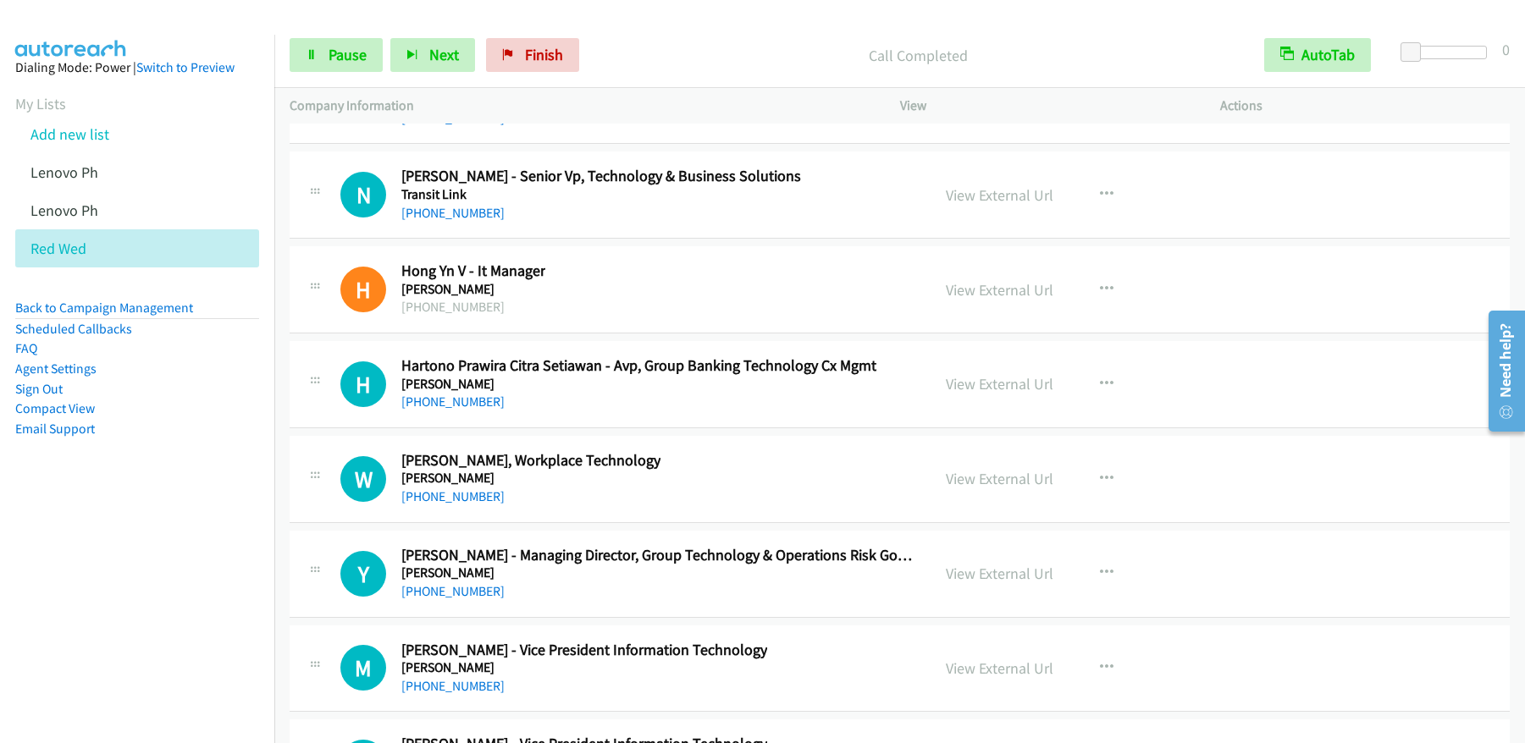
scroll to position [22130, 0]
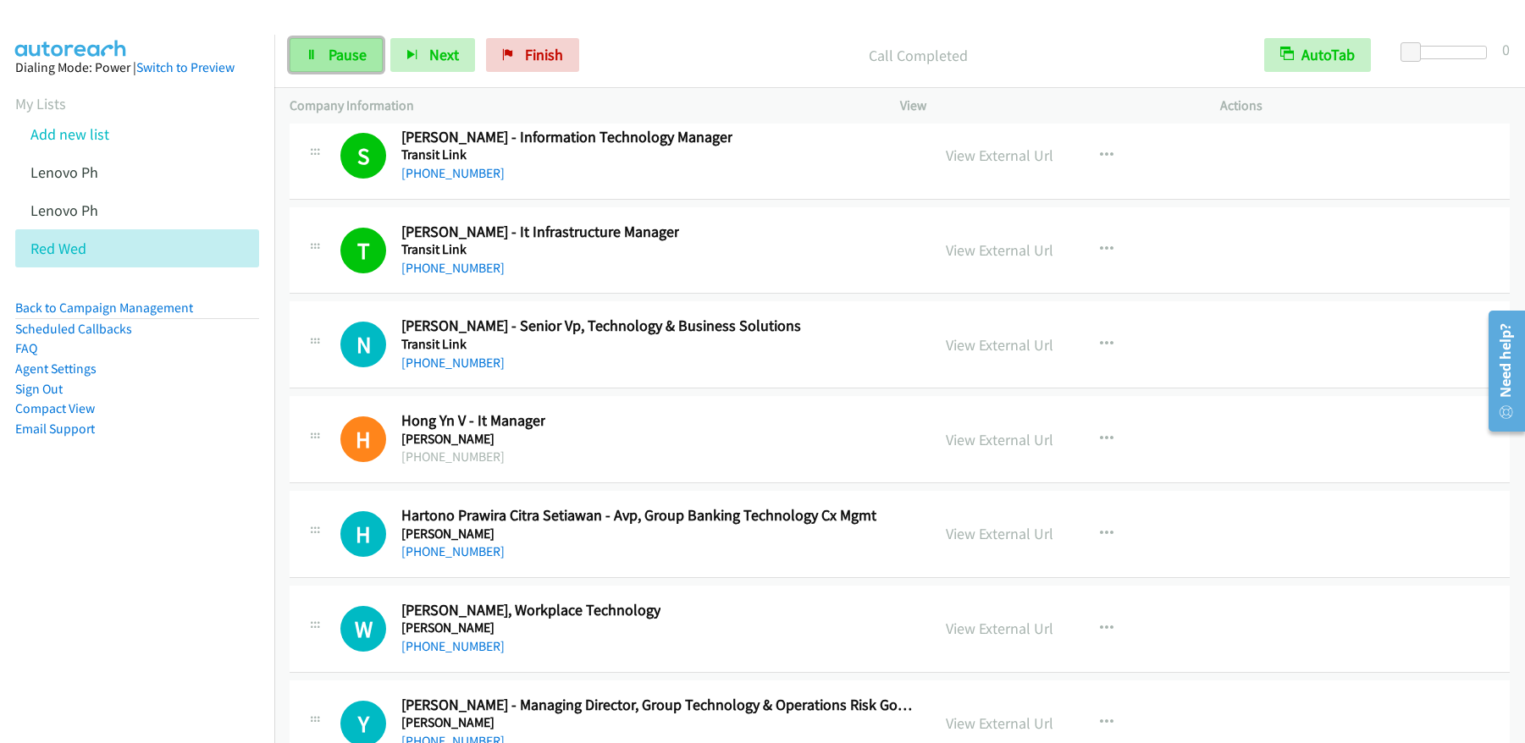
click at [359, 70] on link "Pause" at bounding box center [336, 55] width 93 height 34
click at [349, 67] on link "Start Calls" at bounding box center [350, 55] width 121 height 34
click at [312, 62] on link "Pause" at bounding box center [336, 55] width 93 height 34
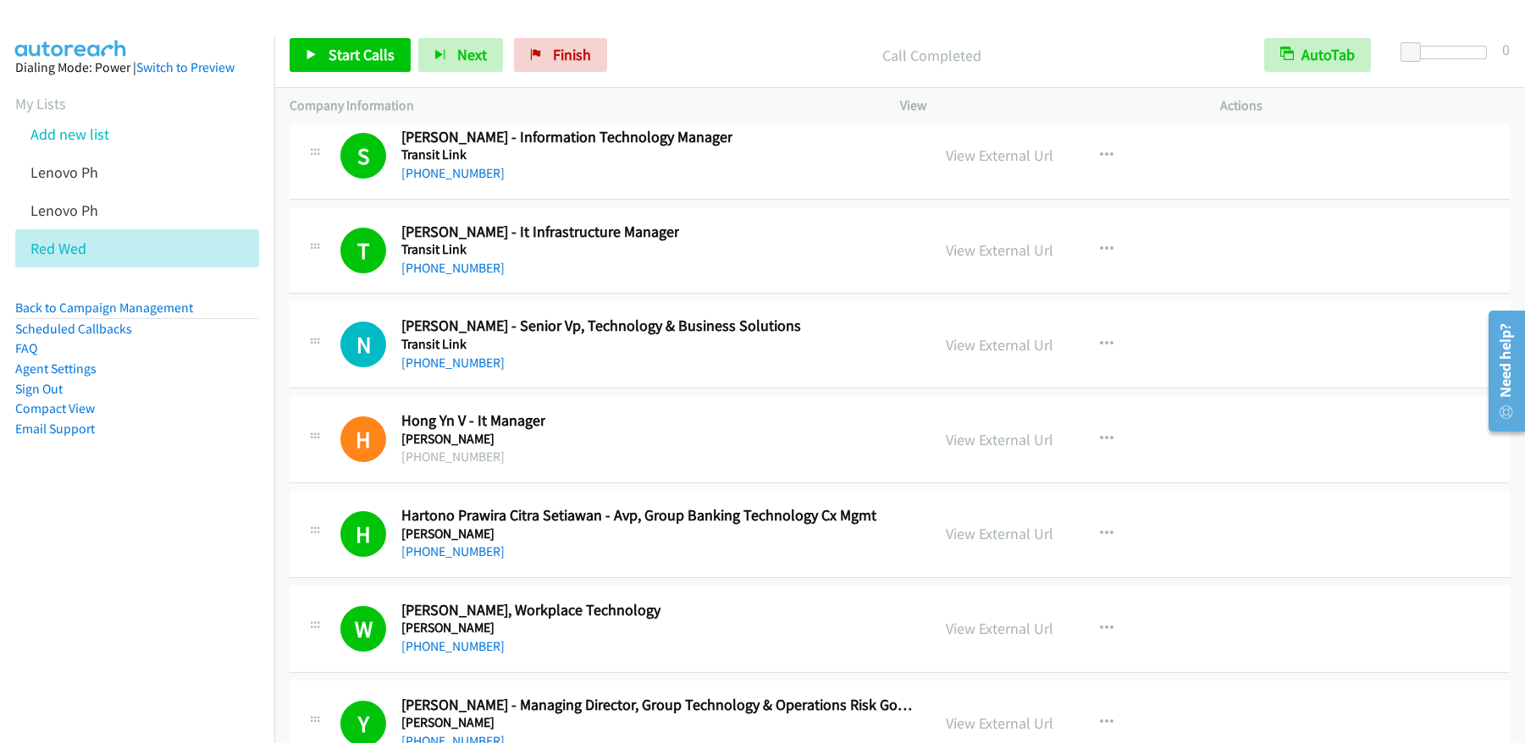
click at [653, 60] on p "Call Completed" at bounding box center [932, 55] width 604 height 23
